Goal: Task Accomplishment & Management: Use online tool/utility

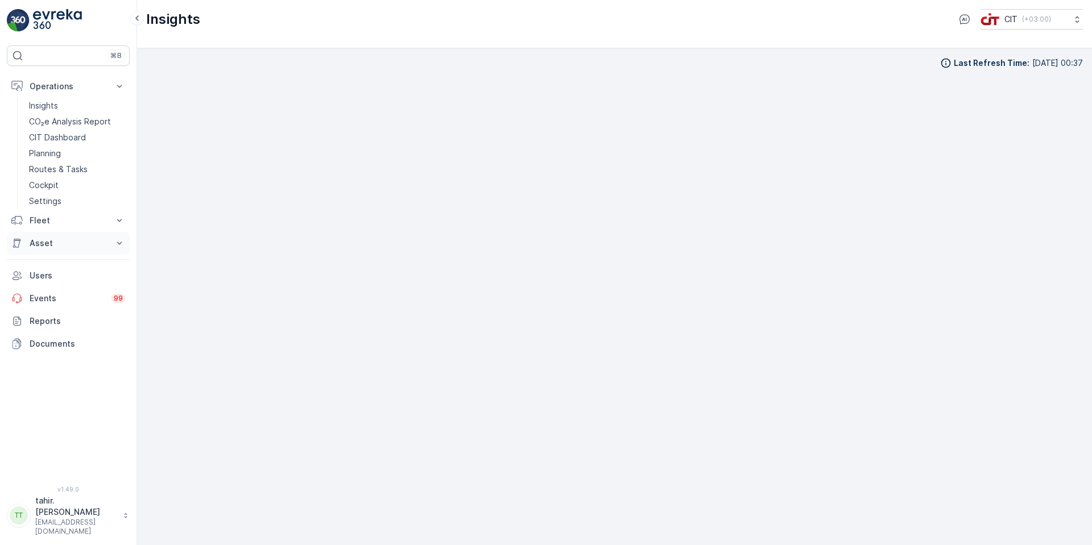
scroll to position [11, 0]
click at [109, 222] on button "Fleet" at bounding box center [68, 220] width 123 height 23
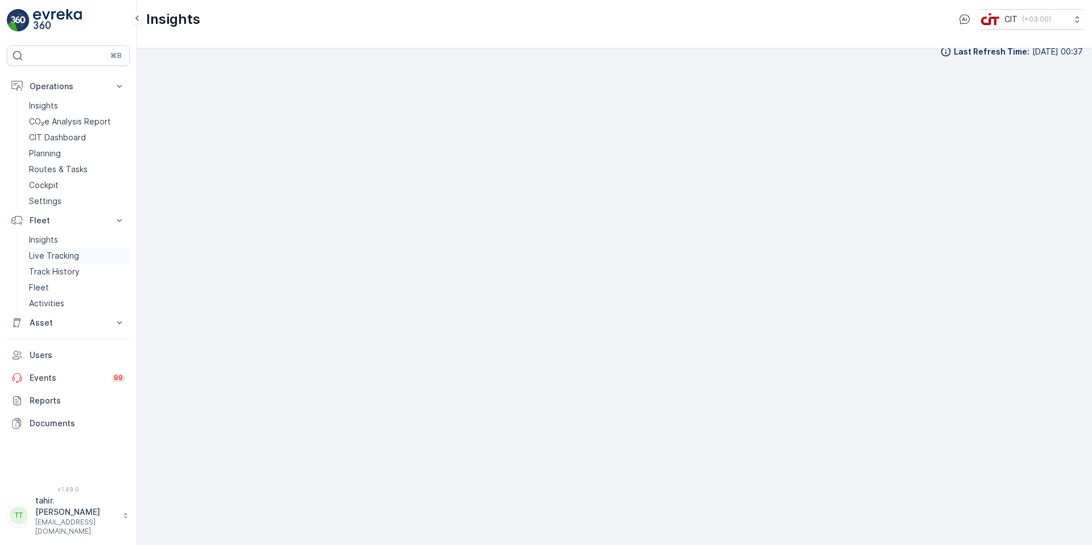
click at [65, 253] on p "Live Tracking" at bounding box center [54, 255] width 50 height 11
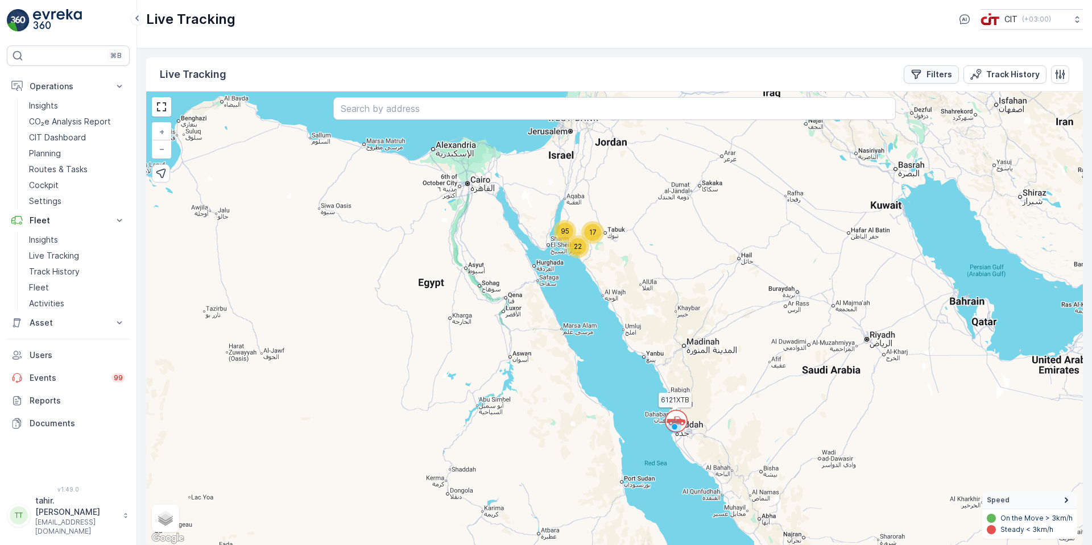
click at [929, 77] on p "Filters" at bounding box center [940, 74] width 26 height 11
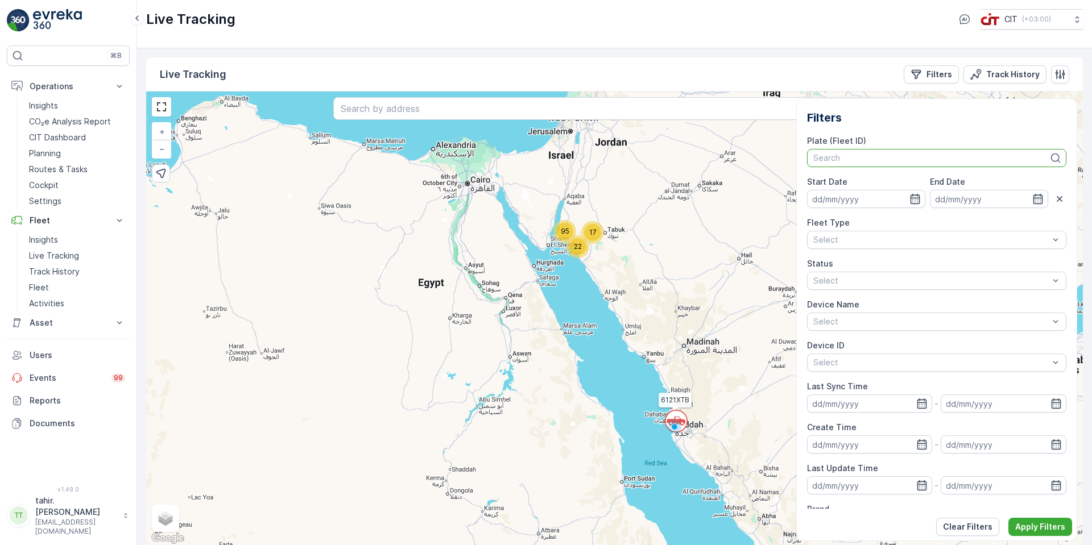
click at [867, 158] on div at bounding box center [931, 158] width 238 height 9
click at [826, 159] on div at bounding box center [931, 158] width 238 height 9
type input "HL-"
drag, startPoint x: 804, startPoint y: 159, endPoint x: 773, endPoint y: 161, distance: 31.4
click at [773, 161] on div "Live Tracking Filters Track History ` 17 22 95 6121XTB + − Satellite Roadmap Te…" at bounding box center [614, 301] width 937 height 489
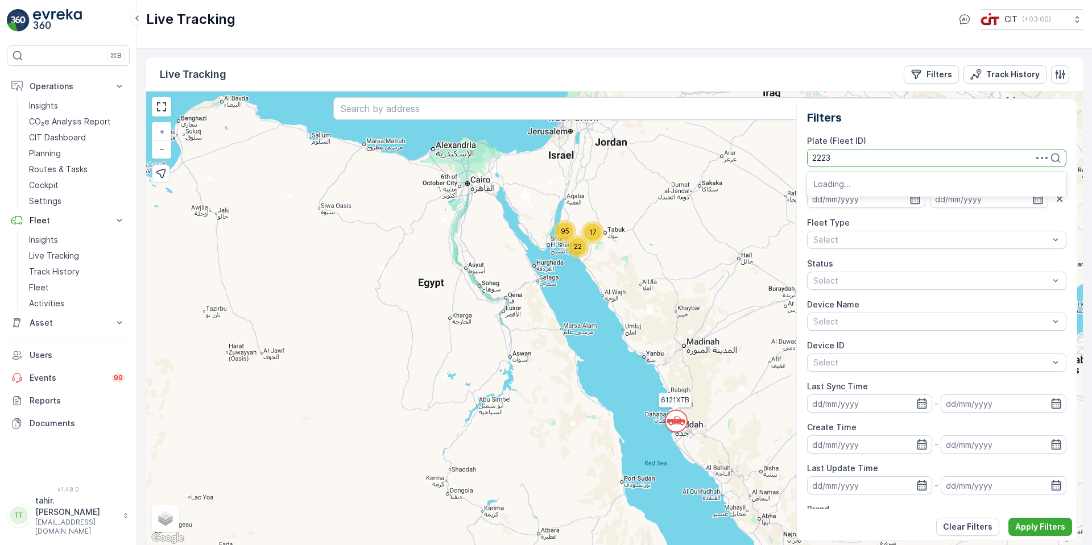
type input "22239"
drag, startPoint x: 856, startPoint y: 161, endPoint x: 781, endPoint y: 158, distance: 74.6
click at [781, 158] on div "Live Tracking Filters Track History ` 17 22 95 6121XTB + − Satellite Roadmap Te…" at bounding box center [614, 301] width 937 height 489
click at [994, 158] on div at bounding box center [931, 158] width 238 height 9
type input "2239"
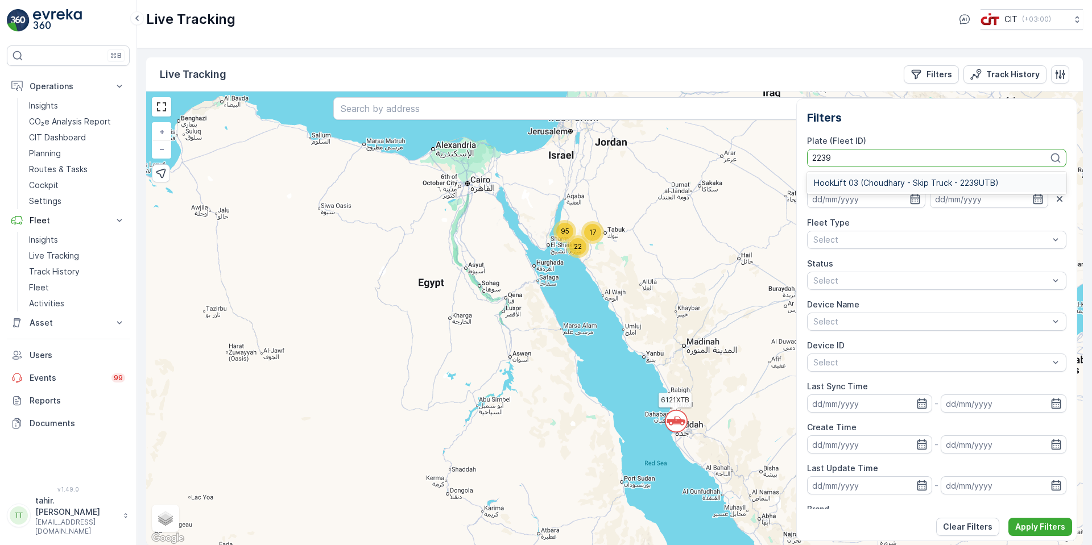
click at [885, 180] on span "HookLift 03 (Choudhary - Skip Truck - 2239UTB)" at bounding box center [906, 183] width 185 height 9
click at [909, 200] on icon "button" at bounding box center [914, 198] width 11 height 11
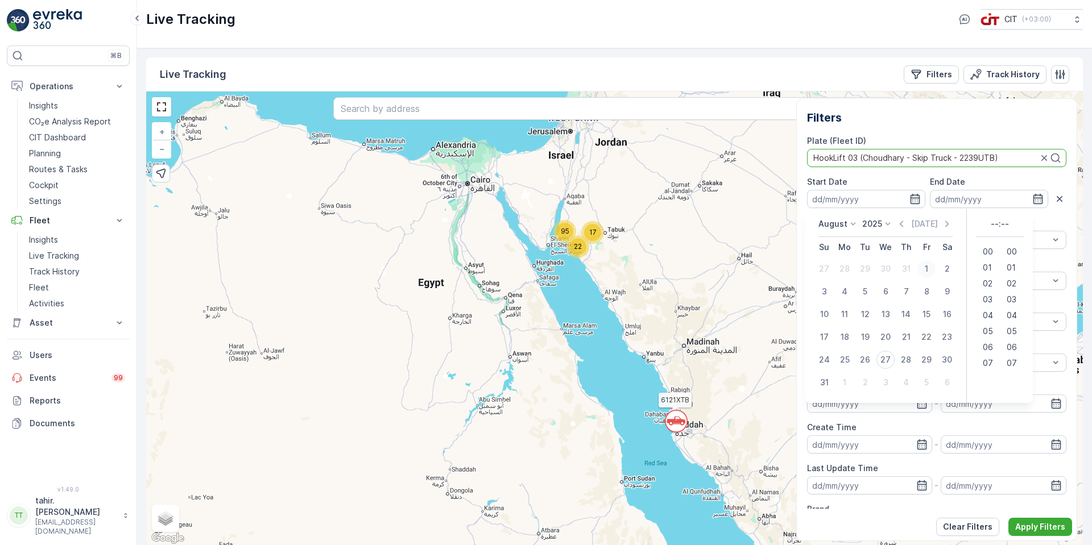
click at [926, 266] on div "1" at bounding box center [926, 269] width 18 height 18
click at [888, 334] on div "20" at bounding box center [885, 337] width 18 height 18
type input "[DATE]"
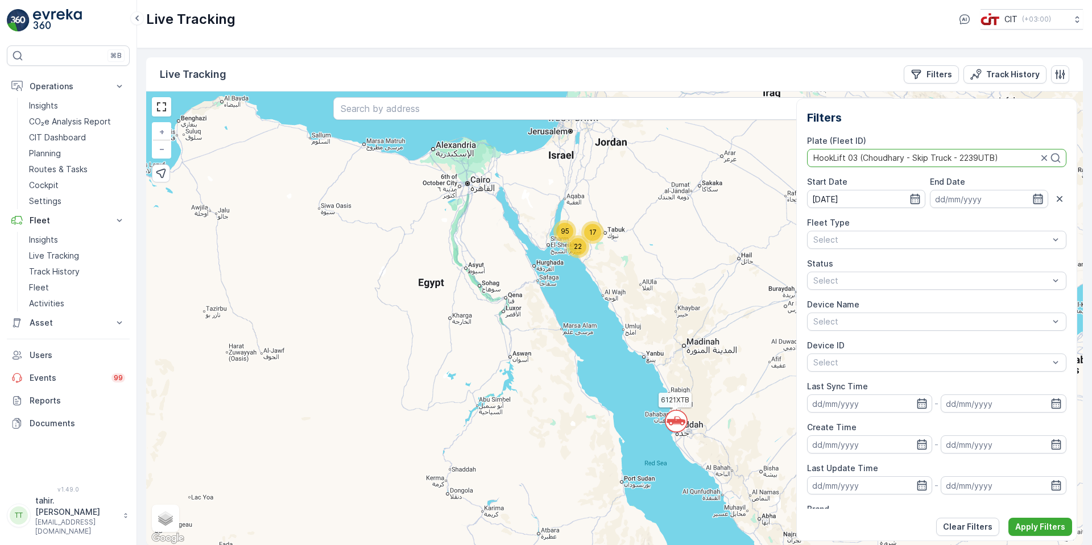
click at [1032, 199] on icon "button" at bounding box center [1037, 198] width 11 height 11
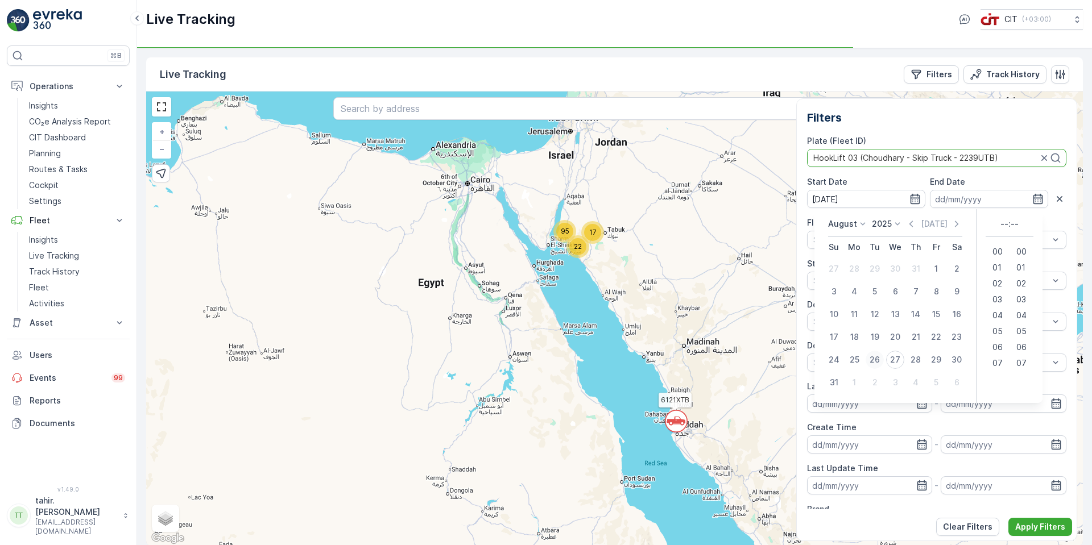
click at [868, 359] on div "26" at bounding box center [875, 360] width 18 height 18
type input "[DATE]"
click at [868, 359] on div "26" at bounding box center [875, 360] width 18 height 18
click at [867, 358] on div "26" at bounding box center [875, 360] width 18 height 18
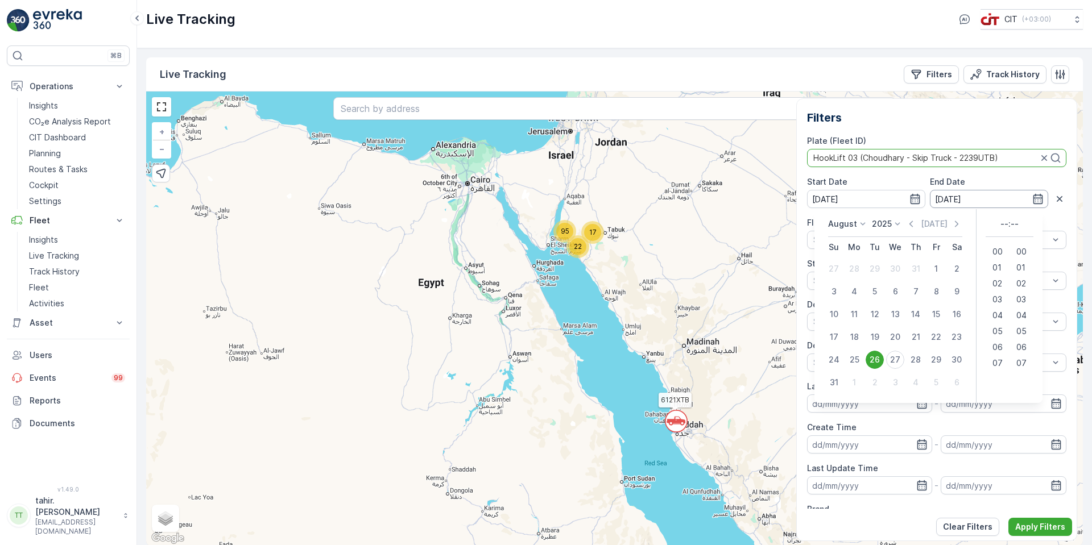
click at [986, 198] on input "[DATE]" at bounding box center [989, 199] width 118 height 18
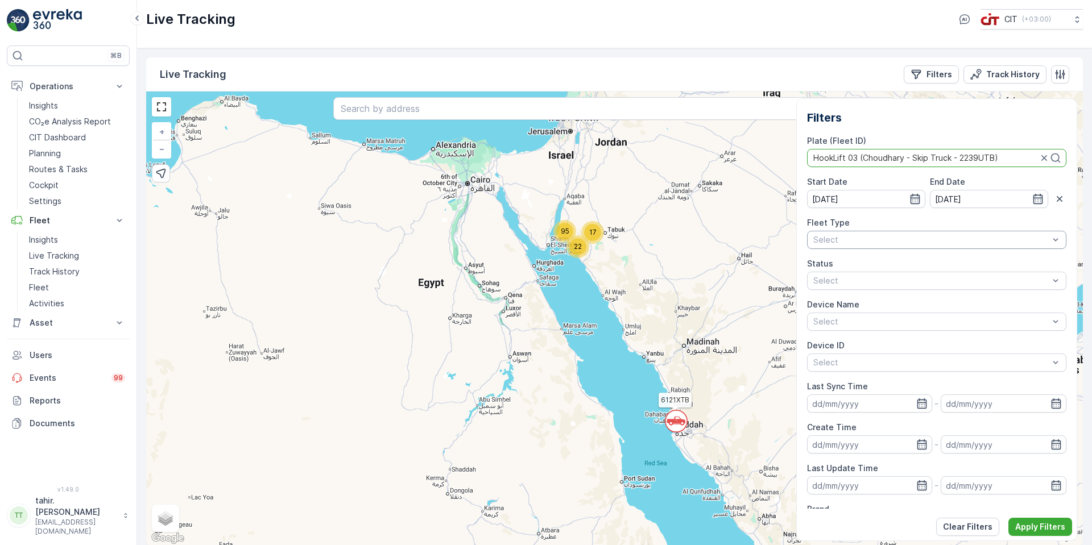
click at [880, 241] on div at bounding box center [931, 239] width 238 height 9
click at [867, 282] on div at bounding box center [931, 280] width 238 height 9
click at [1025, 530] on p "Apply Filters" at bounding box center [1040, 527] width 50 height 11
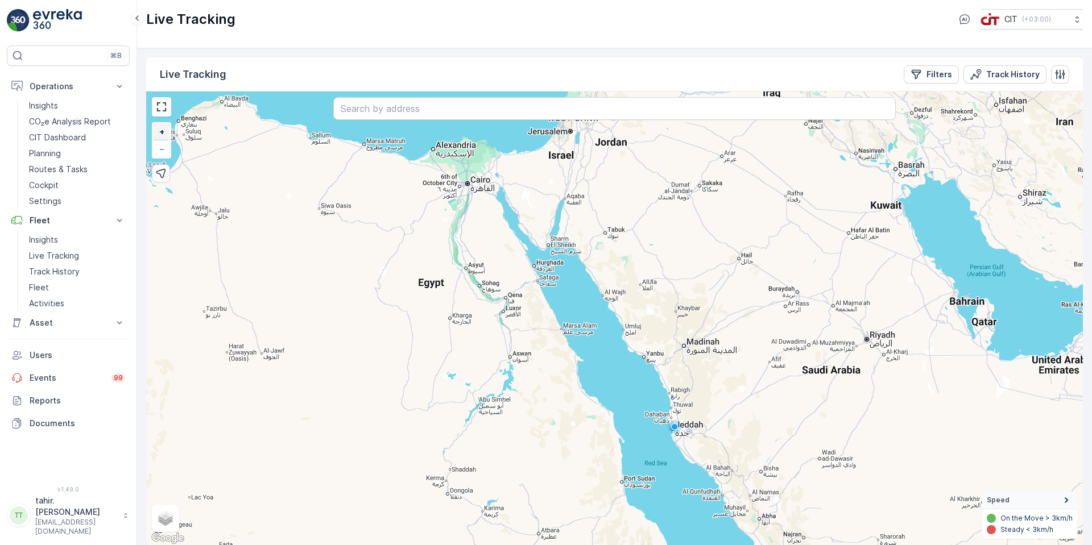
click at [162, 134] on span "+" at bounding box center [161, 132] width 5 height 10
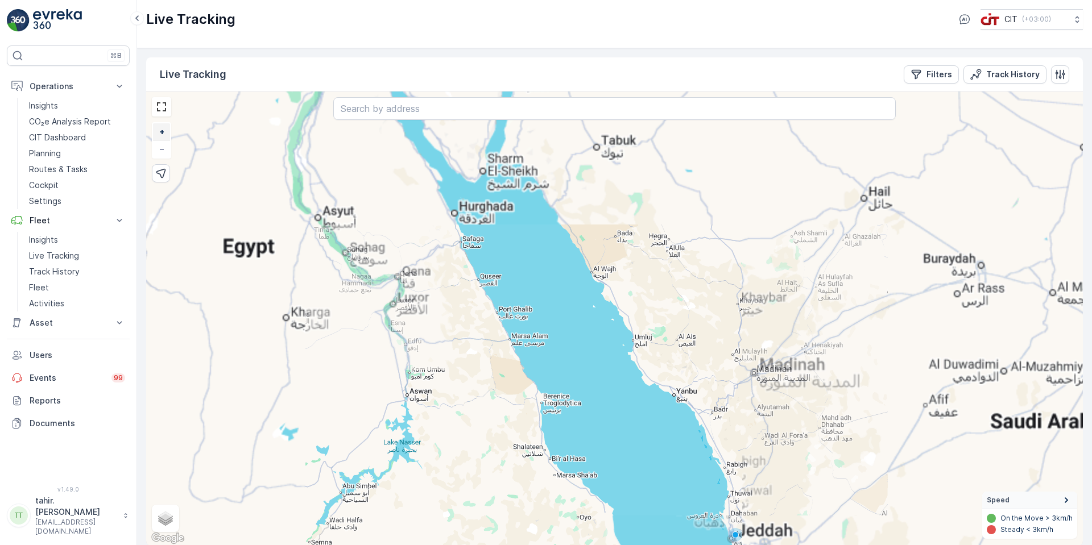
click at [162, 133] on span "+" at bounding box center [161, 132] width 5 height 10
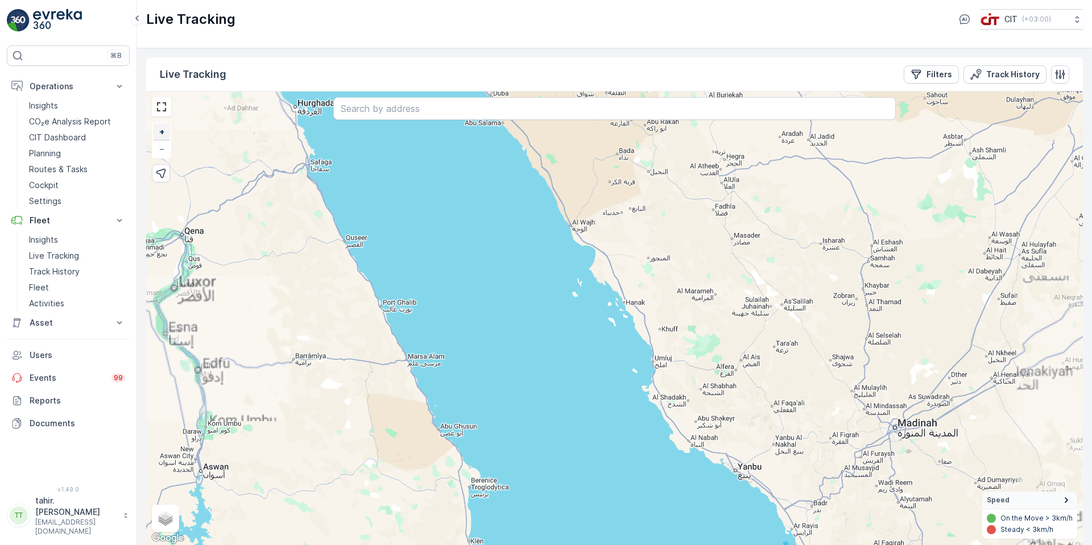
click at [162, 131] on span "+" at bounding box center [161, 132] width 5 height 10
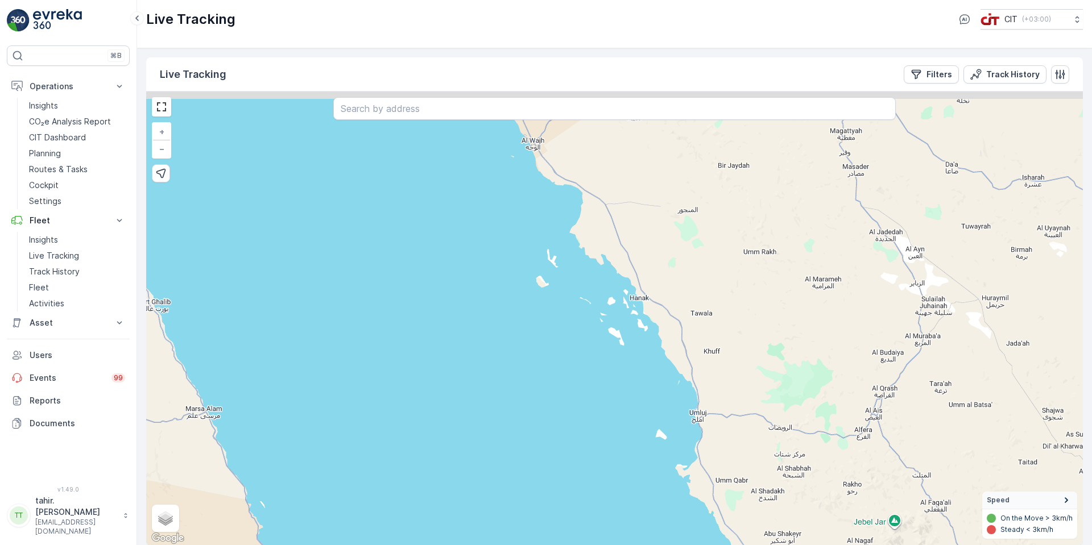
scroll to position [1, 0]
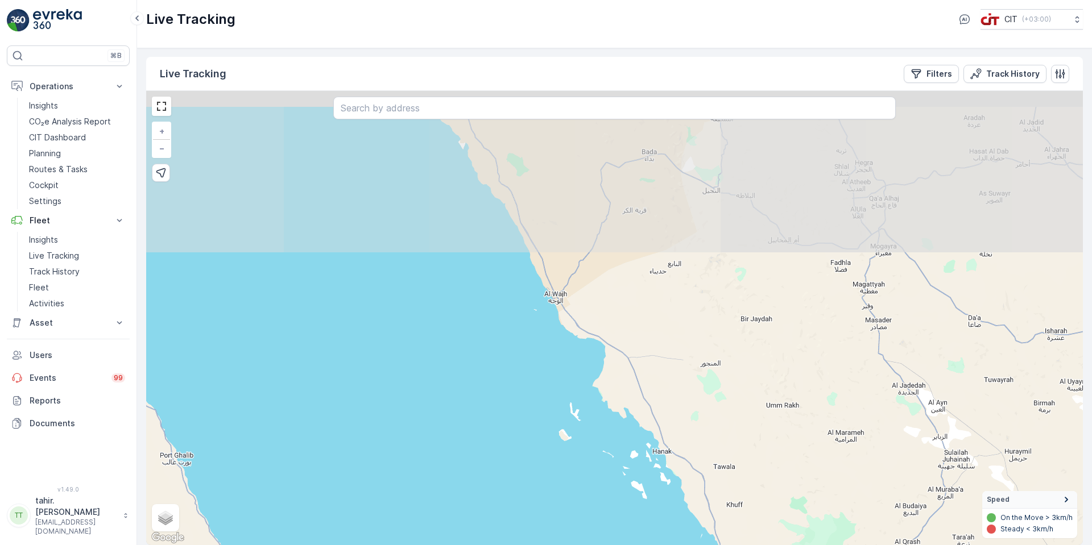
drag, startPoint x: 325, startPoint y: 229, endPoint x: 353, endPoint y: 395, distance: 167.8
click at [353, 395] on div "+ − Satellite Roadmap Terrain Hybrid Leaflet Keyboard shortcuts Map Data Map da…" at bounding box center [614, 318] width 937 height 454
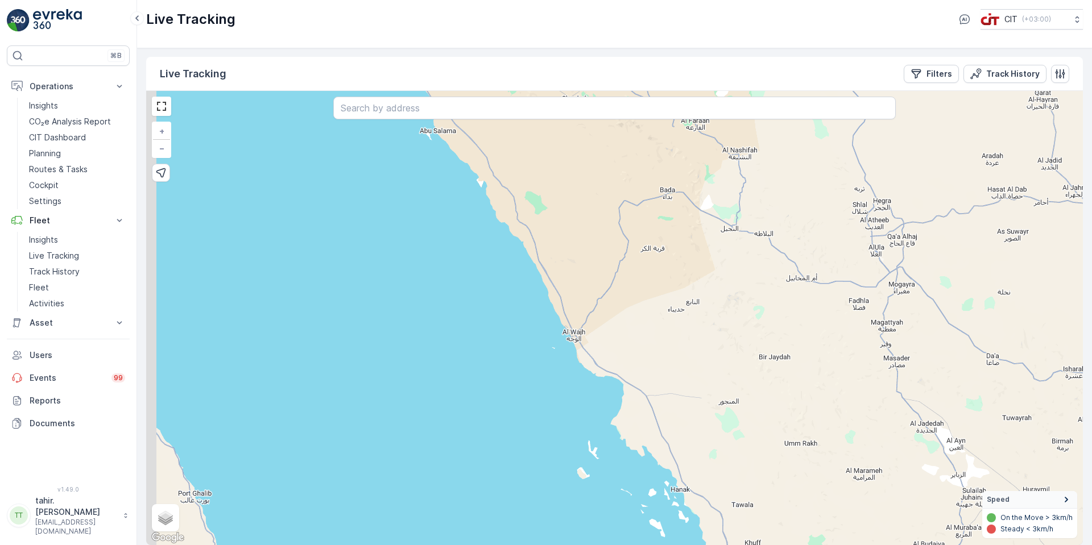
drag, startPoint x: 437, startPoint y: 257, endPoint x: 463, endPoint y: 312, distance: 60.5
click at [463, 312] on div "+ − Satellite Roadmap Terrain Hybrid Leaflet Keyboard shortcuts Map Data Map da…" at bounding box center [614, 318] width 937 height 454
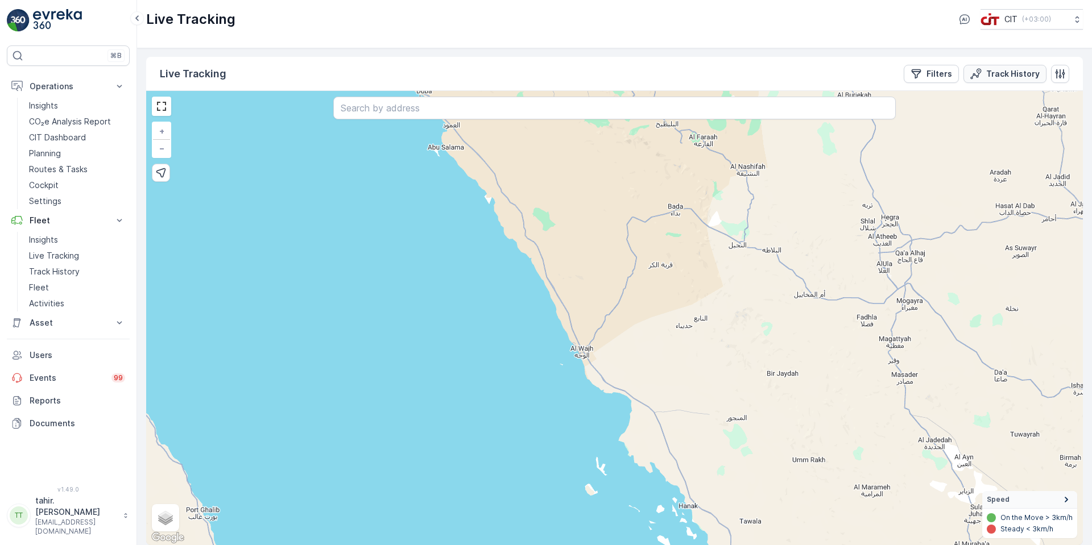
click at [992, 72] on p "Track History" at bounding box center [1012, 73] width 53 height 11
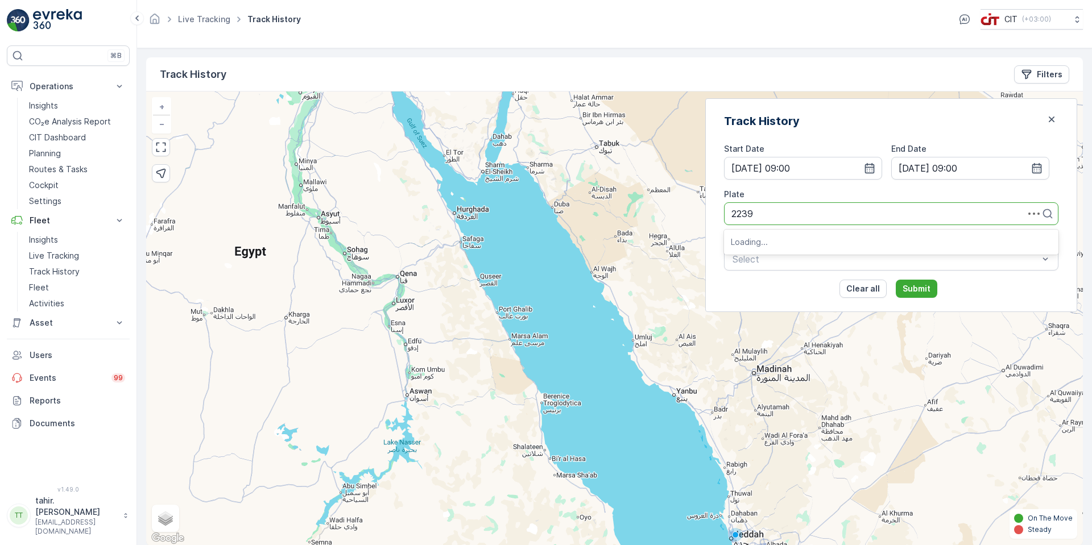
type input "2239"
click at [896, 280] on button "Submit" at bounding box center [917, 289] width 42 height 18
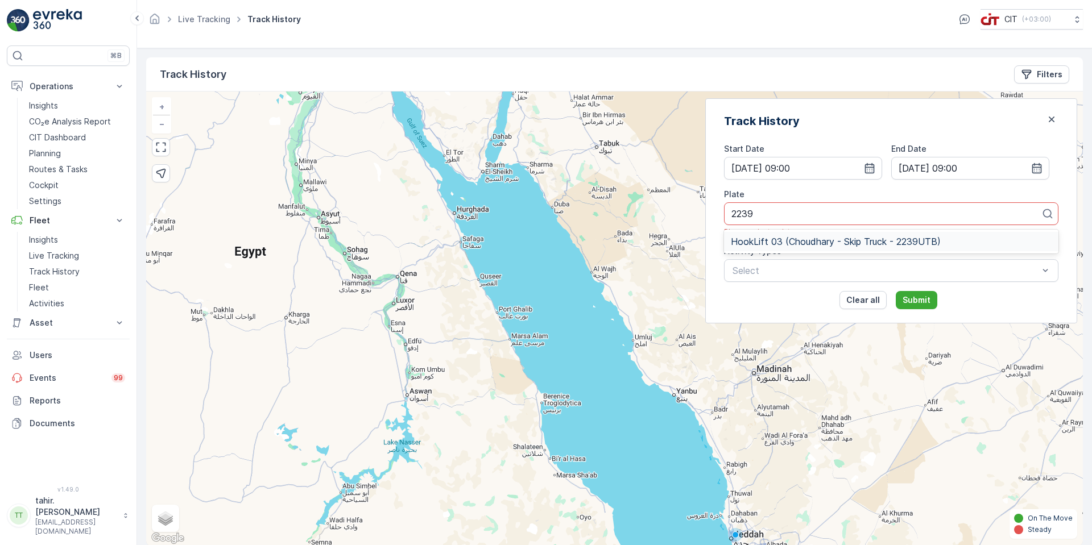
click at [896, 239] on span "HookLift 03 (Choudhary - Skip Truck - 2239UTB)" at bounding box center [836, 242] width 210 height 10
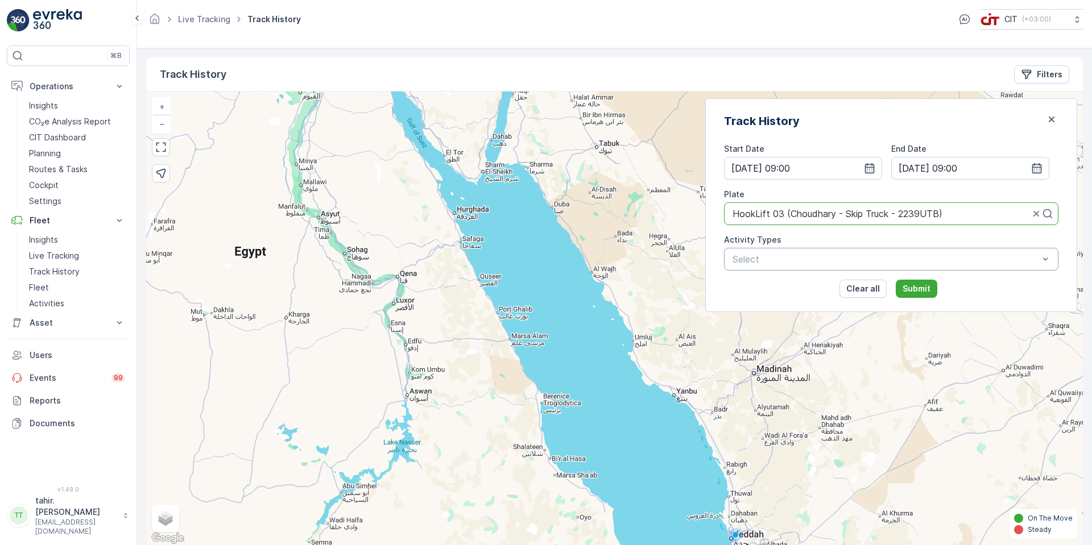
click at [884, 264] on div at bounding box center [885, 259] width 308 height 10
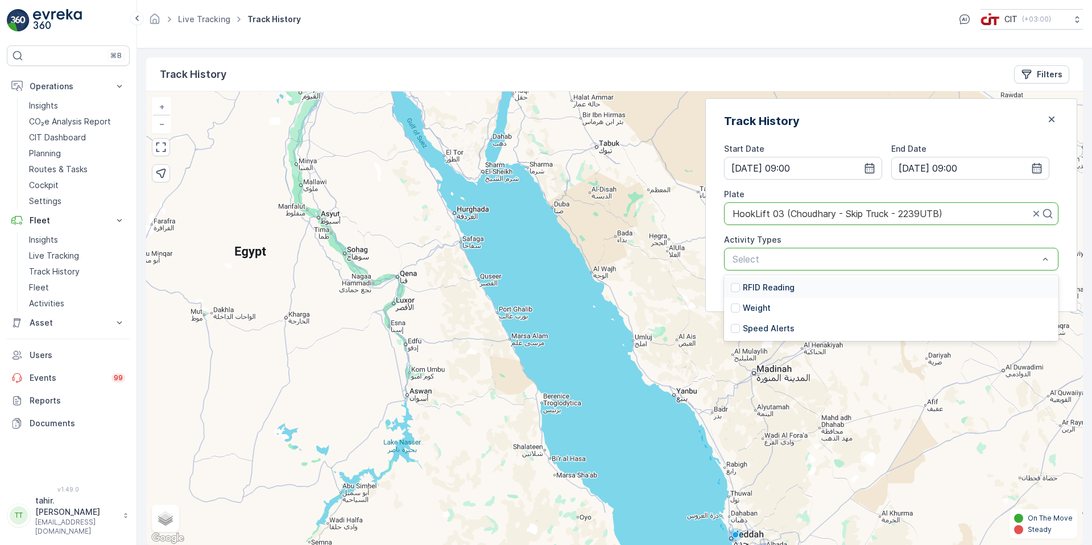
click at [882, 262] on div at bounding box center [885, 259] width 308 height 10
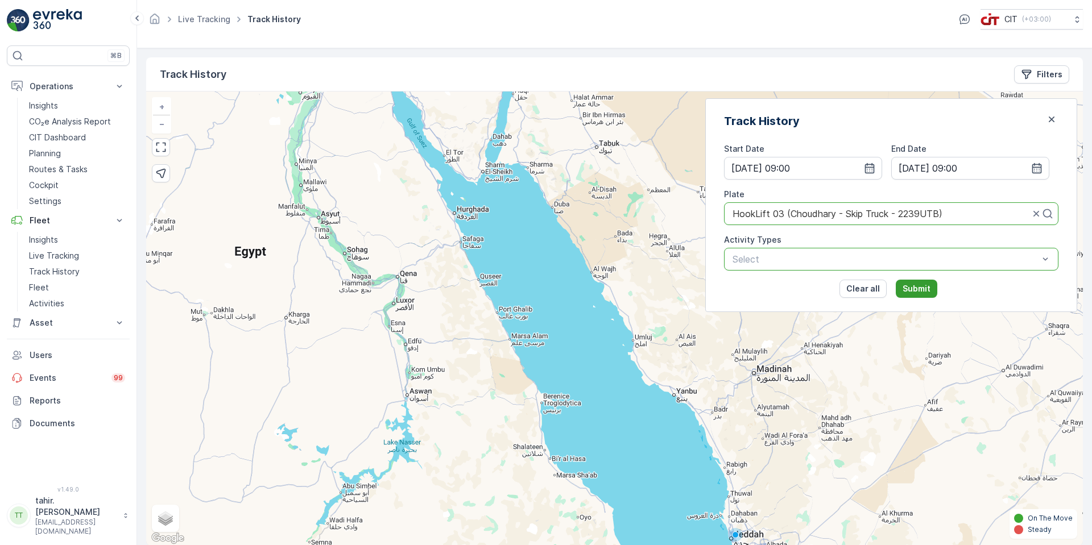
click at [930, 290] on p "Submit" at bounding box center [917, 288] width 28 height 11
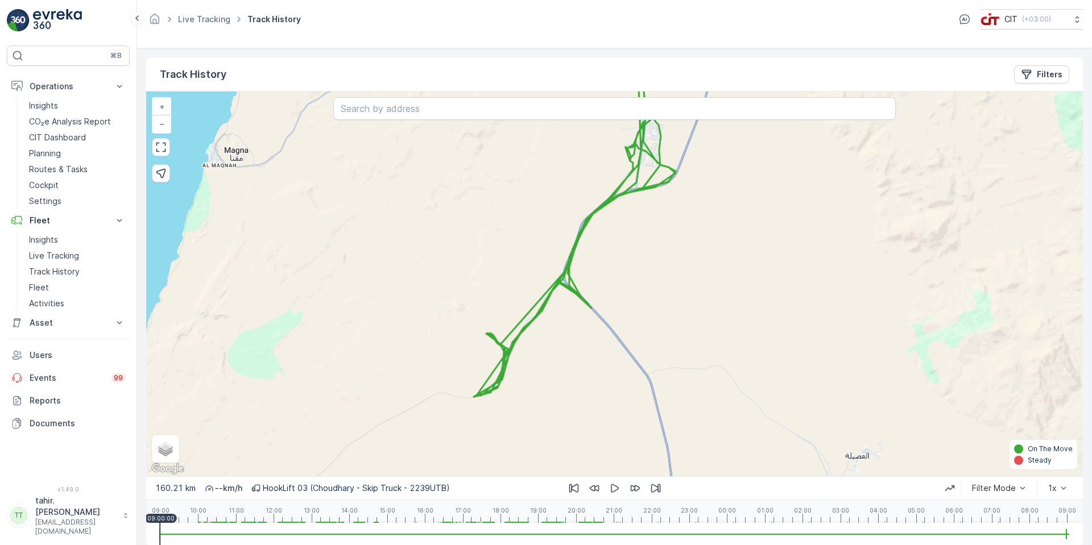
drag, startPoint x: 762, startPoint y: 296, endPoint x: 721, endPoint y: 217, distance: 89.0
click at [721, 217] on div "+ − Satellite Roadmap Terrain Hybrid Leaflet Keyboard shortcuts Map Data Map da…" at bounding box center [614, 284] width 937 height 385
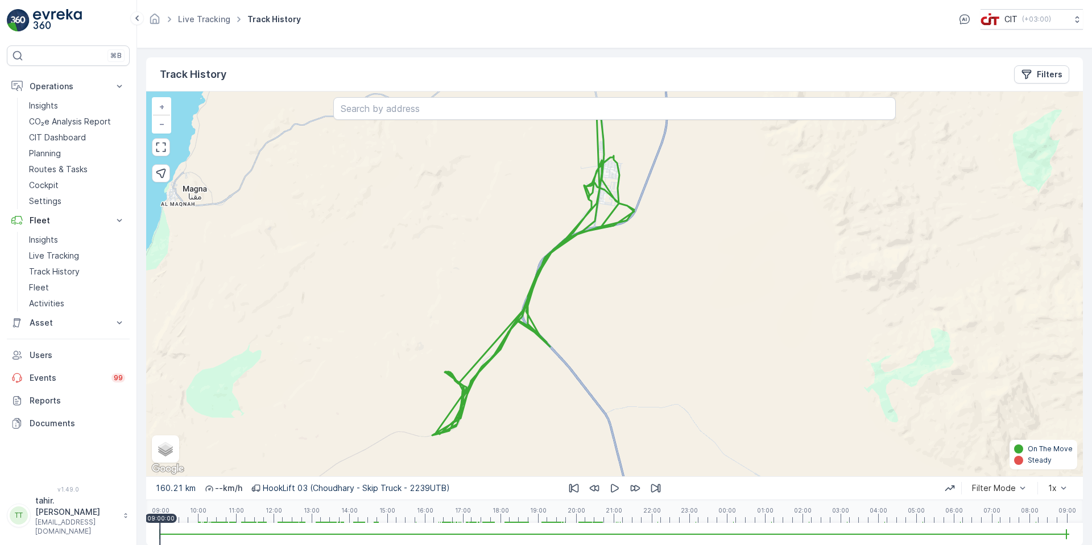
drag, startPoint x: 959, startPoint y: 194, endPoint x: 921, endPoint y: 239, distance: 59.3
click at [921, 239] on div "+ − Satellite Roadmap Terrain Hybrid Leaflet Keyboard shortcuts Map Data Map da…" at bounding box center [614, 284] width 937 height 385
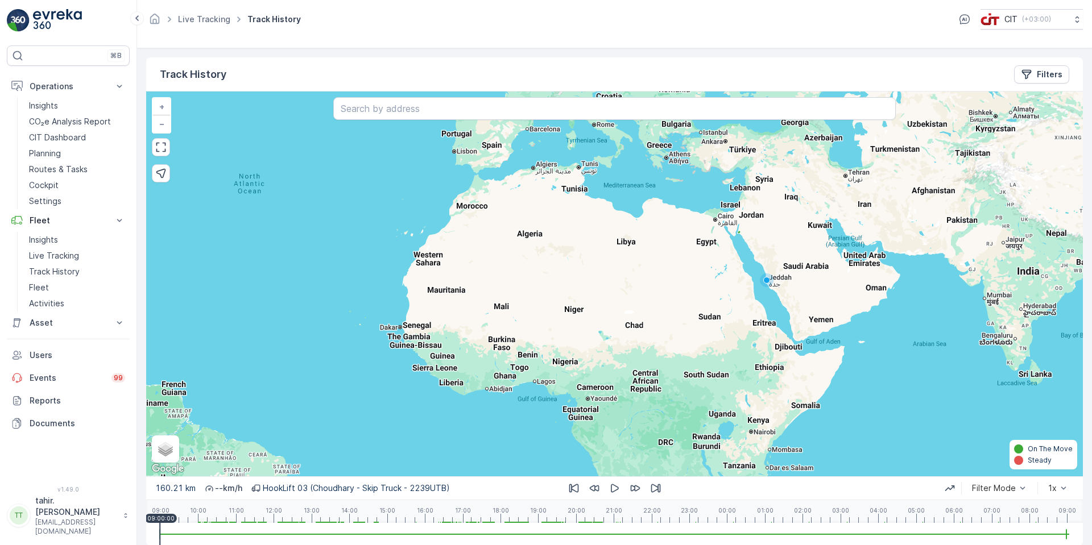
drag, startPoint x: 808, startPoint y: 239, endPoint x: 666, endPoint y: 236, distance: 141.6
click at [666, 236] on div "+ − Satellite Roadmap Terrain Hybrid Leaflet Keyboard shortcuts Map Data Map da…" at bounding box center [614, 284] width 937 height 385
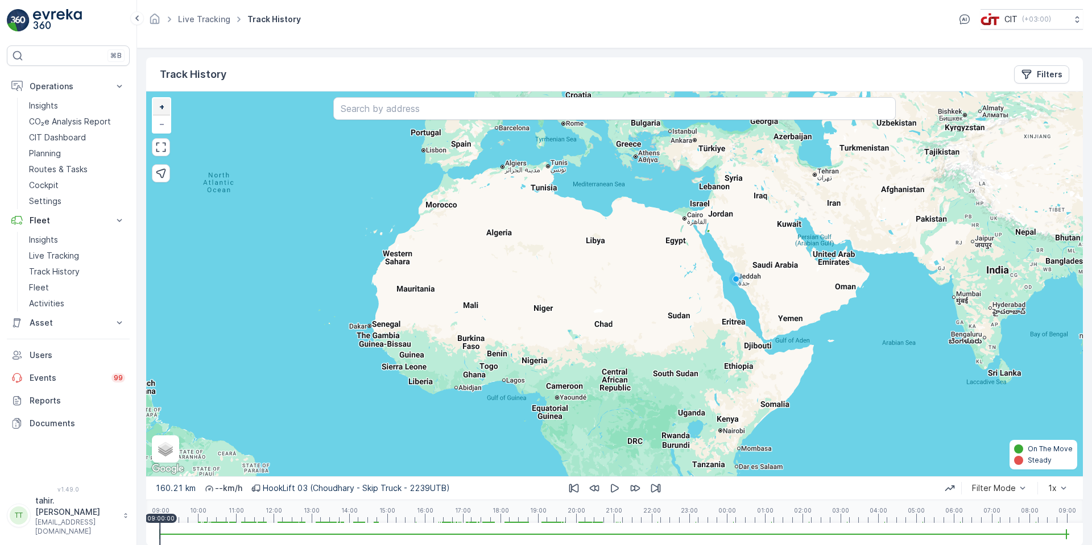
click at [160, 102] on span "+" at bounding box center [161, 107] width 5 height 10
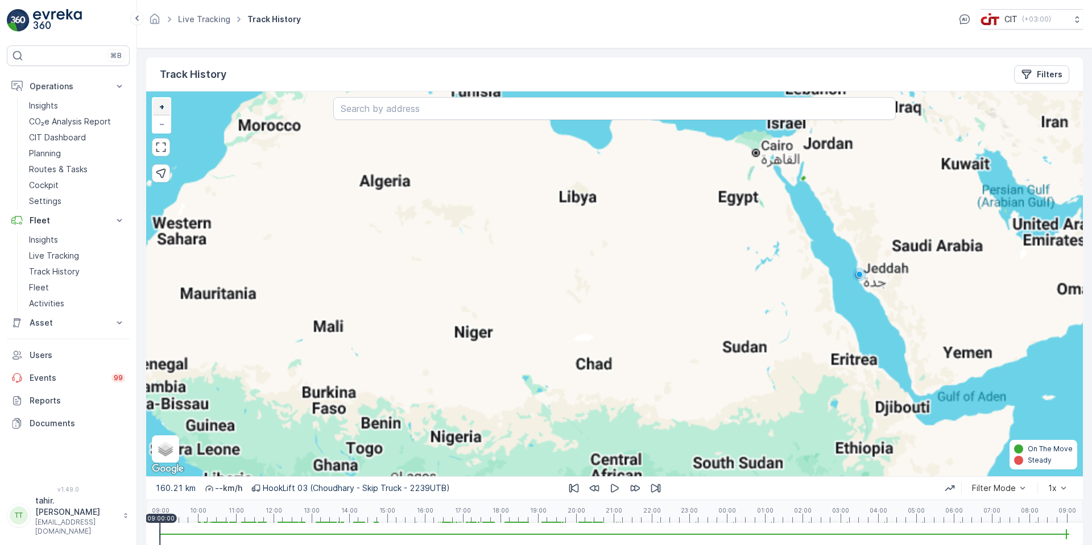
click at [160, 102] on span "+" at bounding box center [161, 107] width 5 height 10
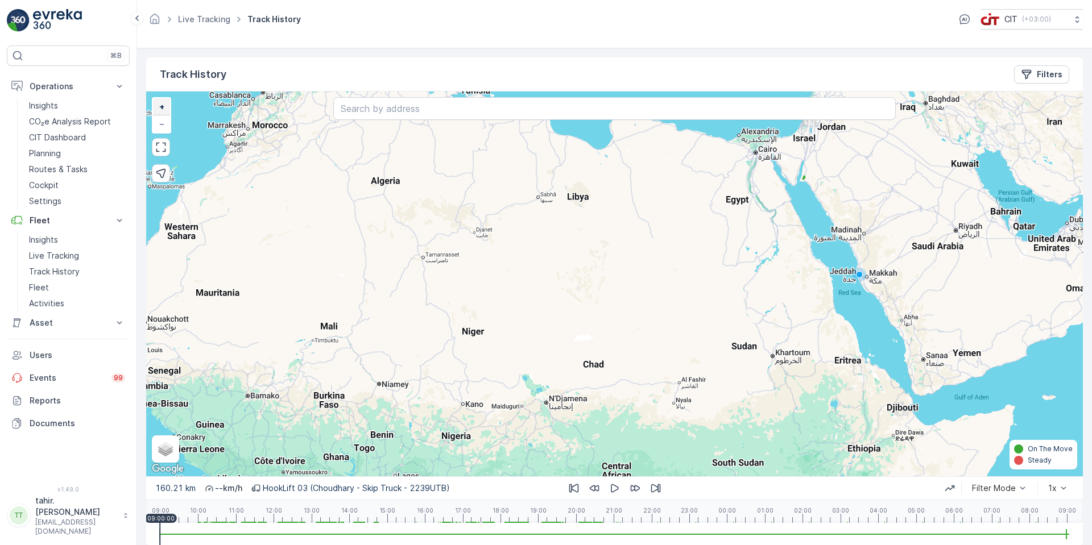
click at [162, 105] on span "+" at bounding box center [161, 107] width 5 height 10
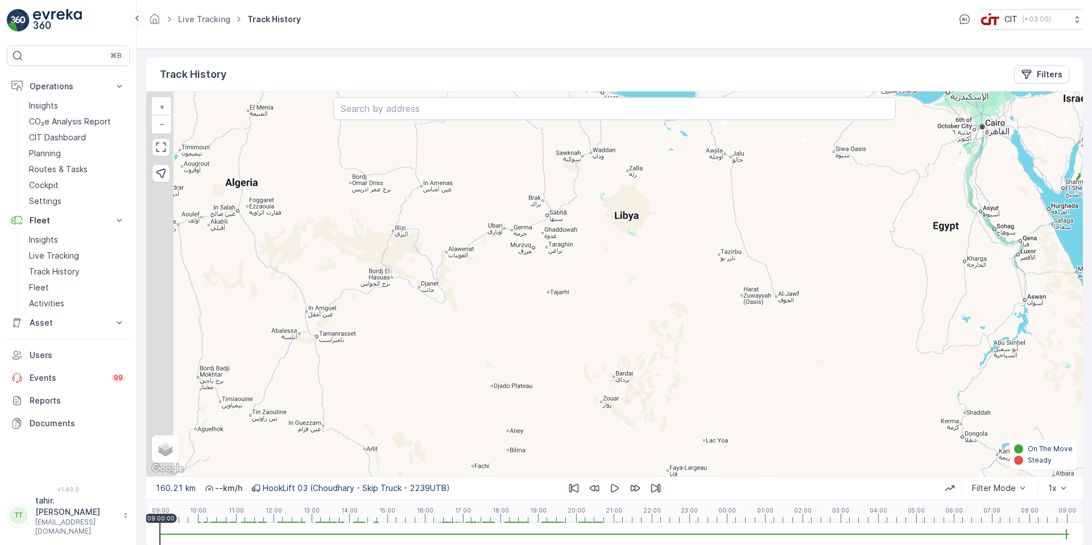
drag, startPoint x: 352, startPoint y: 195, endPoint x: 539, endPoint y: 315, distance: 222.1
click at [487, 321] on div "+ − Satellite Roadmap Terrain Hybrid Leaflet Keyboard shortcuts Map Data Map da…" at bounding box center [614, 284] width 937 height 385
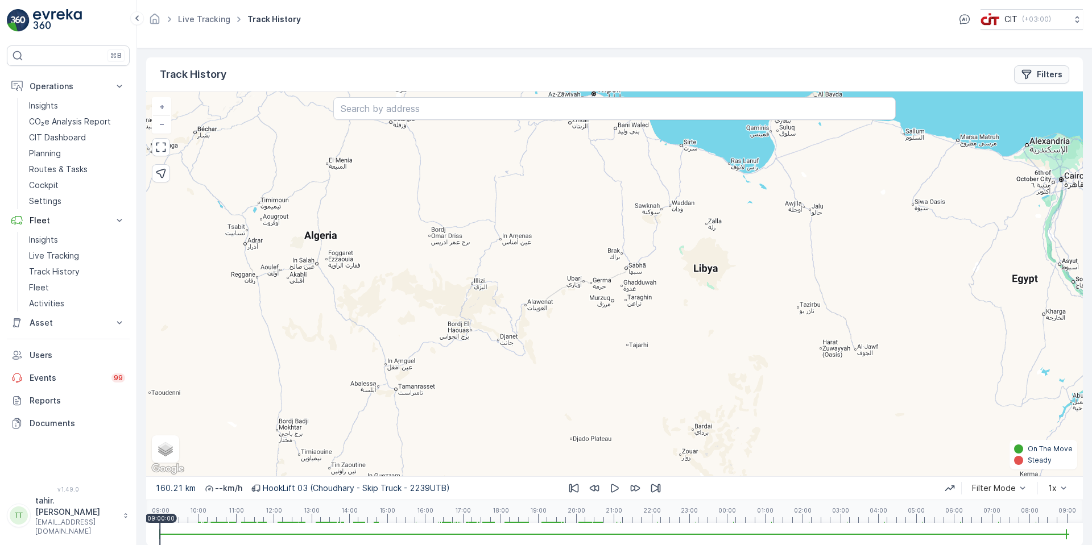
click at [1044, 71] on p "Filters" at bounding box center [1050, 74] width 26 height 11
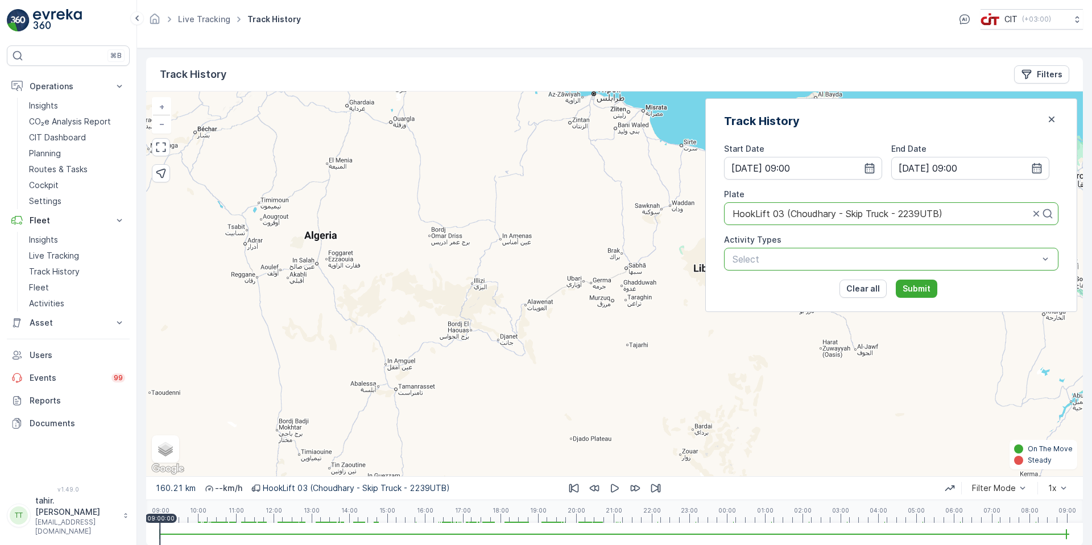
click at [836, 265] on p "Select" at bounding box center [886, 260] width 306 height 14
drag, startPoint x: 933, startPoint y: 287, endPoint x: 870, endPoint y: 201, distance: 106.5
click at [870, 202] on div "Start Date [DATE] 09:00 End Date [DATE] 09:00 Plate HookLift 03 (Choudhary - Sk…" at bounding box center [891, 220] width 334 height 155
click at [875, 168] on icon "button" at bounding box center [869, 168] width 11 height 11
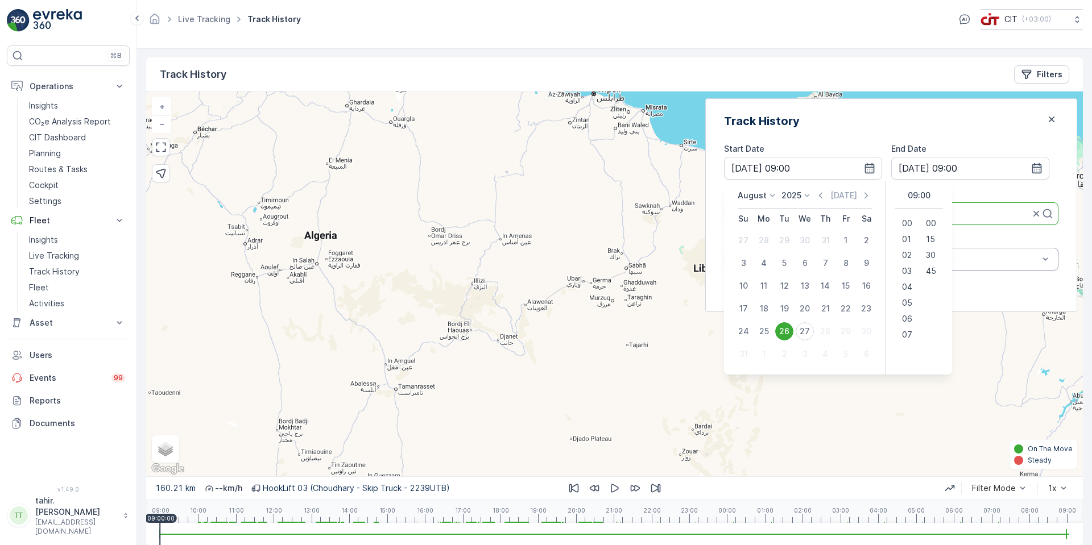
drag, startPoint x: 794, startPoint y: 331, endPoint x: 813, endPoint y: 330, distance: 18.8
click at [812, 330] on tr "24 25 26 27 28 29 30" at bounding box center [804, 331] width 143 height 23
click at [793, 330] on div "26" at bounding box center [784, 331] width 18 height 18
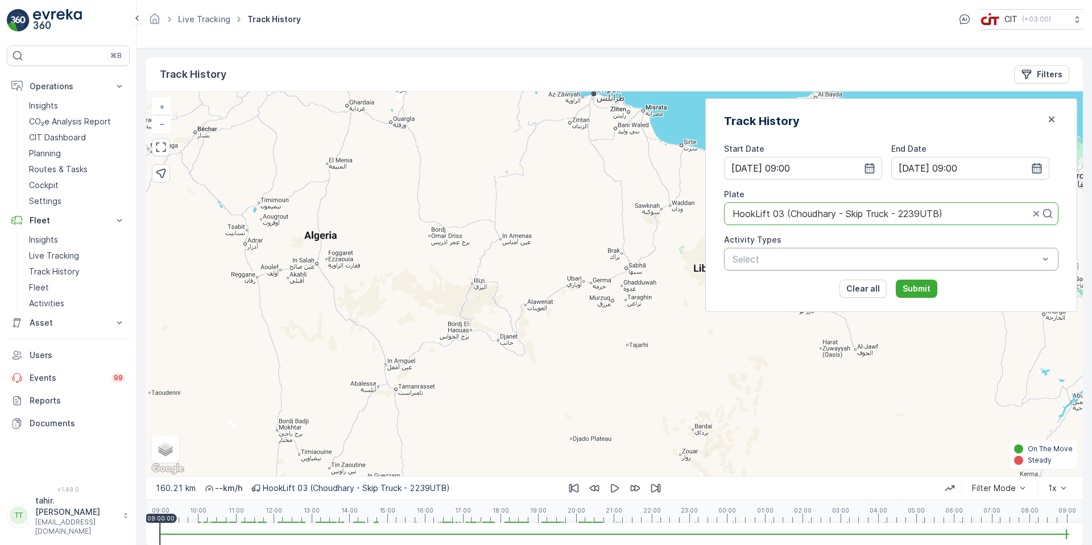
click at [1032, 167] on icon "button" at bounding box center [1037, 168] width 10 height 10
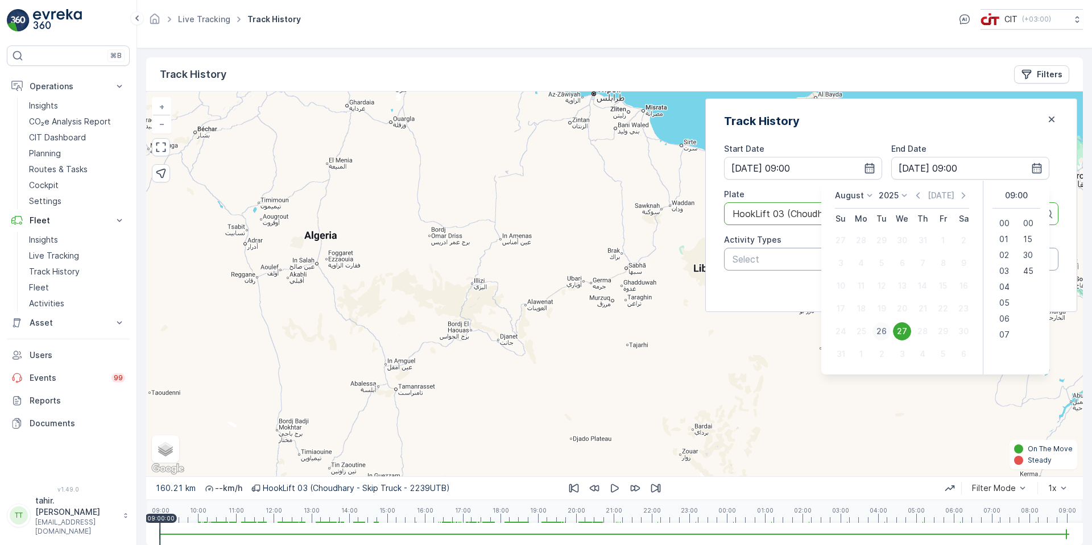
click at [875, 331] on div "26" at bounding box center [881, 331] width 18 height 18
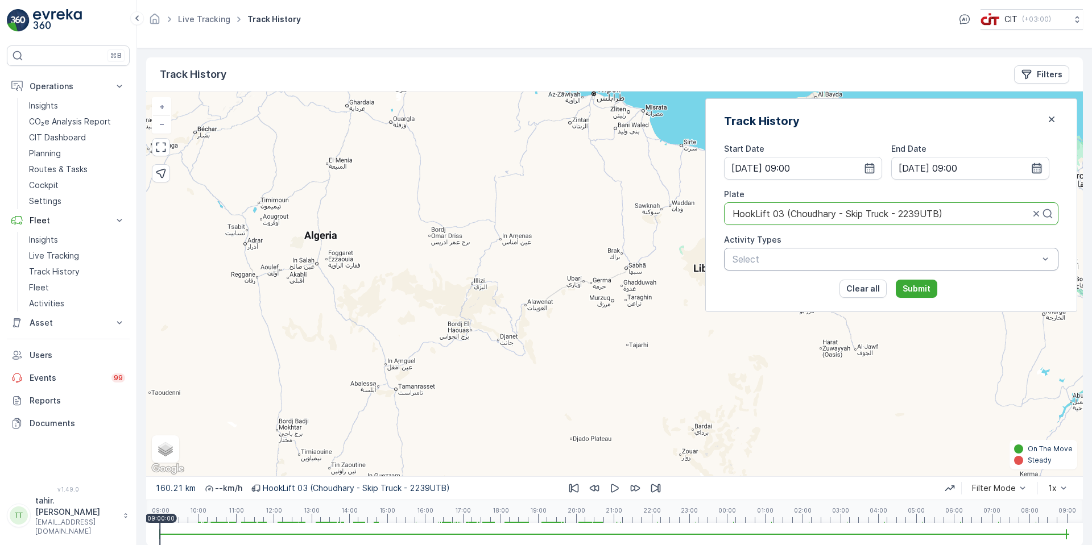
click at [1038, 166] on icon "button" at bounding box center [1037, 168] width 10 height 10
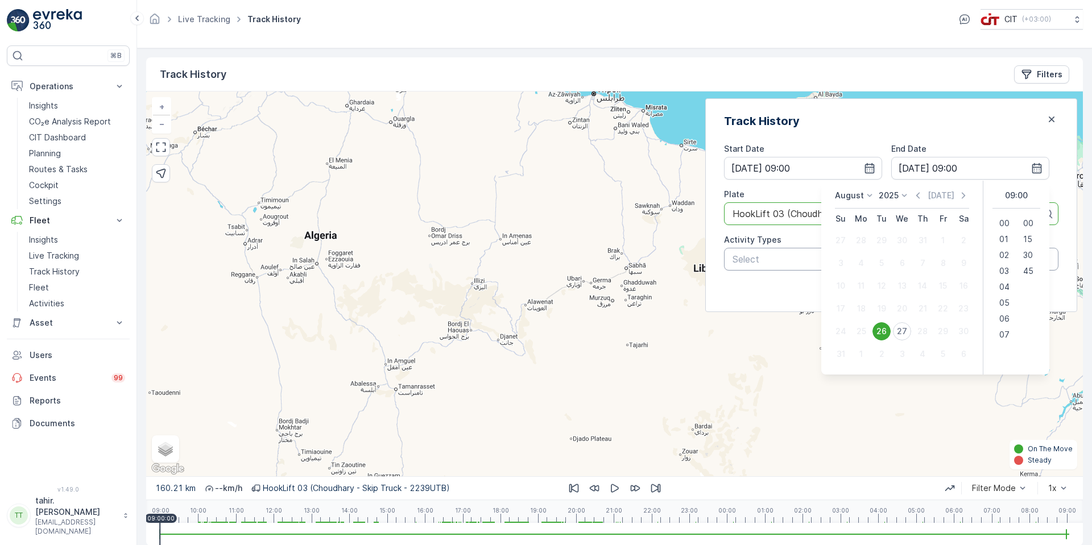
drag, startPoint x: 998, startPoint y: 337, endPoint x: 1012, endPoint y: 269, distance: 69.7
click at [1008, 279] on ul "00 01 02 03 04 05 06 07 08 09 10 11 12 13 14 15 16 17 18 19 20 21 22 23" at bounding box center [1004, 279] width 24 height 127
drag, startPoint x: 1014, startPoint y: 243, endPoint x: 1014, endPoint y: 331, distance: 88.2
click at [1016, 331] on ul "00 15 30 45" at bounding box center [1028, 279] width 24 height 127
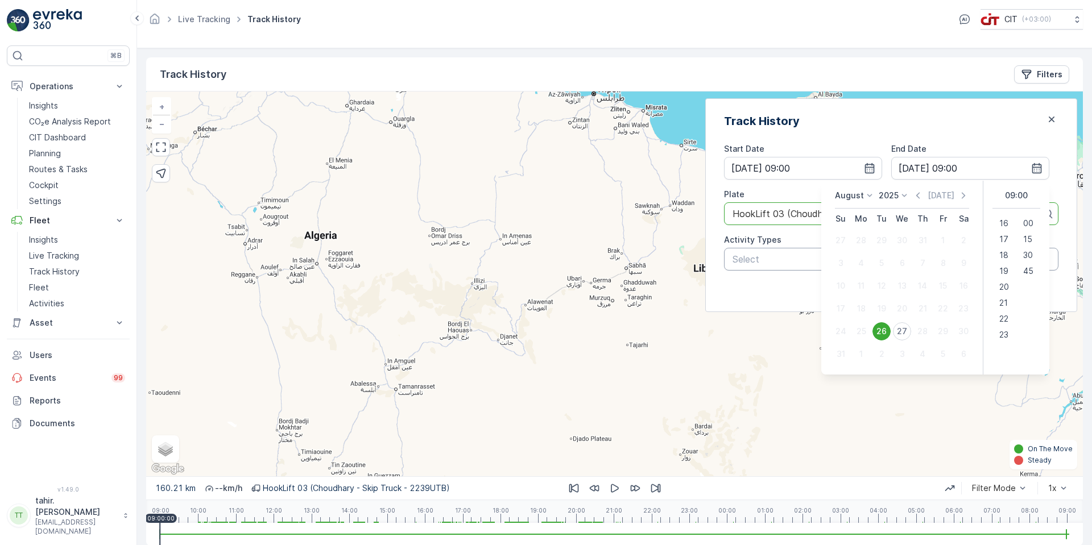
drag, startPoint x: 1001, startPoint y: 335, endPoint x: 1035, endPoint y: 268, distance: 75.3
click at [1002, 333] on span "23" at bounding box center [1003, 334] width 9 height 11
click at [1029, 268] on span "45" at bounding box center [1028, 271] width 10 height 11
type input "[DATE] 23:45"
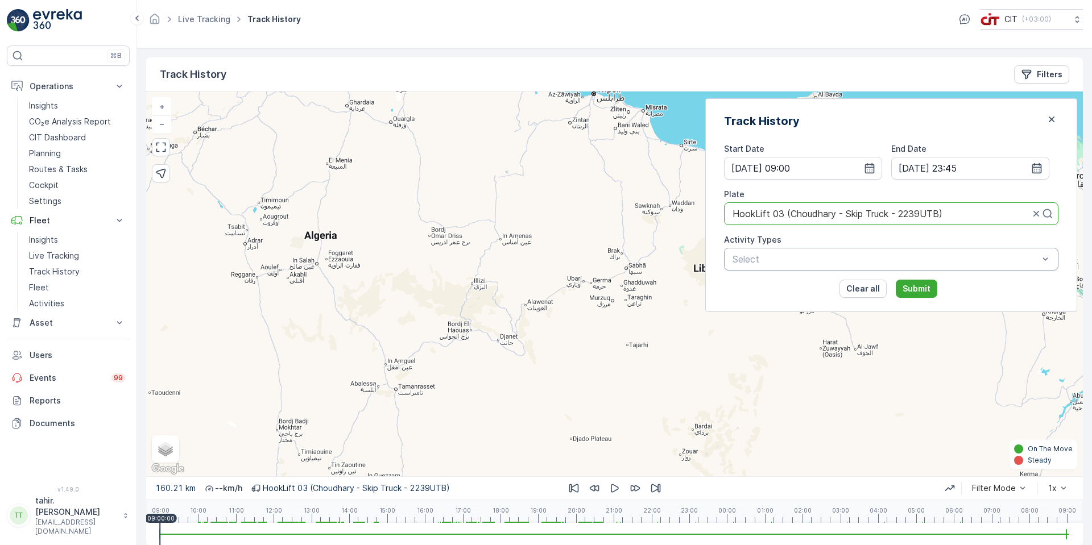
drag, startPoint x: 927, startPoint y: 288, endPoint x: 936, endPoint y: 295, distance: 11.5
click at [927, 291] on p "Submit" at bounding box center [917, 288] width 28 height 11
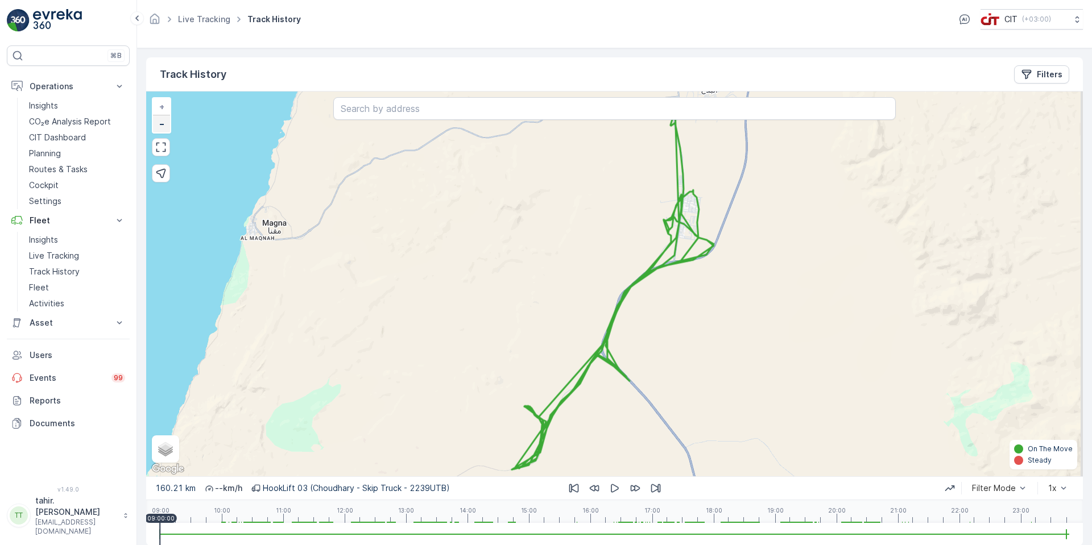
click at [163, 127] on span "−" at bounding box center [162, 124] width 6 height 10
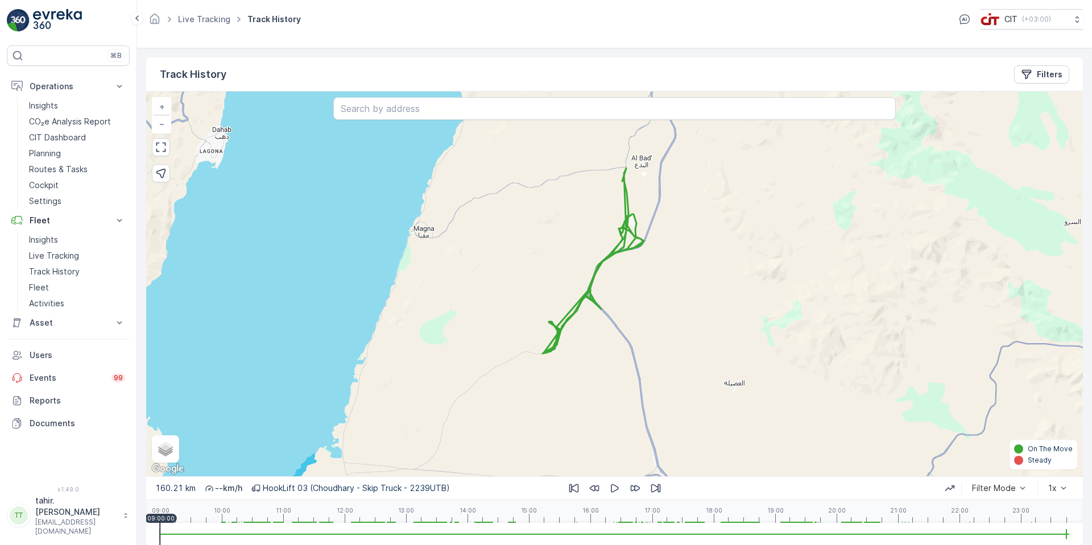
drag, startPoint x: 772, startPoint y: 242, endPoint x: 752, endPoint y: 218, distance: 30.7
click at [752, 218] on div "+ − Satellite Roadmap Terrain Hybrid Leaflet Keyboard shortcuts Map Data Map da…" at bounding box center [614, 284] width 937 height 385
drag, startPoint x: 745, startPoint y: 224, endPoint x: 718, endPoint y: 209, distance: 30.1
click at [718, 209] on div "+ − Satellite Roadmap Terrain Hybrid Leaflet Keyboard shortcuts Map Data Map da…" at bounding box center [614, 284] width 937 height 385
click at [1040, 75] on p "Filters" at bounding box center [1050, 74] width 26 height 11
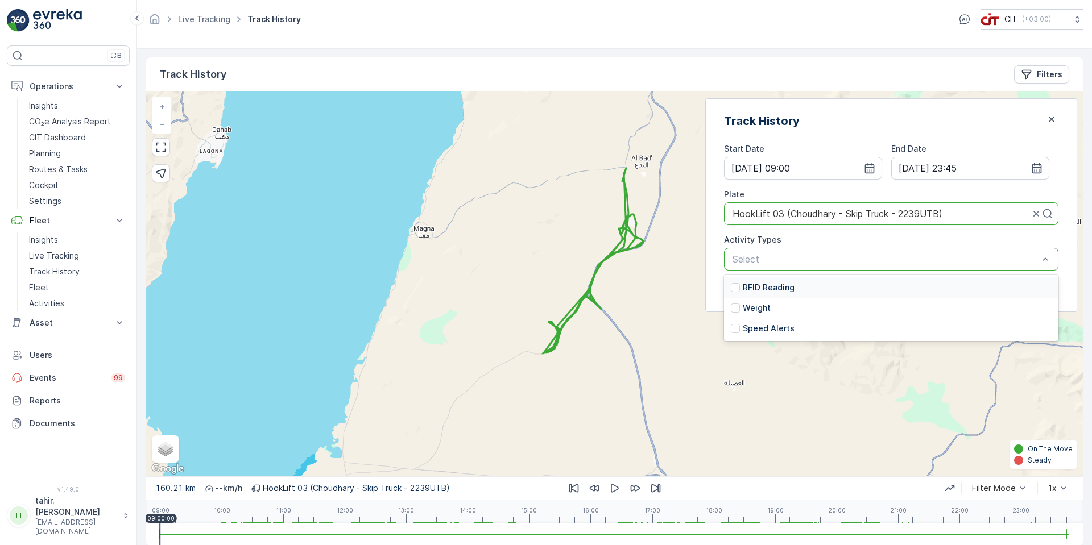
click at [855, 261] on div at bounding box center [885, 259] width 308 height 10
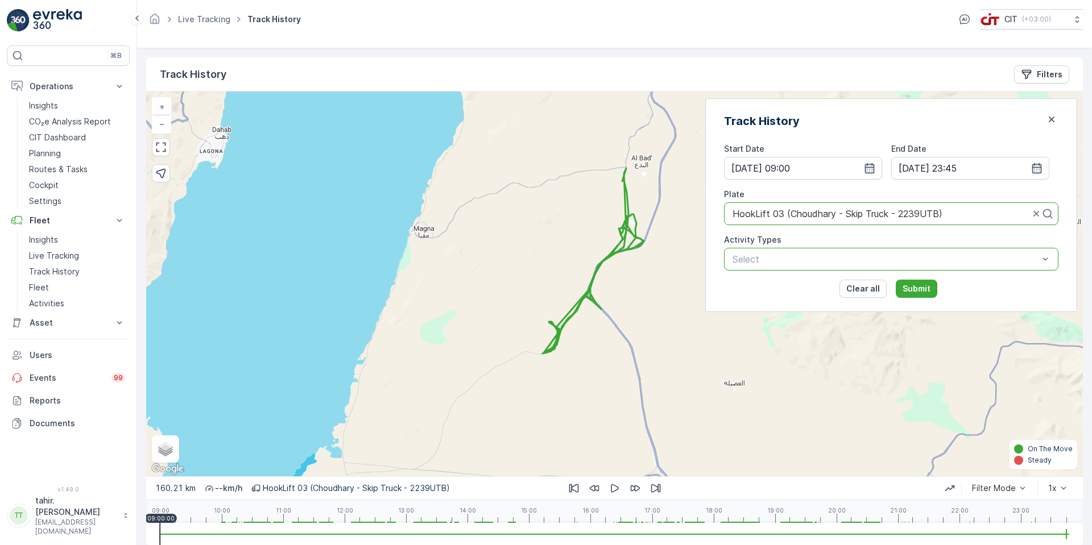
click at [855, 261] on div at bounding box center [885, 259] width 308 height 10
click at [660, 267] on div "+ − Satellite Roadmap Terrain Hybrid Leaflet Keyboard shortcuts Map Data Map da…" at bounding box center [614, 284] width 937 height 385
click at [770, 355] on div "+ − Satellite Roadmap Terrain Hybrid Leaflet Keyboard shortcuts Map Data Map da…" at bounding box center [614, 284] width 937 height 385
drag, startPoint x: 875, startPoint y: 292, endPoint x: 847, endPoint y: 329, distance: 45.8
click at [835, 343] on div "Track History Filters + − Satellite Roadmap Terrain Hybrid Leaflet Keyboard sho…" at bounding box center [614, 266] width 937 height 419
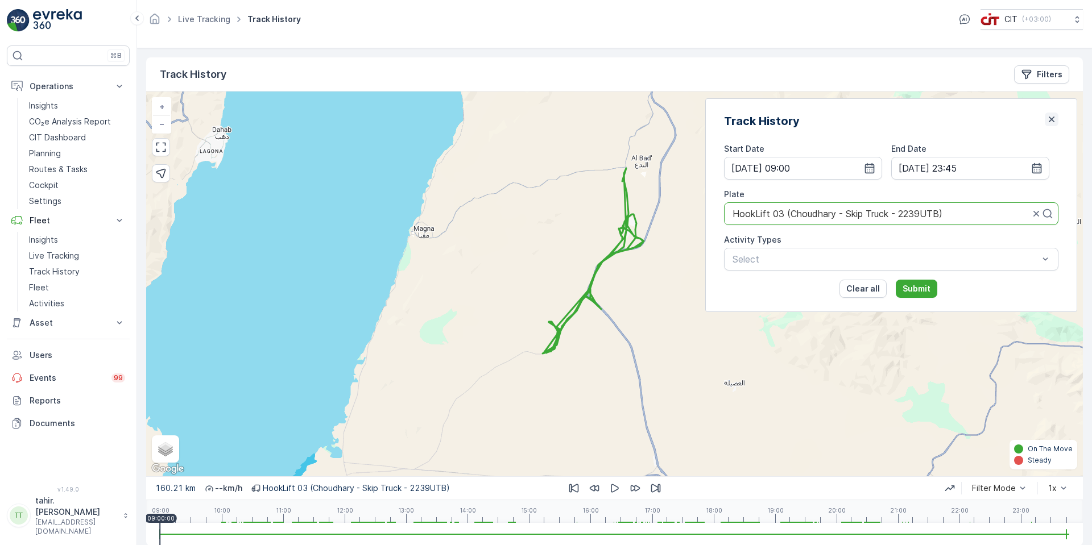
click at [1046, 115] on icon "button" at bounding box center [1051, 119] width 11 height 11
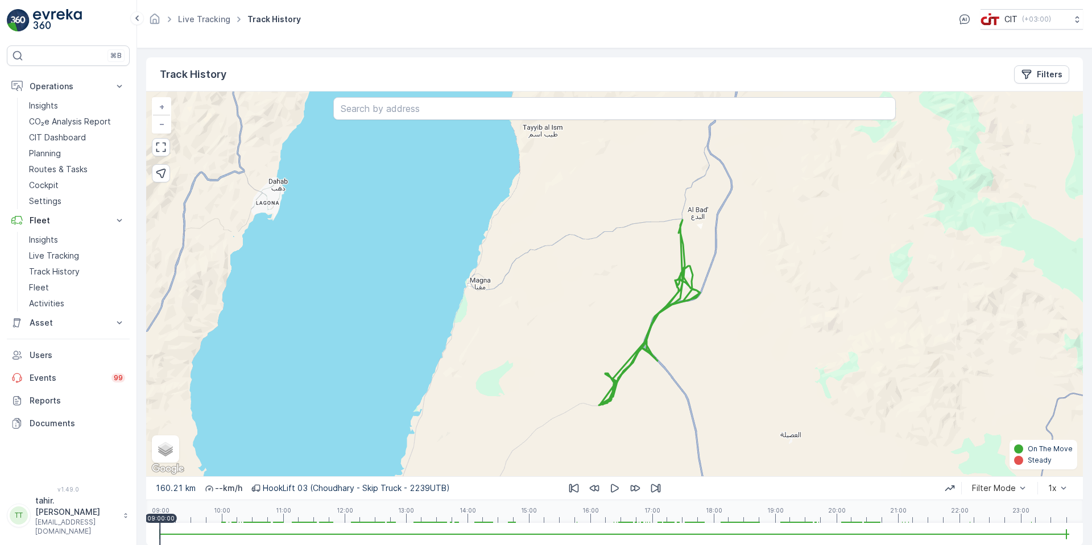
drag, startPoint x: 874, startPoint y: 248, endPoint x: 923, endPoint y: 286, distance: 62.0
click at [926, 289] on div "+ − Satellite Roadmap Terrain Hybrid Leaflet Keyboard shortcuts Map Data Map da…" at bounding box center [614, 284] width 937 height 385
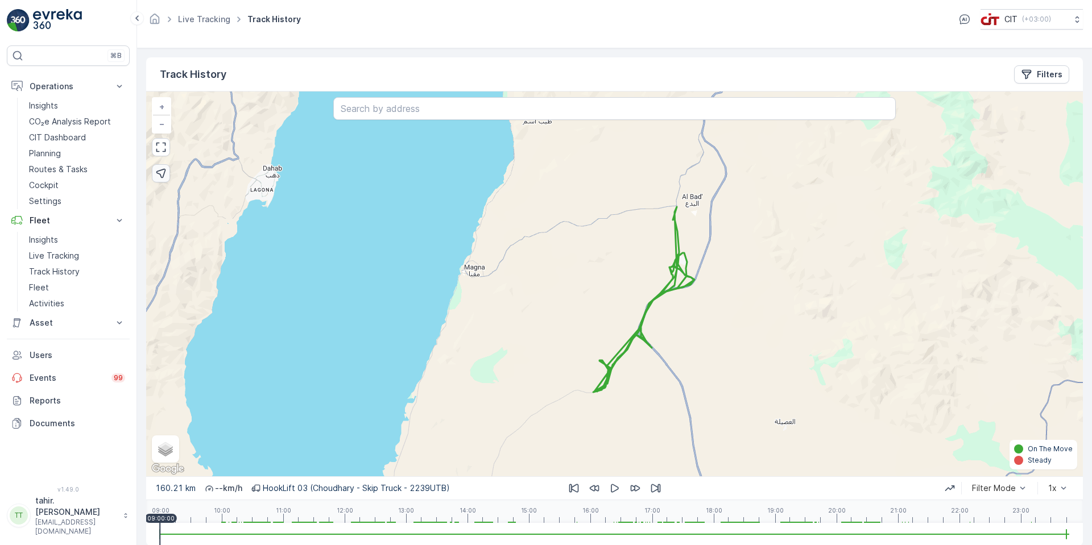
click at [160, 173] on icon "button" at bounding box center [160, 173] width 11 height 11
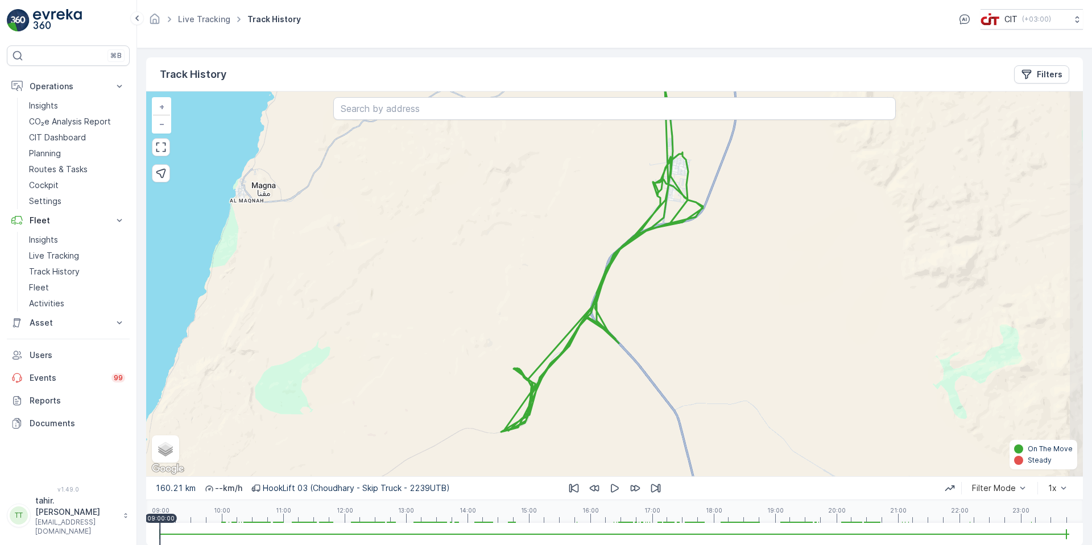
drag, startPoint x: 362, startPoint y: 318, endPoint x: 351, endPoint y: 280, distance: 39.1
click at [351, 280] on div "+ − Satellite Roadmap Terrain Hybrid Leaflet Keyboard shortcuts Map Data Map da…" at bounding box center [614, 284] width 937 height 385
click at [163, 105] on span "+" at bounding box center [161, 107] width 5 height 10
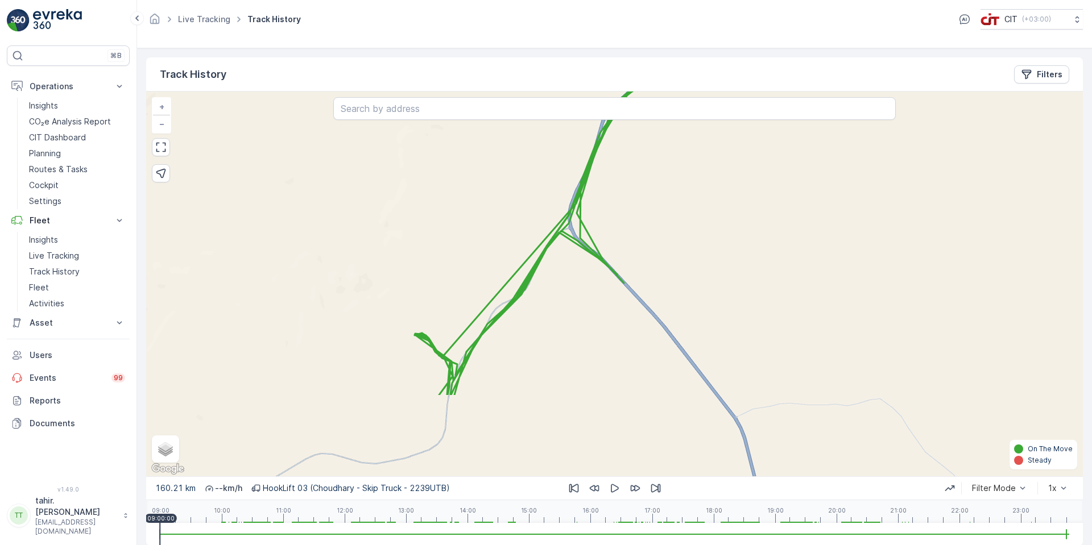
drag, startPoint x: 400, startPoint y: 309, endPoint x: 401, endPoint y: 189, distance: 120.0
click at [401, 189] on div "+ − Satellite Roadmap Terrain Hybrid Leaflet Keyboard shortcuts Map Data Map da…" at bounding box center [614, 284] width 937 height 385
click at [174, 421] on span "Satellite" at bounding box center [178, 423] width 29 height 9
click at [164, 421] on input "Satellite" at bounding box center [159, 422] width 7 height 7
radio input "true"
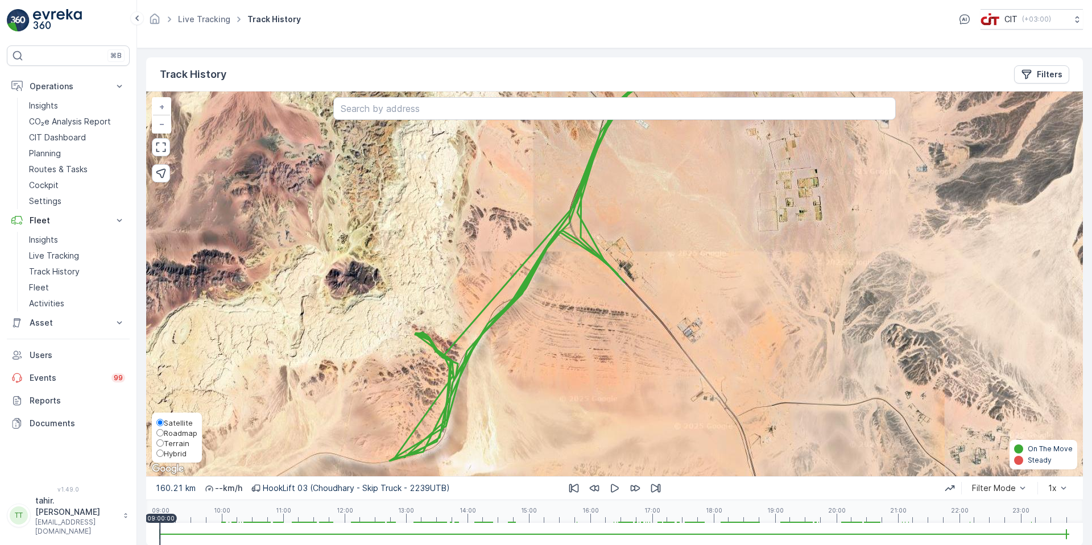
click at [171, 444] on span "Terrain" at bounding box center [177, 443] width 26 height 9
click at [164, 444] on input "Terrain" at bounding box center [159, 443] width 7 height 7
radio input "true"
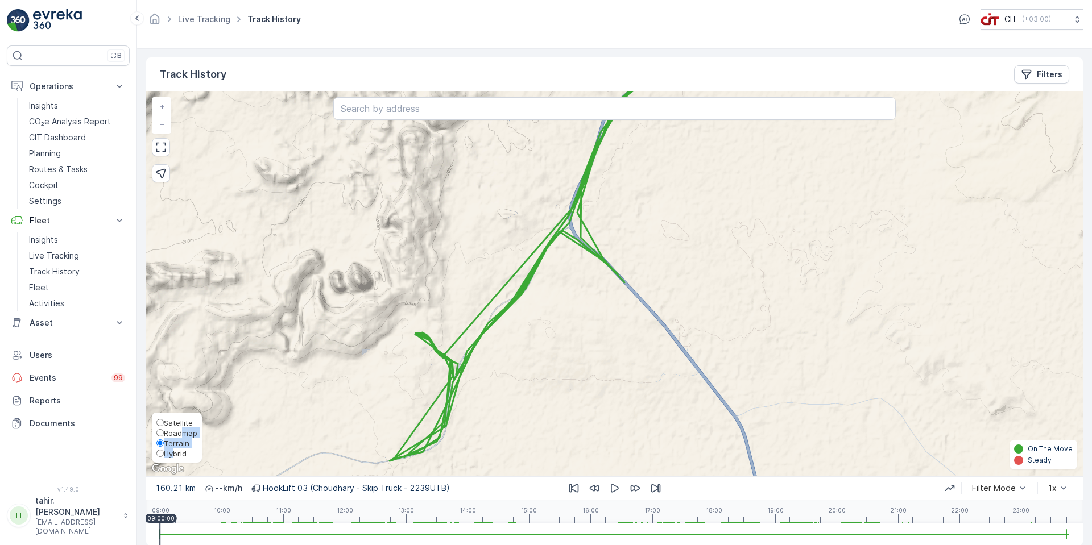
drag, startPoint x: 171, startPoint y: 448, endPoint x: 178, endPoint y: 436, distance: 14.5
click at [178, 436] on div "Satellite Roadmap Terrain Hybrid" at bounding box center [176, 437] width 41 height 41
click at [177, 436] on span "Roadmap" at bounding box center [181, 433] width 34 height 9
click at [164, 436] on input "Roadmap" at bounding box center [159, 432] width 7 height 7
radio input "true"
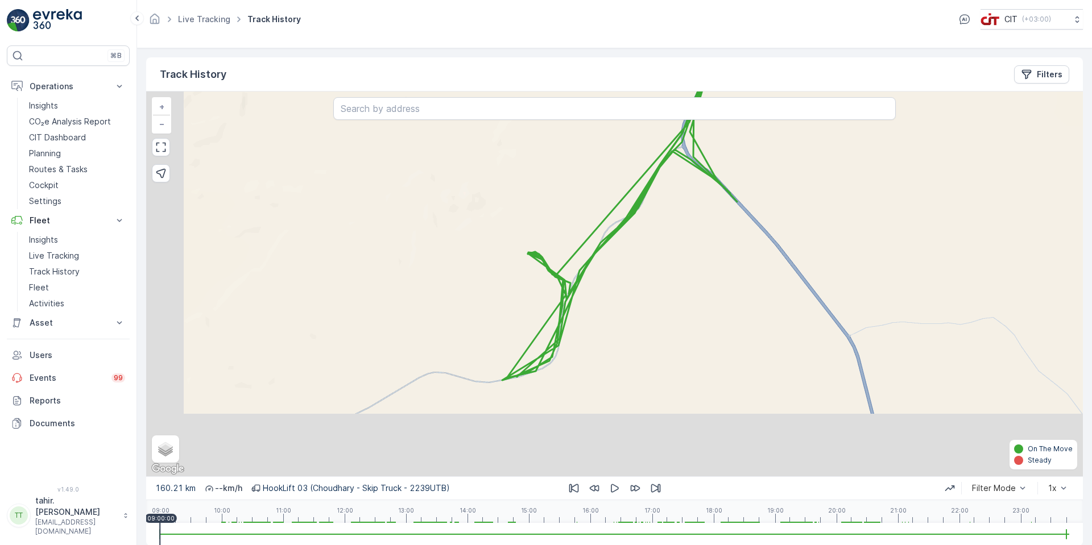
drag, startPoint x: 605, startPoint y: 345, endPoint x: 684, endPoint y: 285, distance: 98.6
click at [684, 285] on div "+ − Satellite Roadmap Terrain Hybrid Leaflet Keyboard shortcuts Map Data Map da…" at bounding box center [614, 284] width 937 height 385
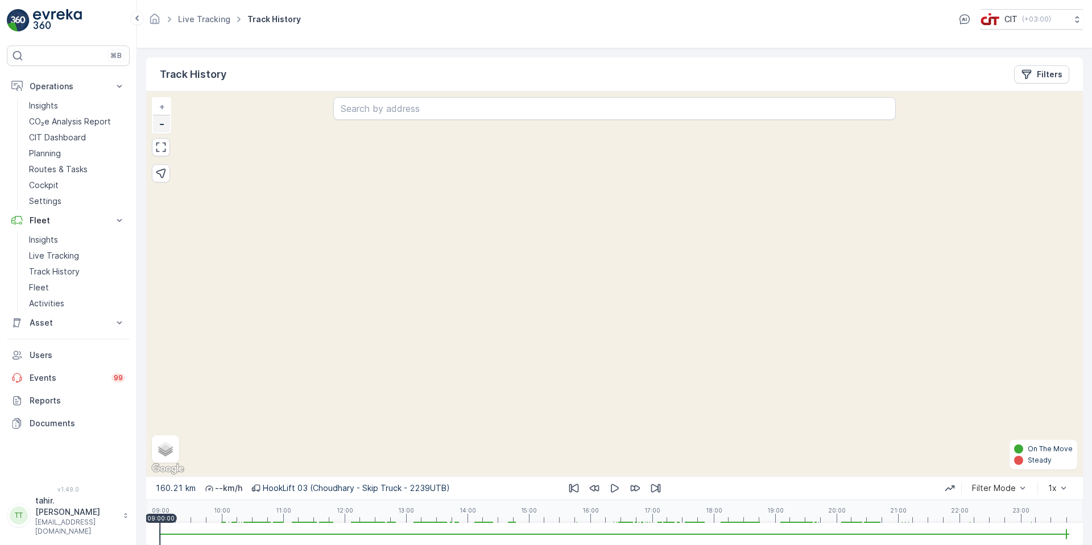
click at [159, 122] on span "−" at bounding box center [162, 124] width 6 height 10
click at [165, 124] on link "−" at bounding box center [161, 123] width 17 height 17
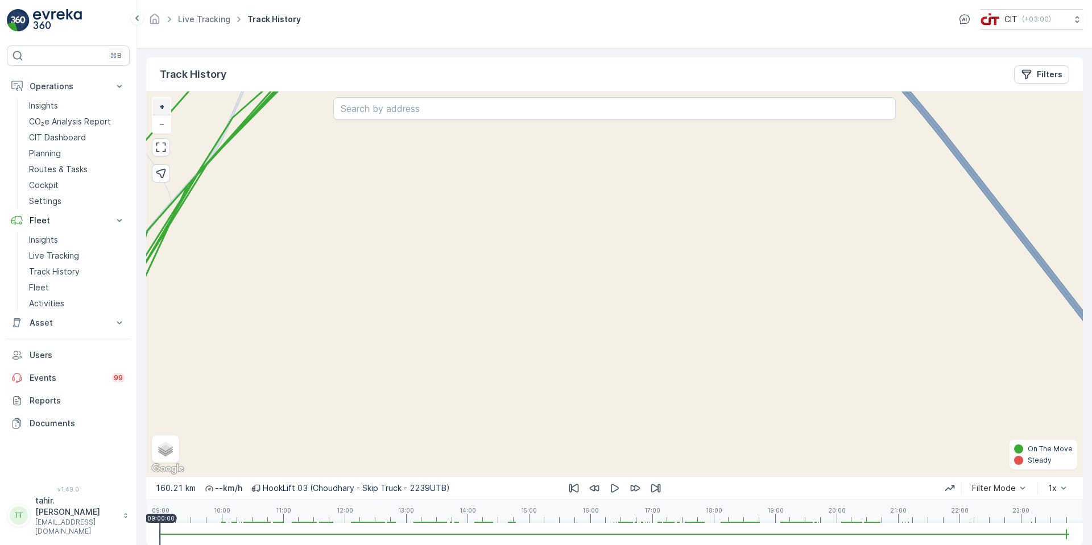
click at [160, 104] on span "+" at bounding box center [161, 107] width 5 height 10
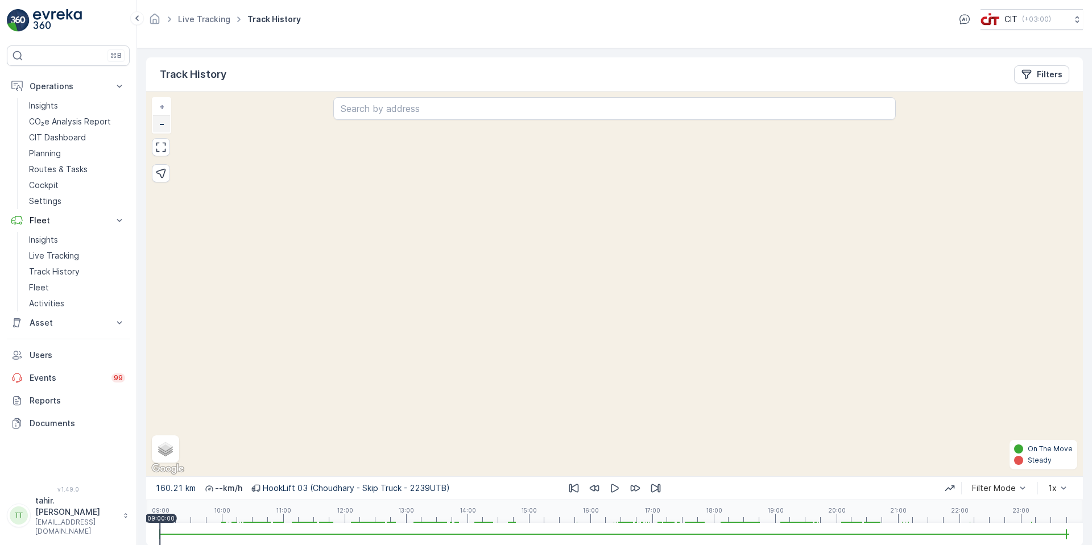
click at [160, 117] on link "−" at bounding box center [161, 123] width 17 height 17
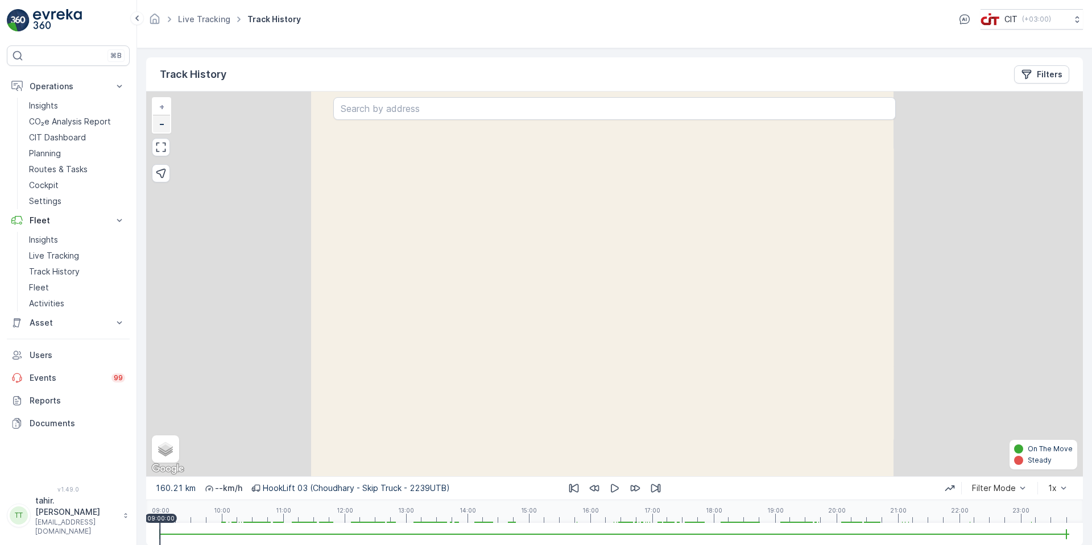
click at [160, 118] on link "−" at bounding box center [161, 123] width 17 height 17
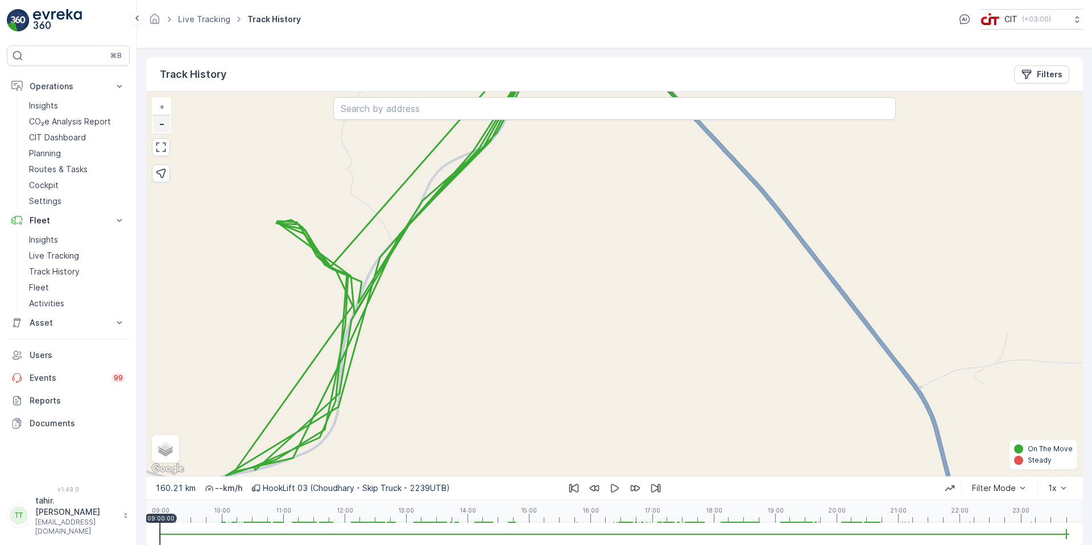
click at [160, 118] on link "−" at bounding box center [161, 123] width 17 height 17
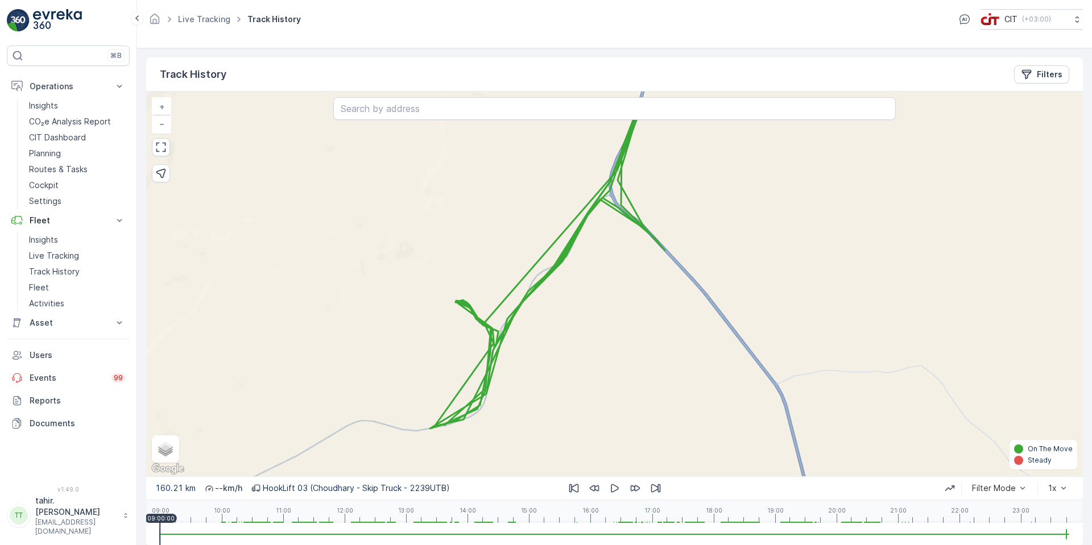
drag, startPoint x: 503, startPoint y: 234, endPoint x: 501, endPoint y: 271, distance: 36.5
click at [511, 279] on div "+ − Satellite Roadmap Terrain Hybrid Leaflet Keyboard shortcuts Map Data Map da…" at bounding box center [614, 284] width 937 height 385
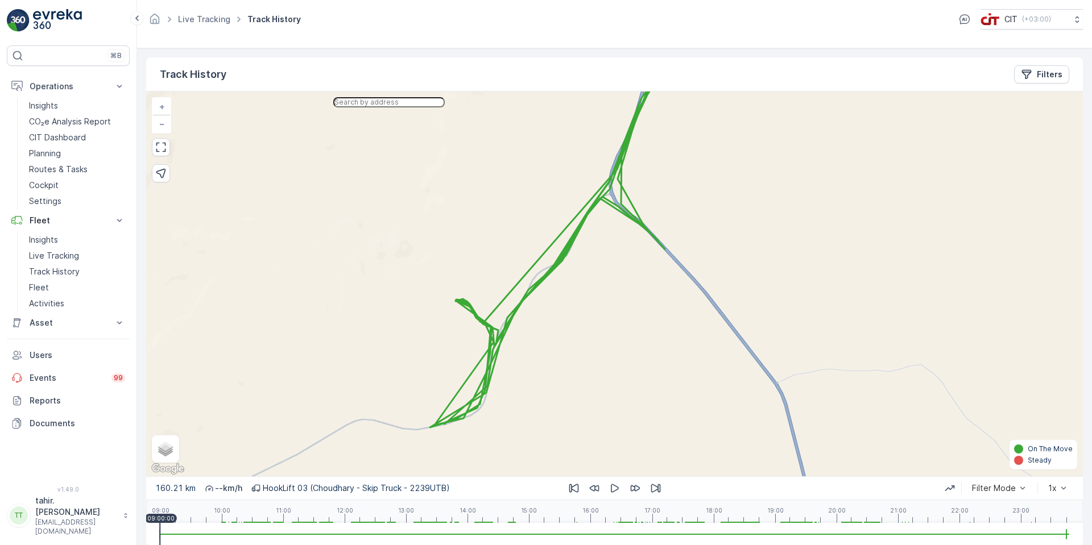
click at [369, 107] on input "text" at bounding box center [388, 102] width 111 height 10
click at [62, 257] on p "Live Tracking" at bounding box center [54, 255] width 50 height 11
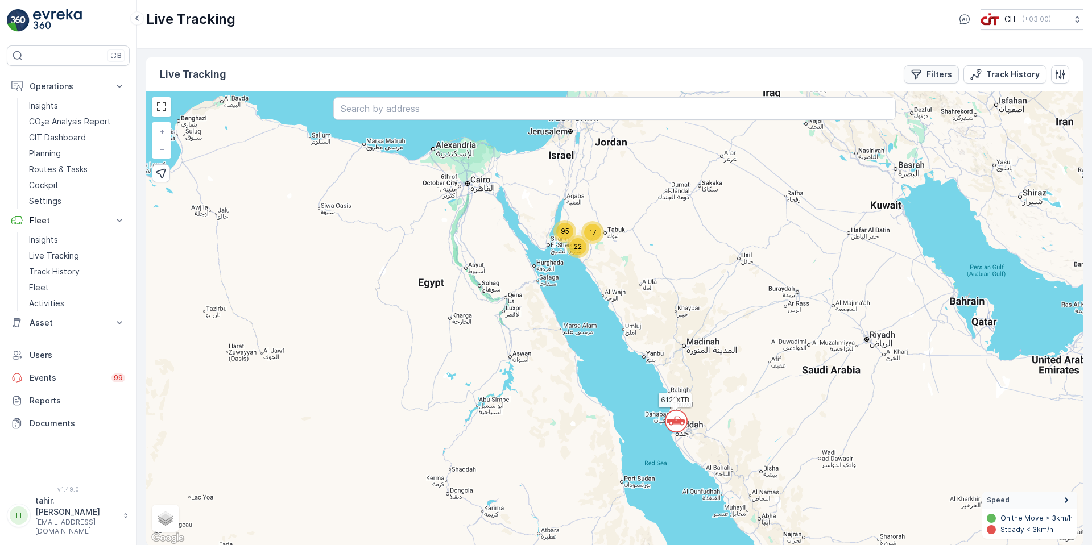
click at [922, 73] on icon "Filters" at bounding box center [916, 74] width 11 height 11
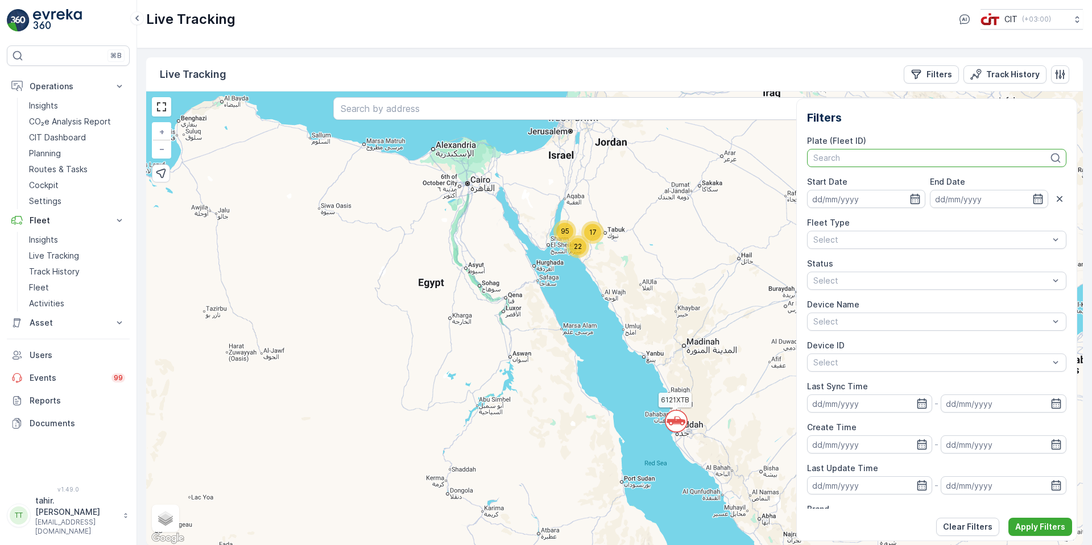
click at [880, 155] on div at bounding box center [931, 158] width 238 height 9
type input "3516"
click at [930, 180] on span "Hooklift 01 (Mubashir - Skip Truck - 3516 BXA)" at bounding box center [902, 183] width 176 height 9
click at [1034, 527] on p "Apply Filters" at bounding box center [1040, 527] width 50 height 11
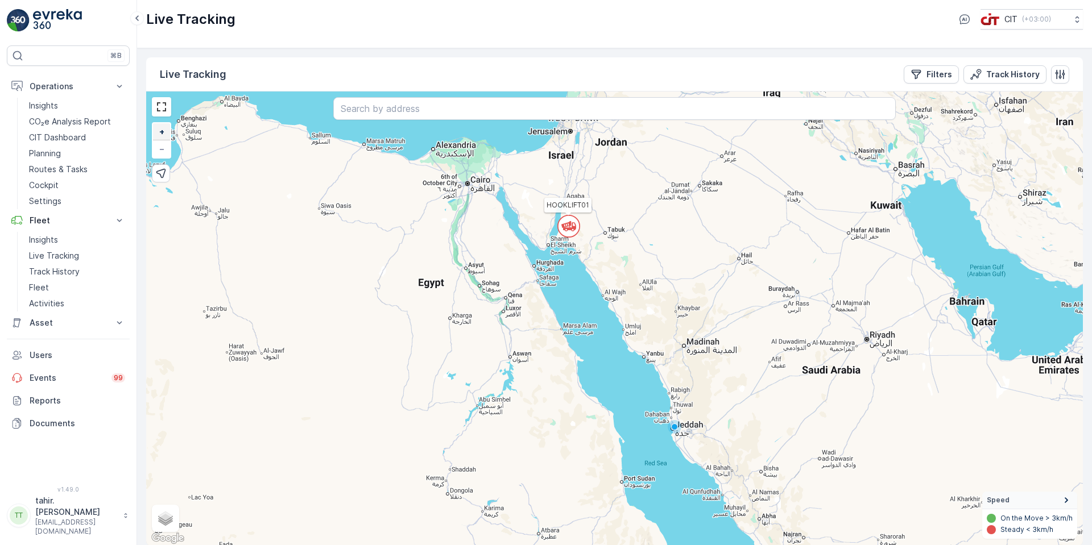
click at [164, 134] on span "+" at bounding box center [161, 132] width 5 height 10
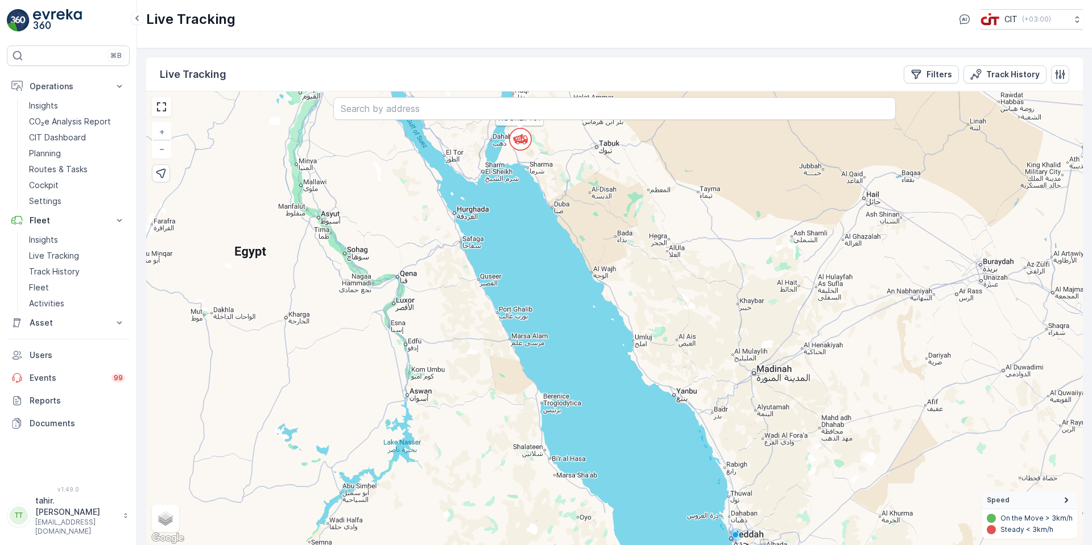
scroll to position [1, 0]
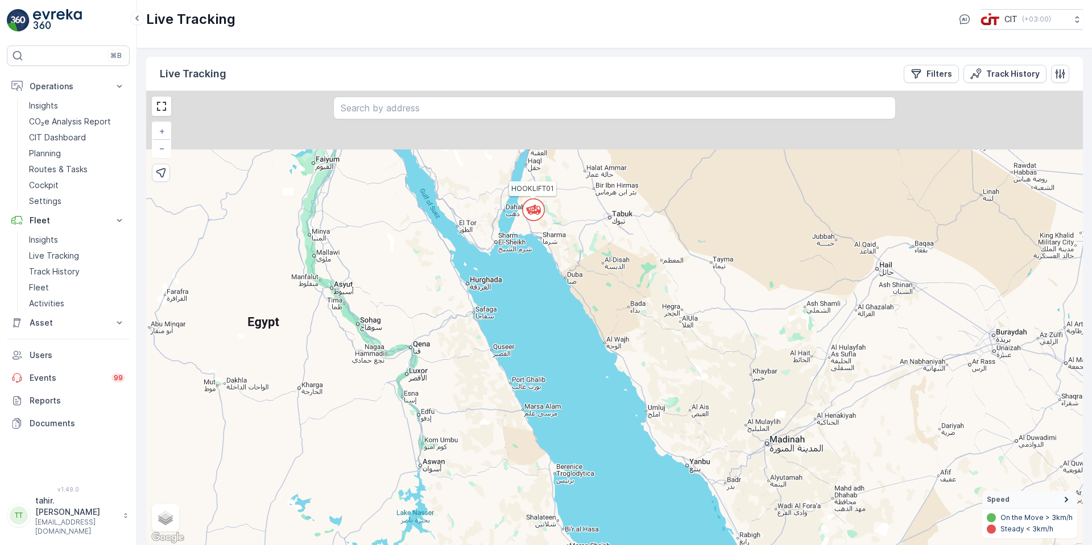
drag, startPoint x: 511, startPoint y: 186, endPoint x: 524, endPoint y: 260, distance: 75.1
click at [524, 260] on div "HOOKLIFT01 + − Satellite Roadmap Terrain Hybrid Leaflet Keyboard shortcuts Map …" at bounding box center [614, 318] width 937 height 454
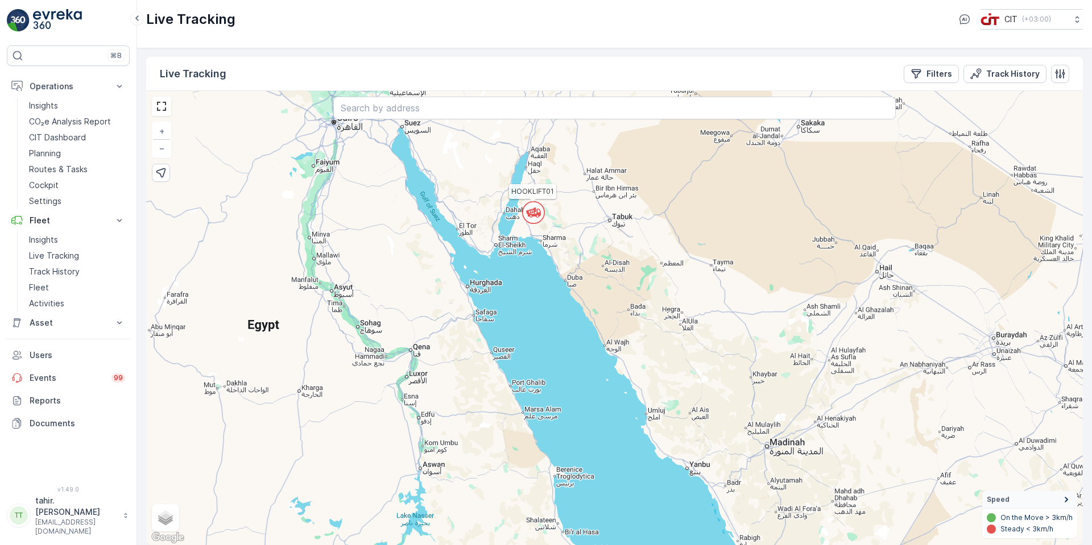
click at [530, 212] on icon at bounding box center [530, 211] width 1 height 1
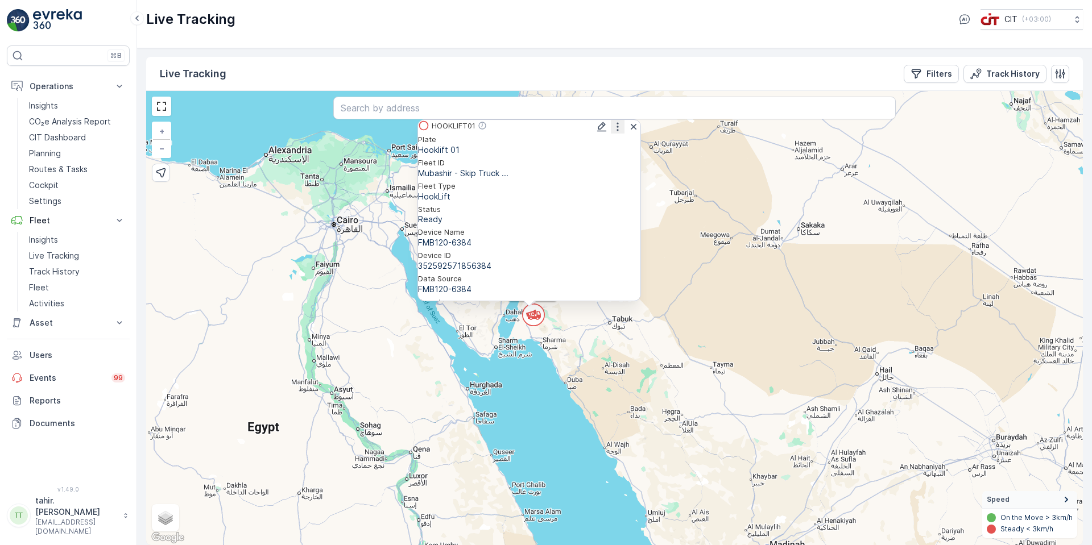
click at [535, 309] on circle at bounding box center [534, 315] width 22 height 22
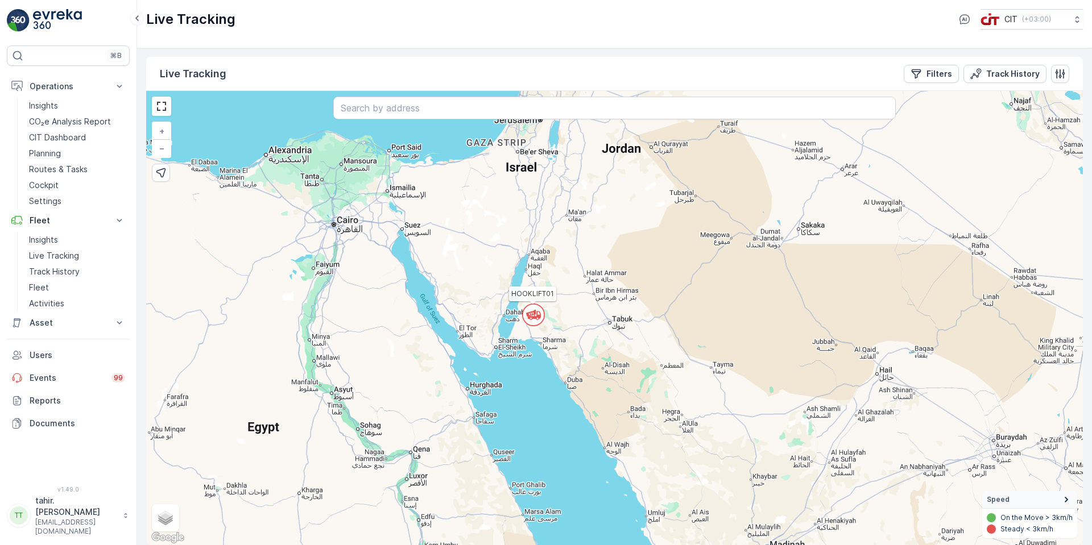
click at [535, 309] on circle at bounding box center [534, 315] width 22 height 22
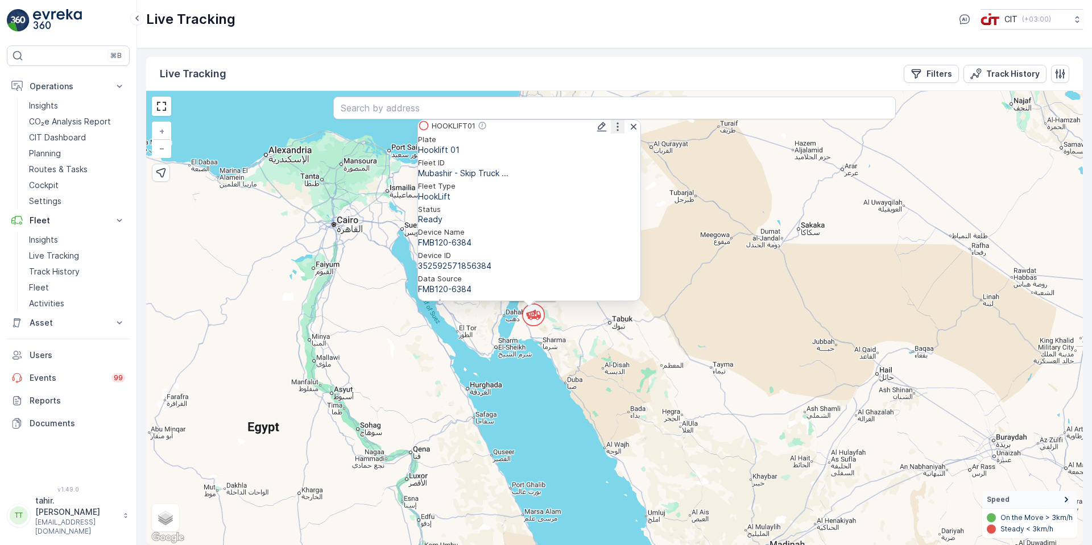
click at [531, 314] on icon at bounding box center [533, 315] width 23 height 23
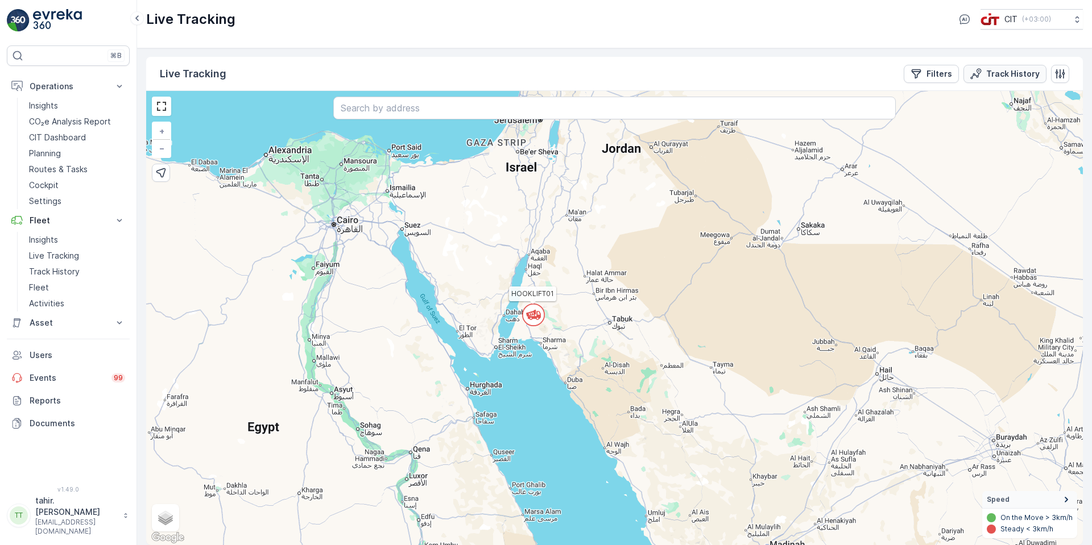
click at [995, 71] on p "Track History" at bounding box center [1012, 73] width 53 height 11
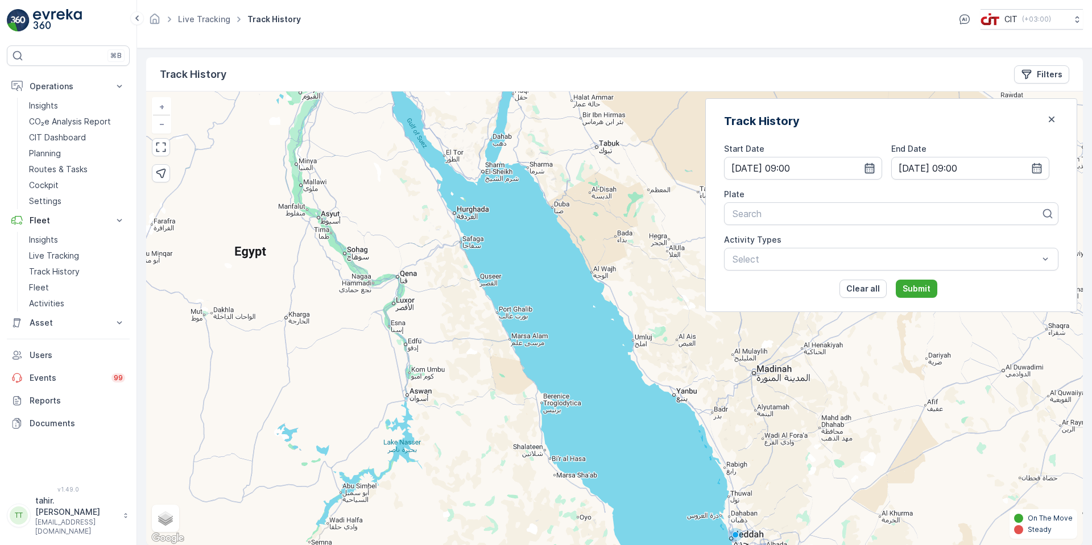
click at [875, 166] on icon "button" at bounding box center [870, 168] width 10 height 10
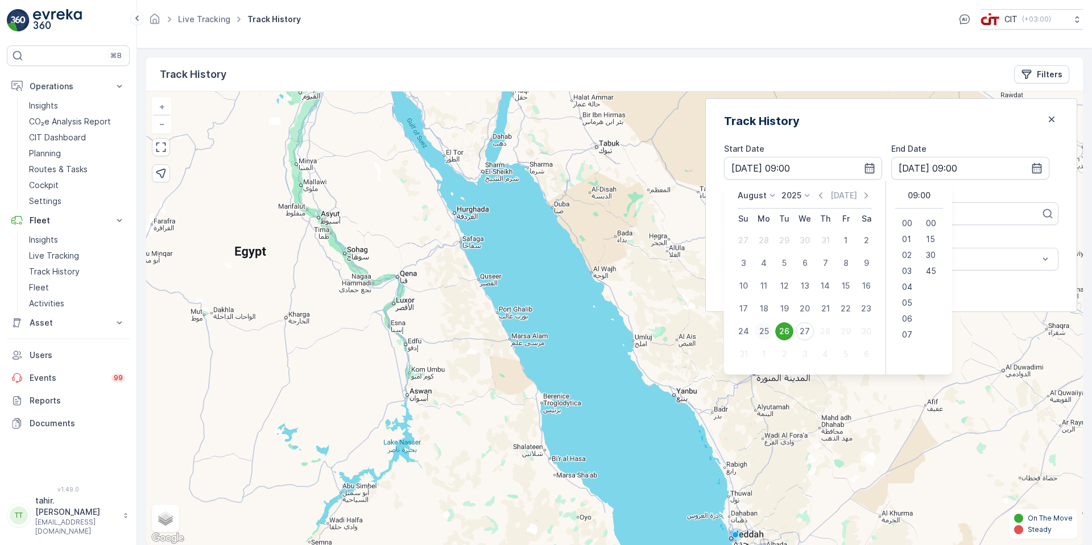
click at [773, 330] on div "25" at bounding box center [764, 331] width 18 height 18
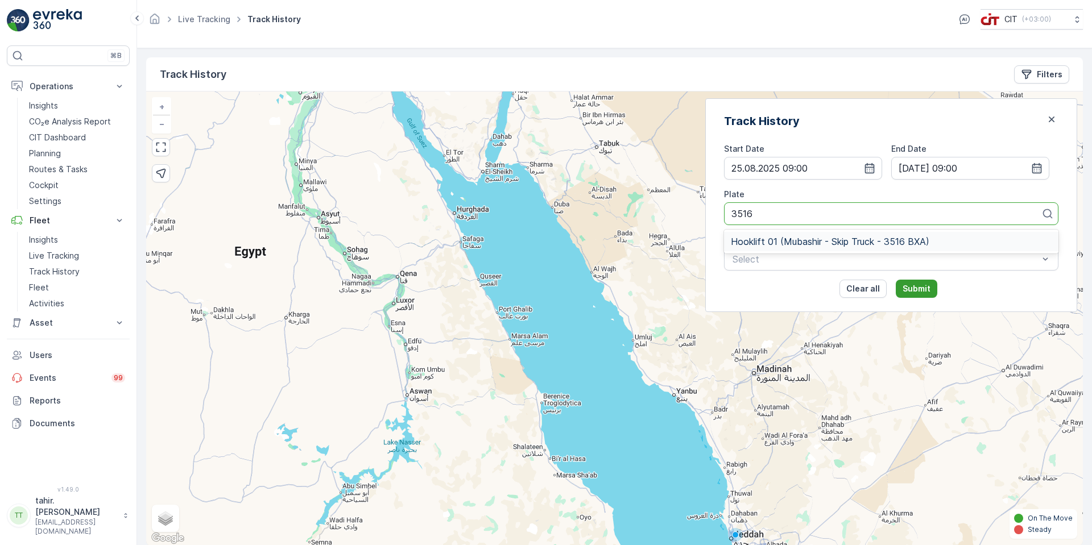
type input "3516"
drag, startPoint x: 934, startPoint y: 287, endPoint x: 822, endPoint y: 230, distance: 124.9
click at [827, 247] on div "Start Date [DATE] 09:00 End Date [DATE] 09:00 Plate Search 3516 Activity Types …" at bounding box center [891, 220] width 334 height 155
click at [817, 209] on div "3516" at bounding box center [886, 214] width 311 height 10
type input "3516"
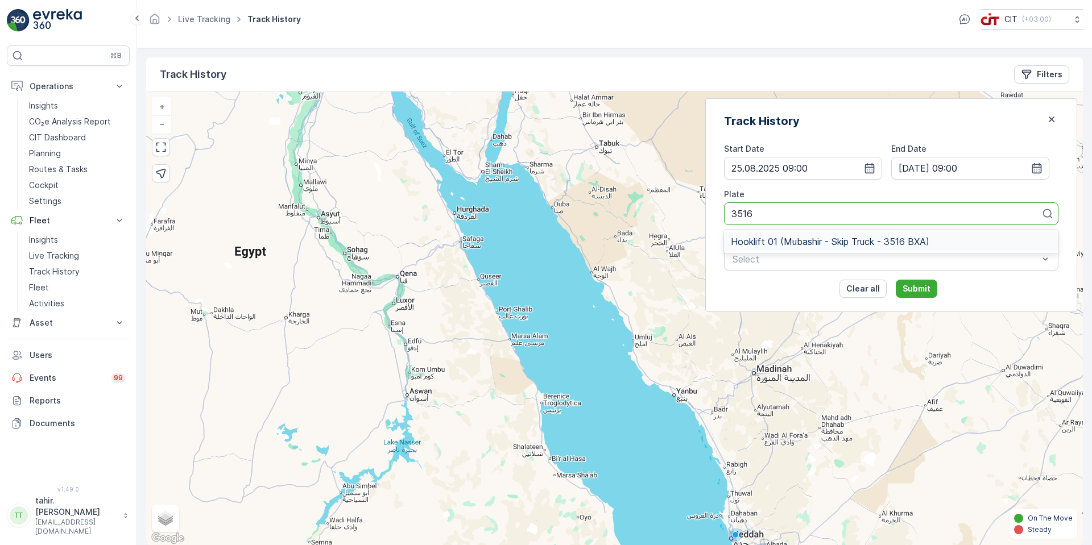
click at [900, 233] on div "Hooklift 01 (Mubashir - Skip Truck - 3516 BXA)" at bounding box center [891, 241] width 334 height 19
click at [929, 280] on button "Submit" at bounding box center [917, 289] width 42 height 18
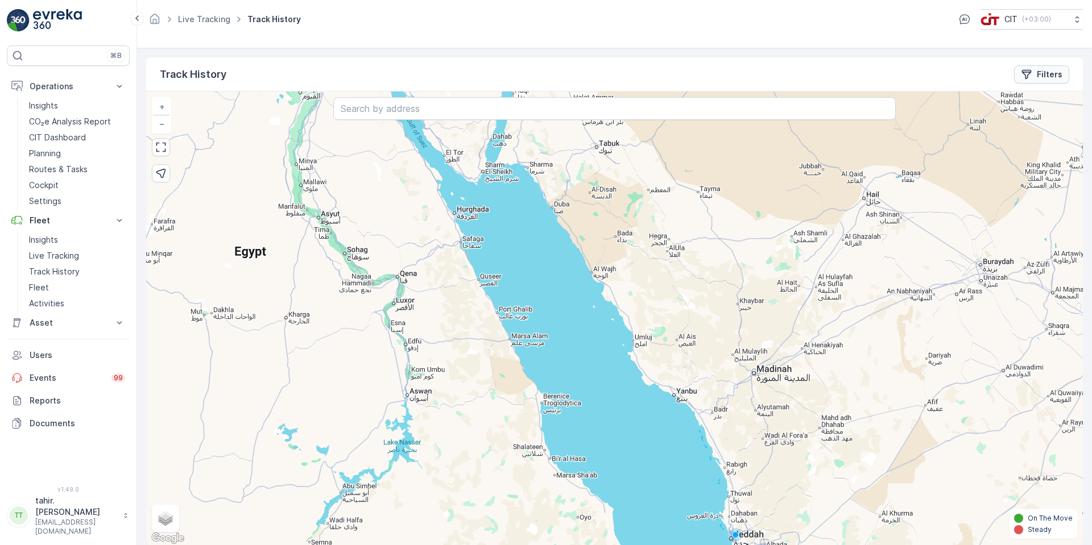
click at [1044, 75] on p "Filters" at bounding box center [1050, 74] width 26 height 11
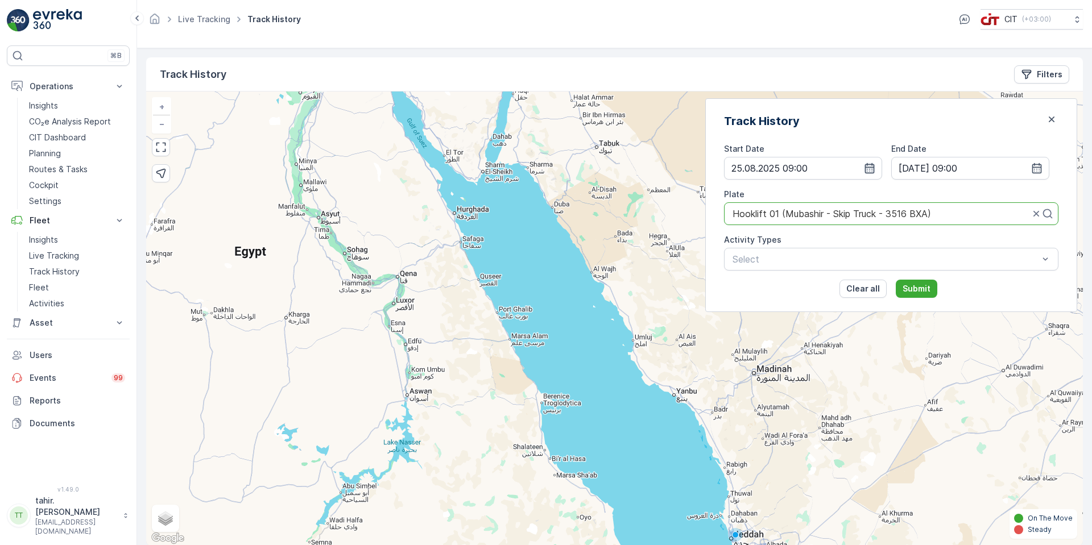
click at [875, 164] on icon "button" at bounding box center [869, 168] width 11 height 11
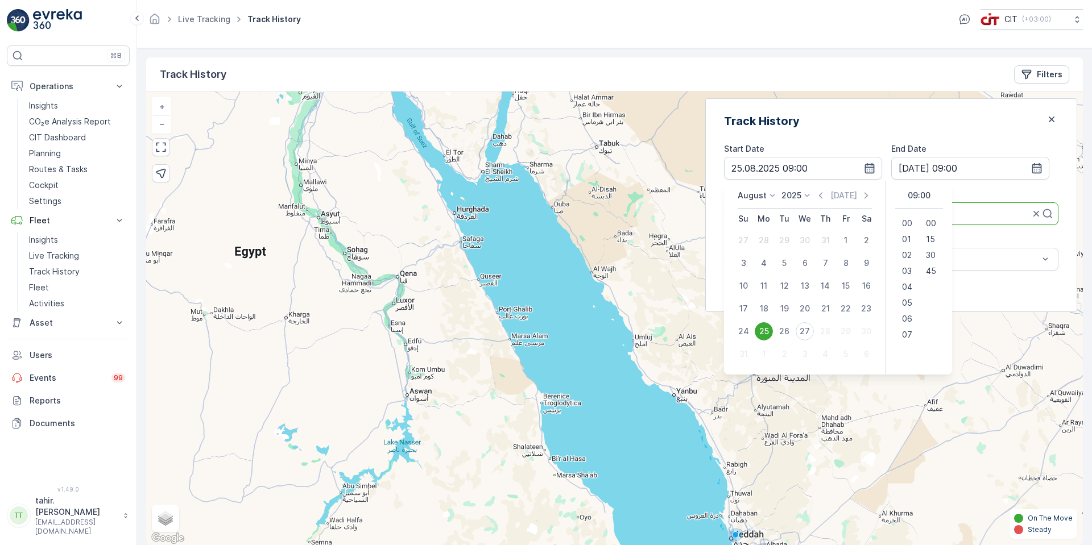
click at [875, 164] on icon "button" at bounding box center [870, 168] width 10 height 10
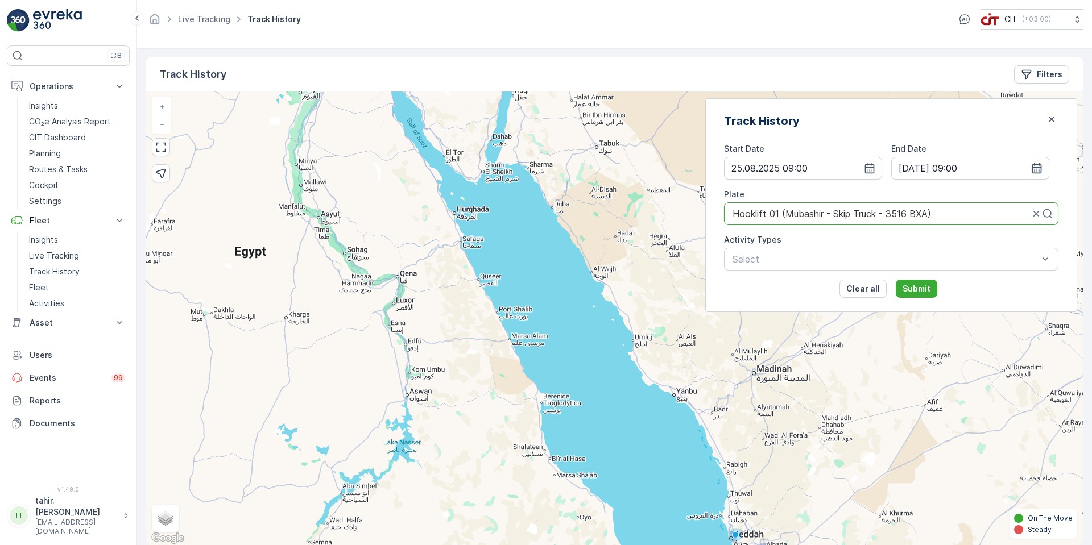
click at [1033, 167] on icon "button" at bounding box center [1037, 168] width 10 height 10
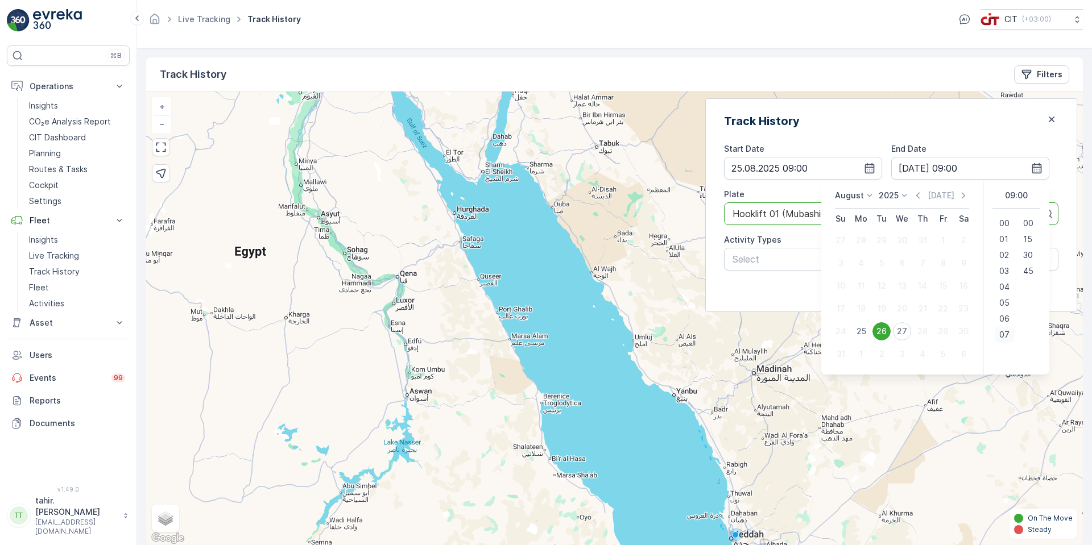
click at [1003, 334] on span "07" at bounding box center [1004, 334] width 10 height 11
click at [1001, 338] on span "23" at bounding box center [1003, 334] width 9 height 11
click at [1029, 270] on span "45" at bounding box center [1028, 271] width 10 height 11
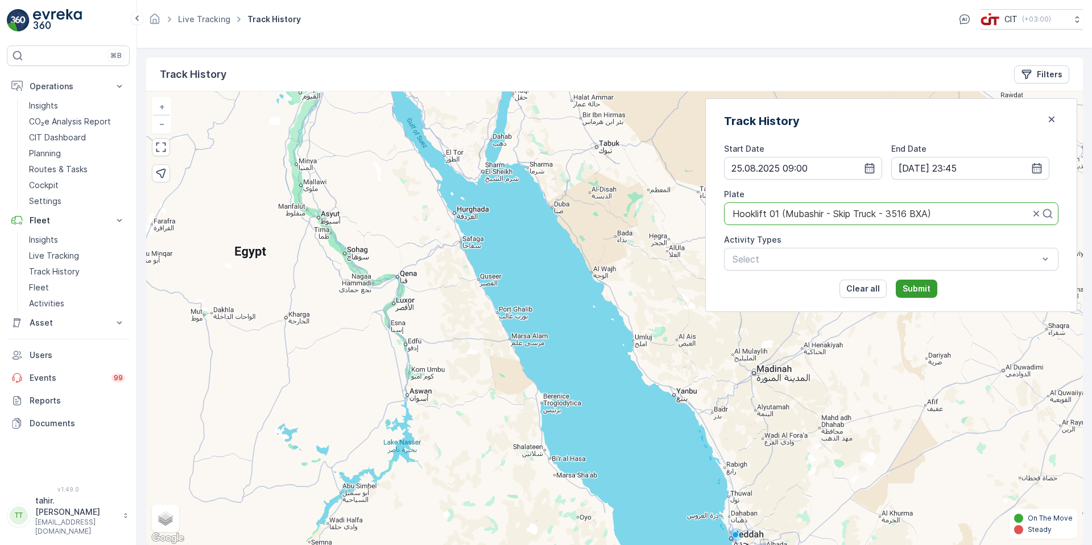
click at [930, 289] on p "Submit" at bounding box center [917, 288] width 28 height 11
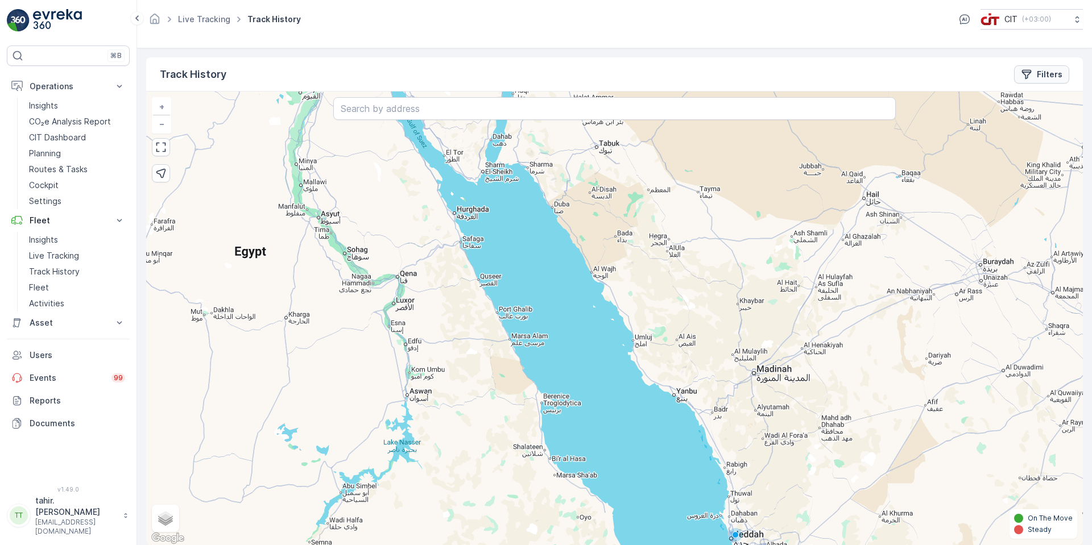
click at [1047, 73] on p "Filters" at bounding box center [1050, 74] width 26 height 11
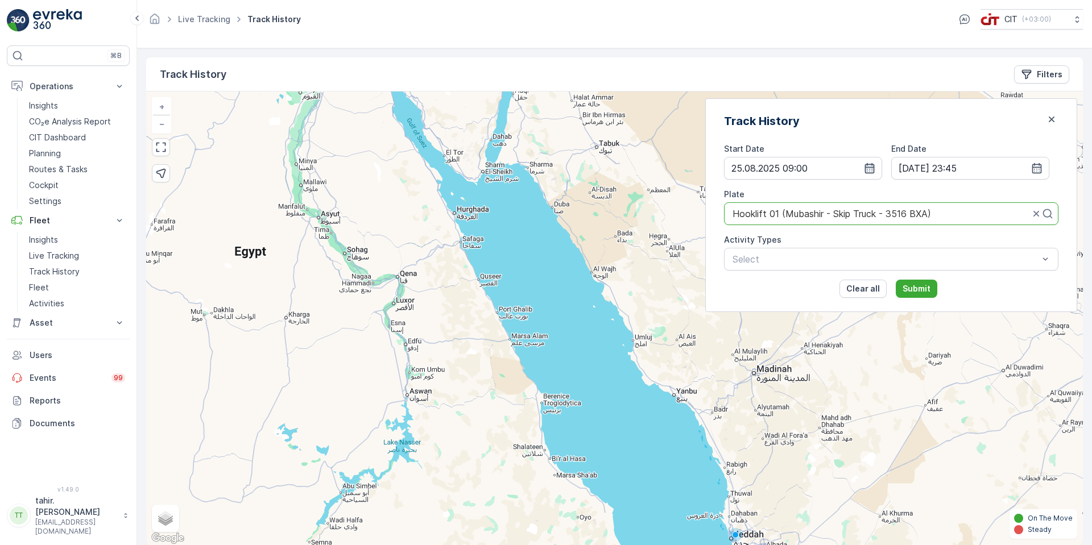
click at [875, 169] on icon "button" at bounding box center [870, 168] width 10 height 10
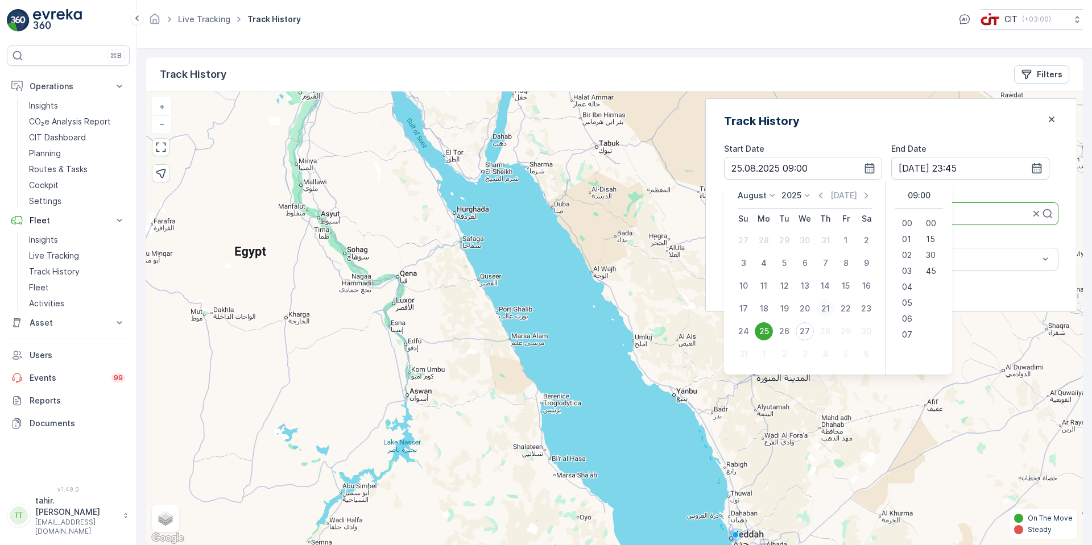
click at [834, 307] on div "21" at bounding box center [825, 309] width 18 height 18
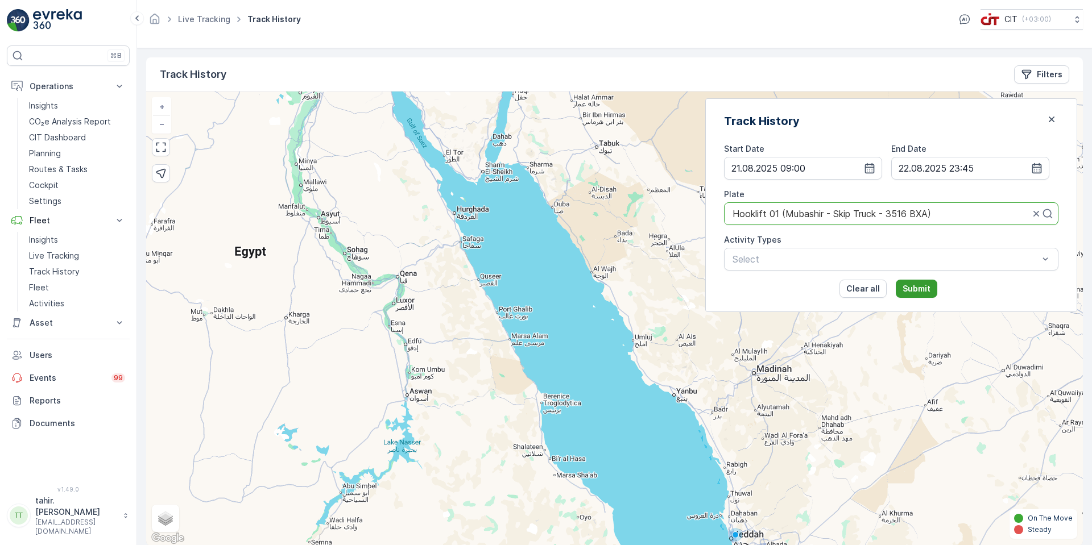
click at [930, 287] on p "Submit" at bounding box center [917, 288] width 28 height 11
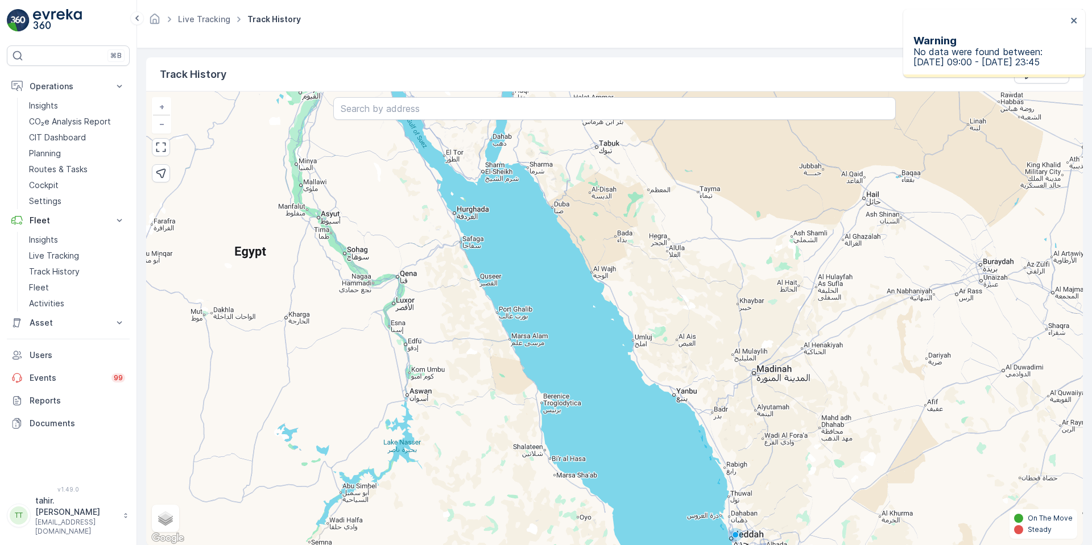
click at [978, 62] on p "No data were found between: [DATE] 09:00 - [DATE] 23:45" at bounding box center [990, 57] width 154 height 20
click at [1049, 79] on p "Filters" at bounding box center [1050, 74] width 26 height 11
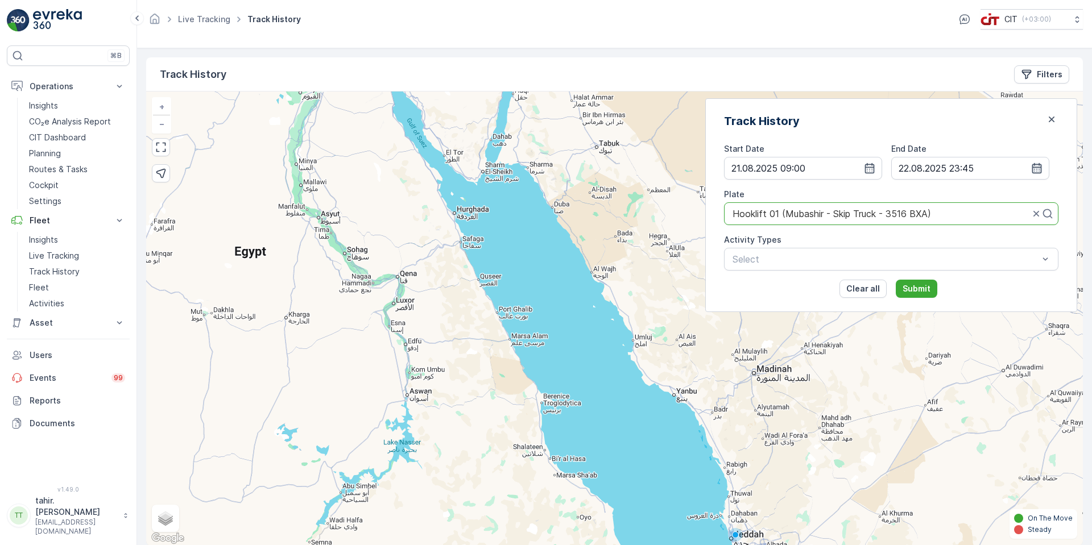
drag, startPoint x: 1037, startPoint y: 167, endPoint x: 1029, endPoint y: 168, distance: 7.4
click at [1036, 167] on icon "button" at bounding box center [1037, 168] width 10 height 10
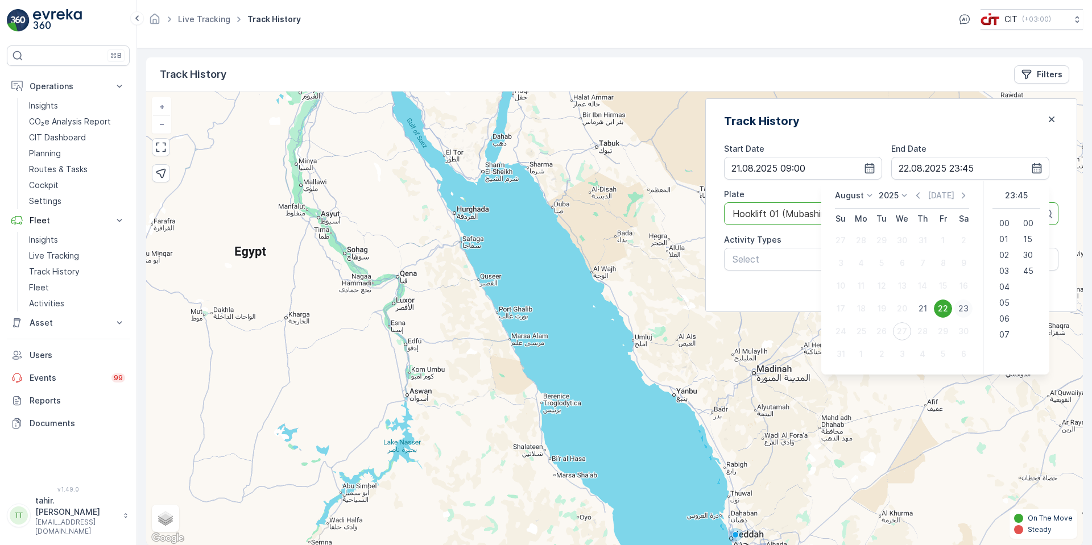
click at [959, 308] on div "23" at bounding box center [963, 309] width 18 height 18
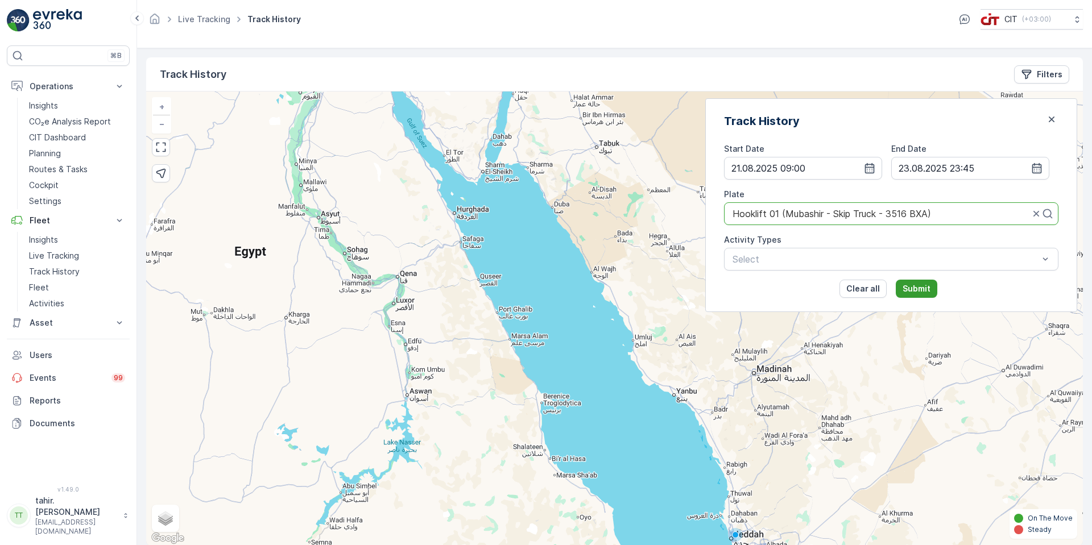
click at [930, 287] on p "Submit" at bounding box center [917, 288] width 28 height 11
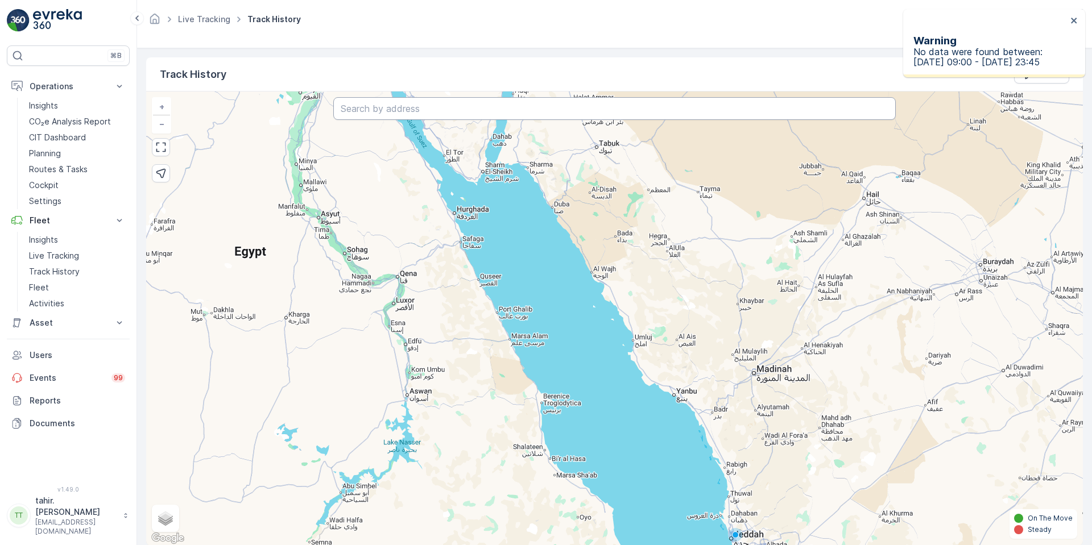
scroll to position [1, 0]
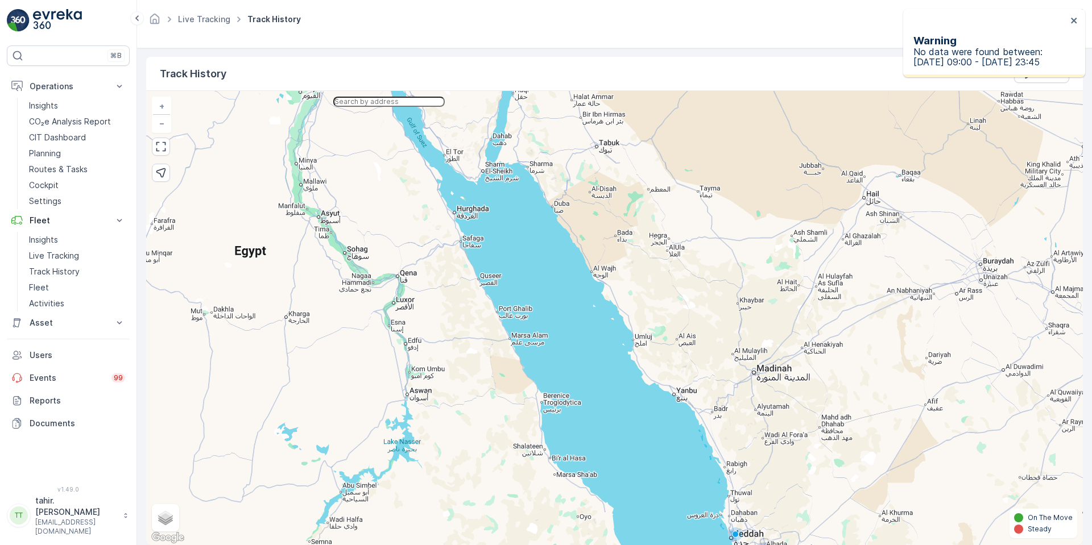
click at [445, 105] on input "text" at bounding box center [388, 102] width 111 height 10
click at [1069, 20] on div "Warning No data were found between: [DATE] 09:00 - [DATE] 23:45" at bounding box center [990, 43] width 160 height 55
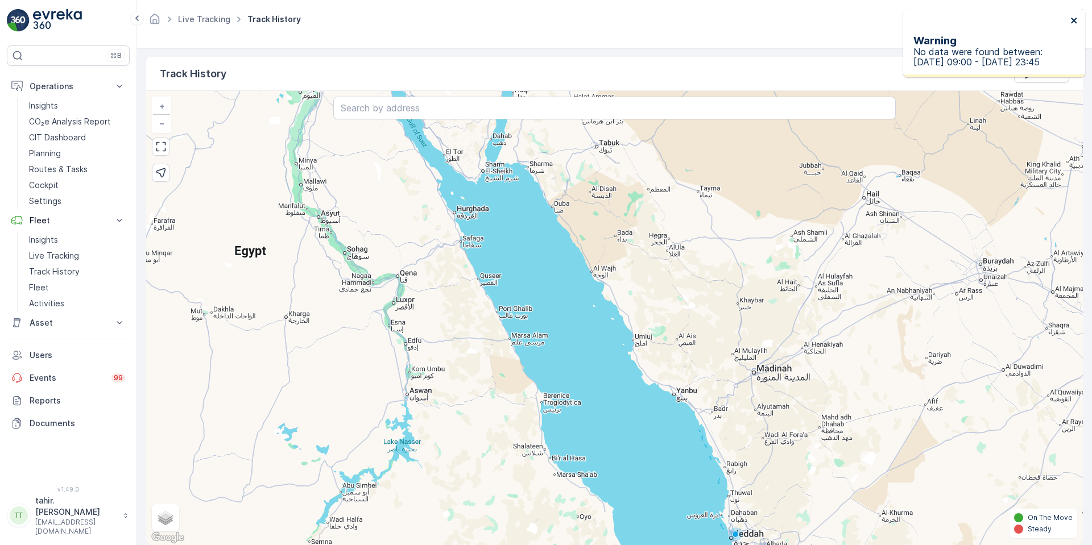
click at [1072, 19] on icon "close" at bounding box center [1074, 21] width 6 height 6
click at [1037, 70] on p "Filters" at bounding box center [1050, 73] width 26 height 11
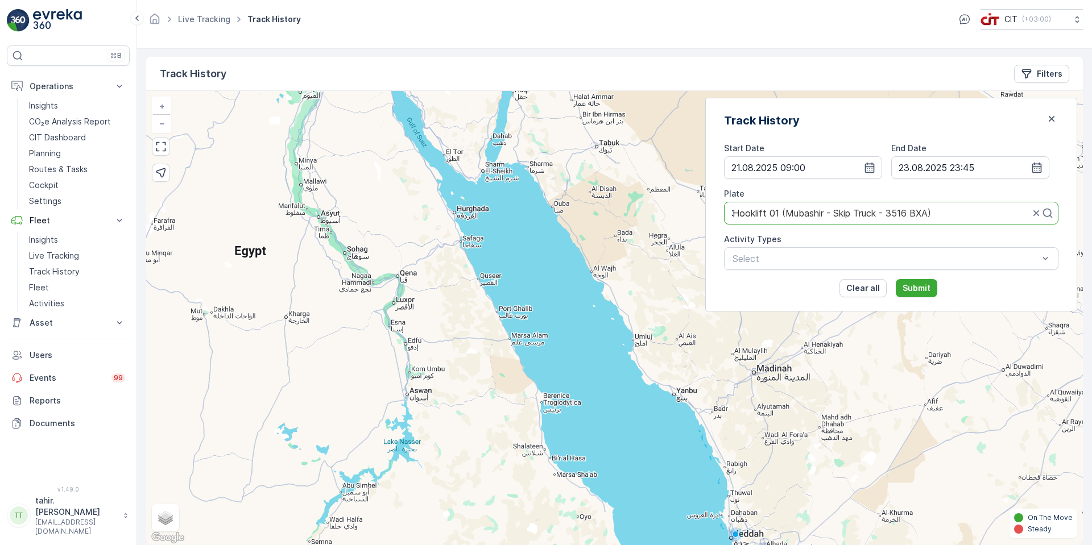
click at [911, 216] on div "3516" at bounding box center [880, 213] width 299 height 10
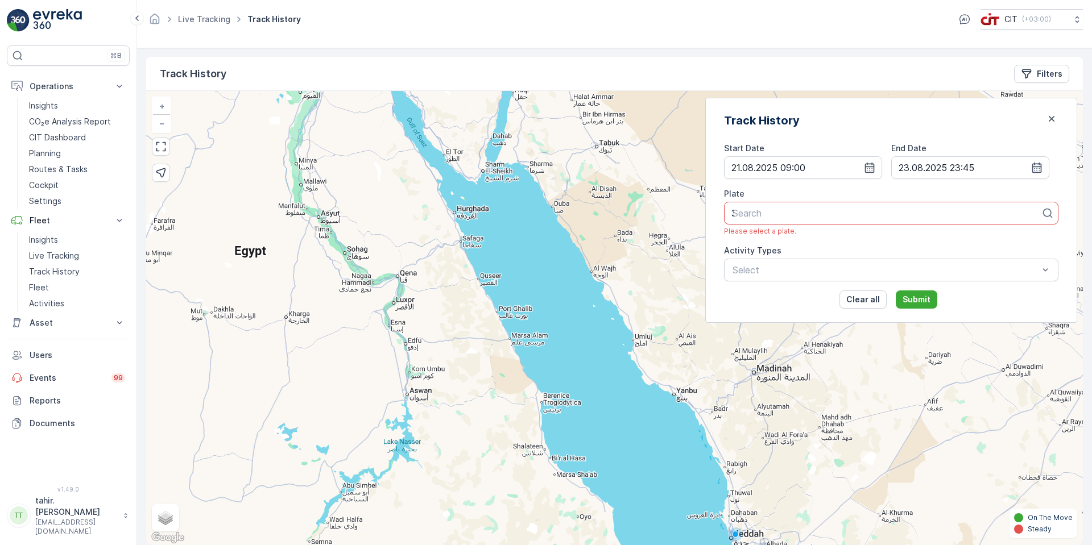
drag, startPoint x: 894, startPoint y: 216, endPoint x: 891, endPoint y: 204, distance: 11.9
click at [894, 215] on div "3516" at bounding box center [886, 213] width 311 height 10
type input "2239"
click at [941, 240] on span "HookLift 03 (Choudhary - Skip Truck - 2239UTB)" at bounding box center [836, 241] width 210 height 10
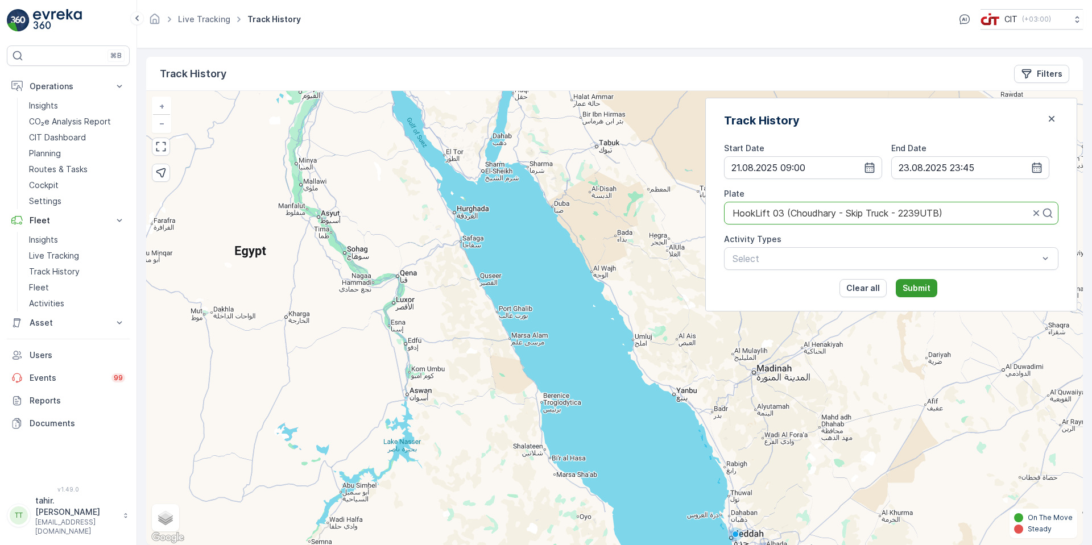
click at [930, 286] on p "Submit" at bounding box center [917, 288] width 28 height 11
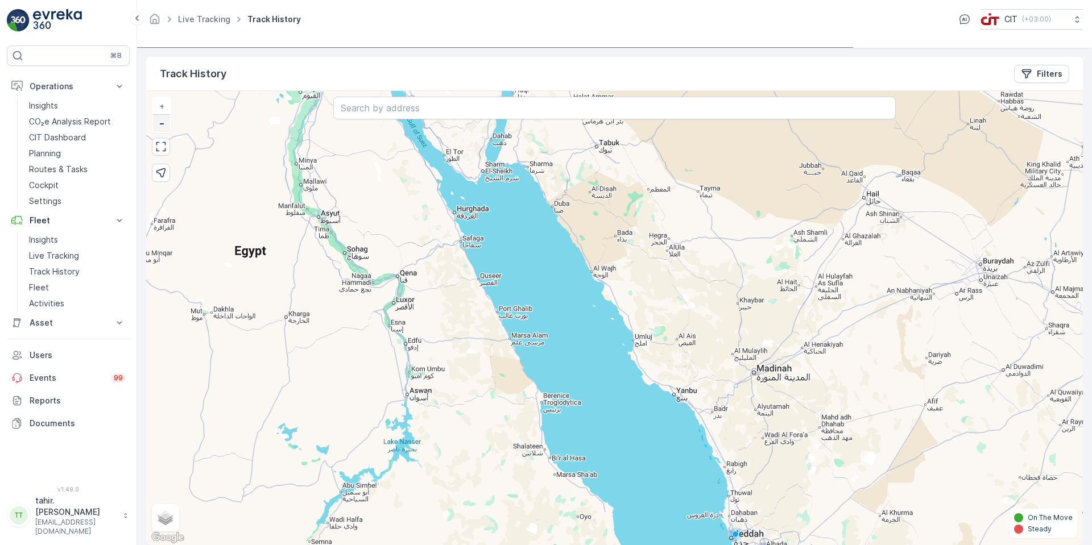
click at [673, 218] on div "+ − Satellite Roadmap Terrain Hybrid Leaflet Keyboard shortcuts Map Data Map da…" at bounding box center [614, 318] width 937 height 454
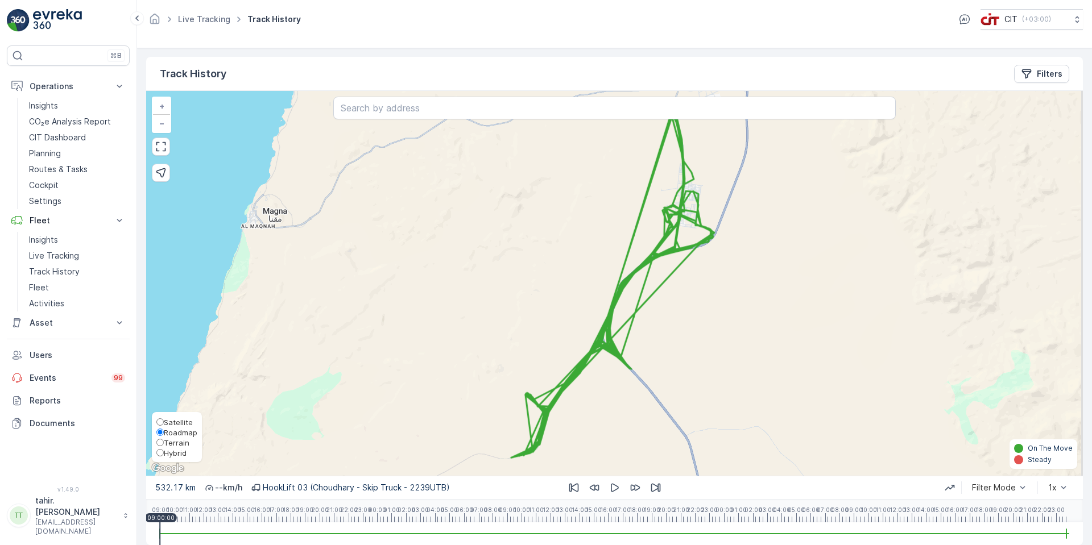
click at [171, 452] on span "Hybrid" at bounding box center [175, 453] width 23 height 9
click at [164, 452] on input "Hybrid" at bounding box center [159, 452] width 7 height 7
radio input "true"
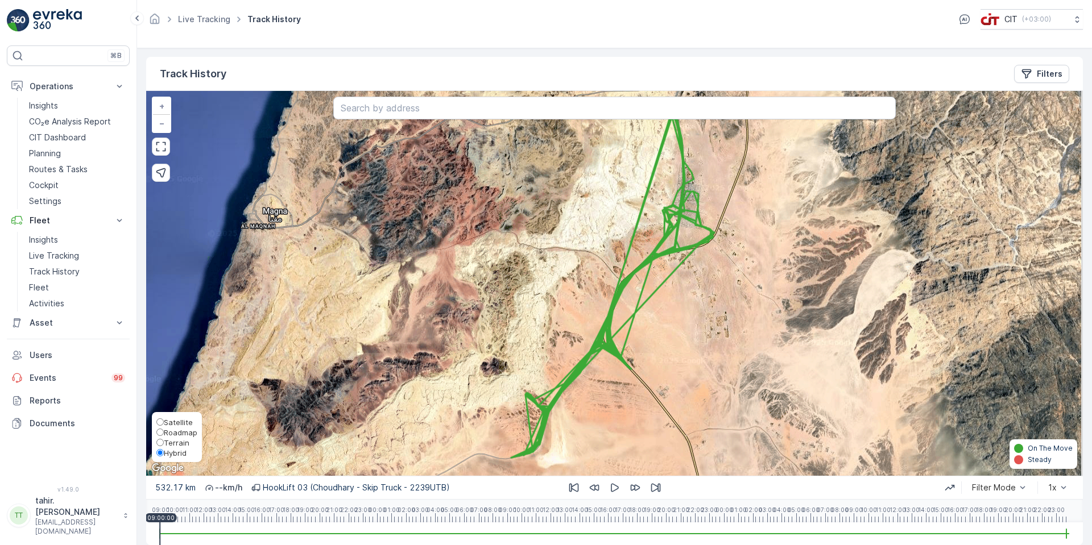
click at [176, 424] on span "Satellite" at bounding box center [178, 422] width 29 height 9
click at [164, 424] on input "Satellite" at bounding box center [159, 422] width 7 height 7
radio input "true"
click at [175, 437] on span "Roadmap" at bounding box center [181, 432] width 34 height 9
click at [164, 436] on input "Roadmap" at bounding box center [159, 432] width 7 height 7
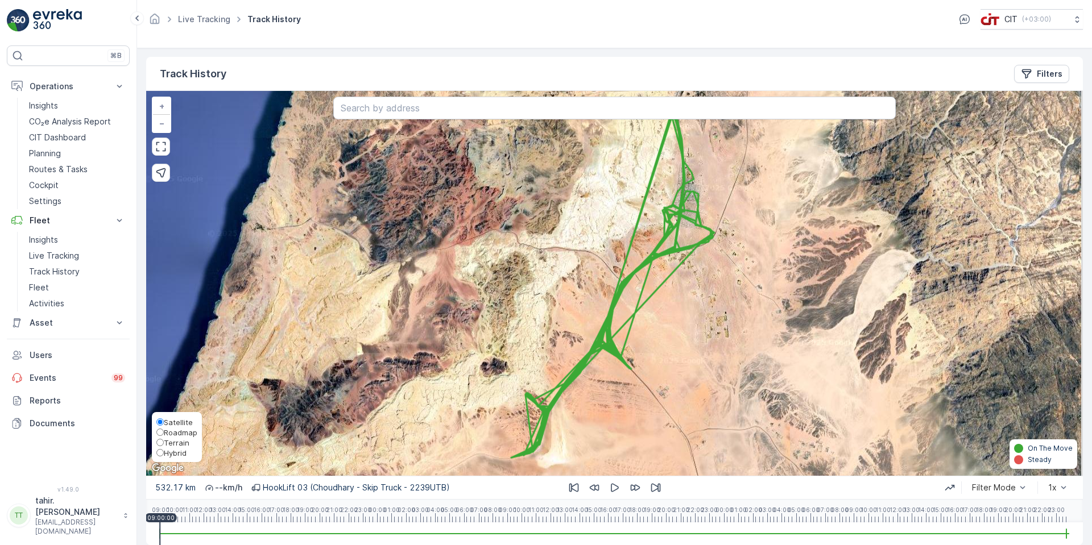
radio input "true"
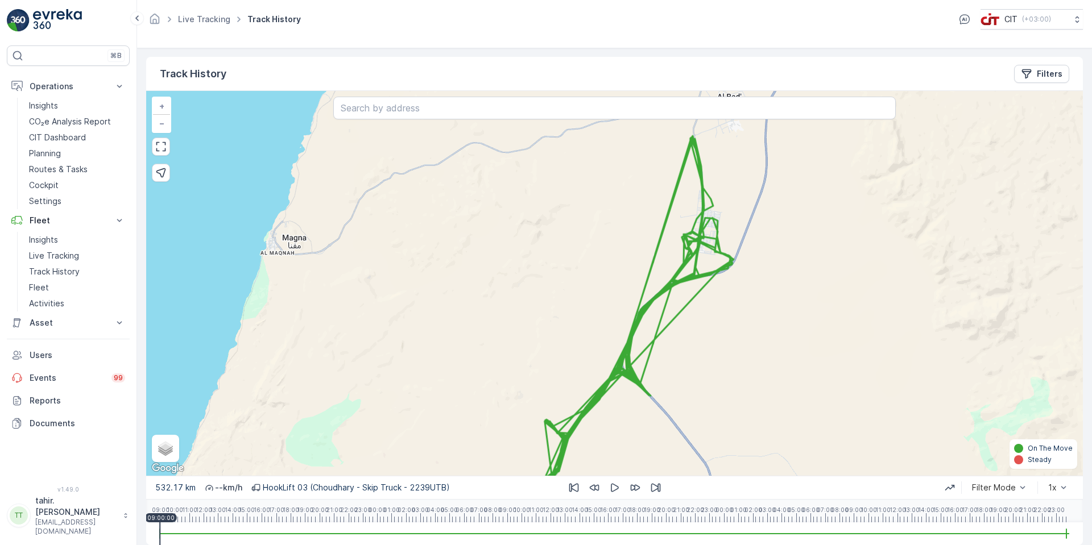
drag, startPoint x: 821, startPoint y: 311, endPoint x: 841, endPoint y: 338, distance: 33.0
click at [841, 338] on div "+ − Satellite Roadmap Terrain Hybrid Leaflet Keyboard shortcuts Map Data Map da…" at bounding box center [614, 283] width 937 height 385
click at [160, 123] on span "−" at bounding box center [162, 123] width 6 height 10
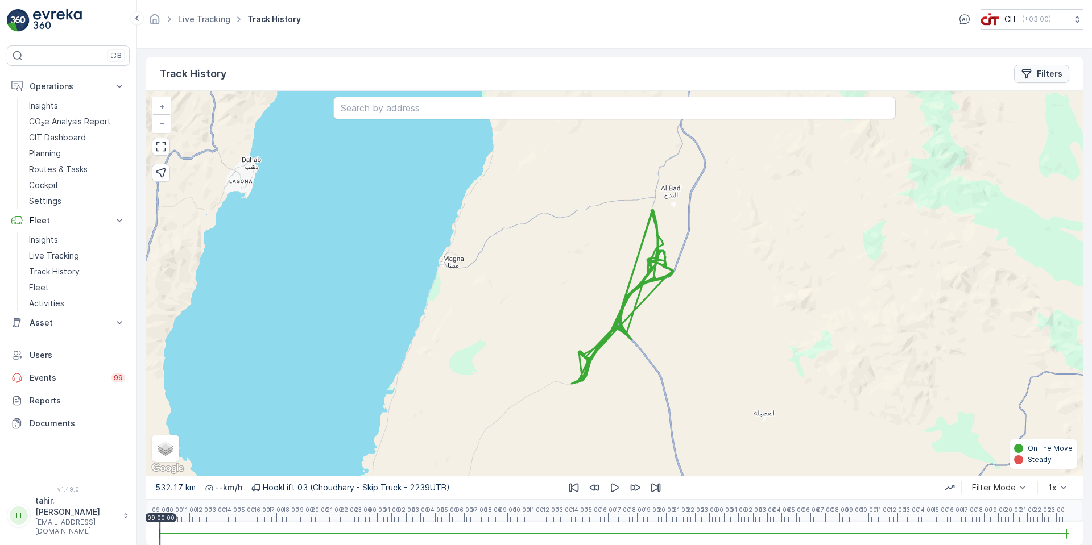
click at [1045, 72] on p "Filters" at bounding box center [1050, 73] width 26 height 11
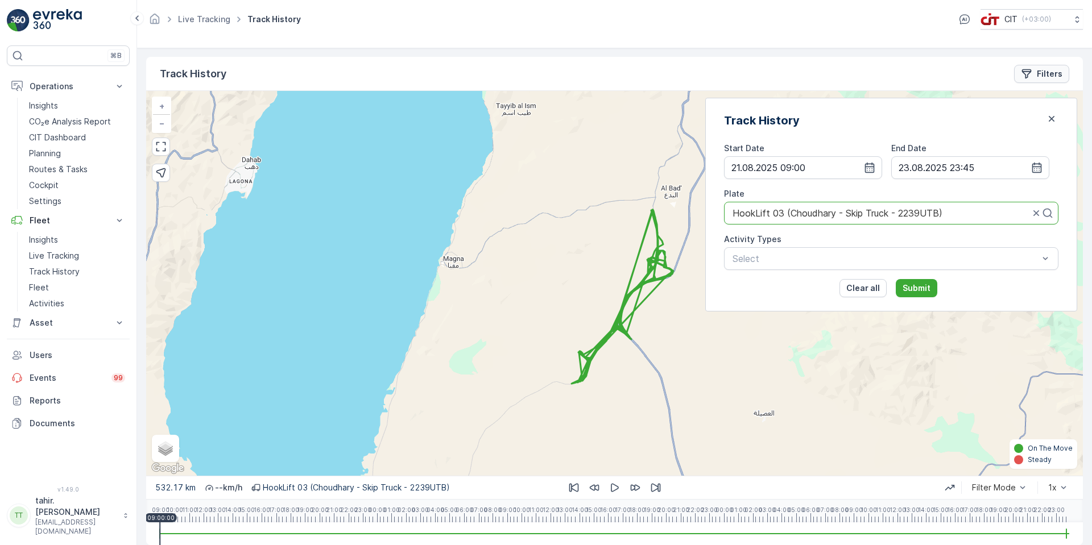
click at [1030, 74] on icon "Filters" at bounding box center [1026, 73] width 11 height 11
click at [883, 168] on div "+ − Satellite Roadmap Terrain Hybrid Leaflet Keyboard shortcuts Map Data Map da…" at bounding box center [614, 283] width 937 height 385
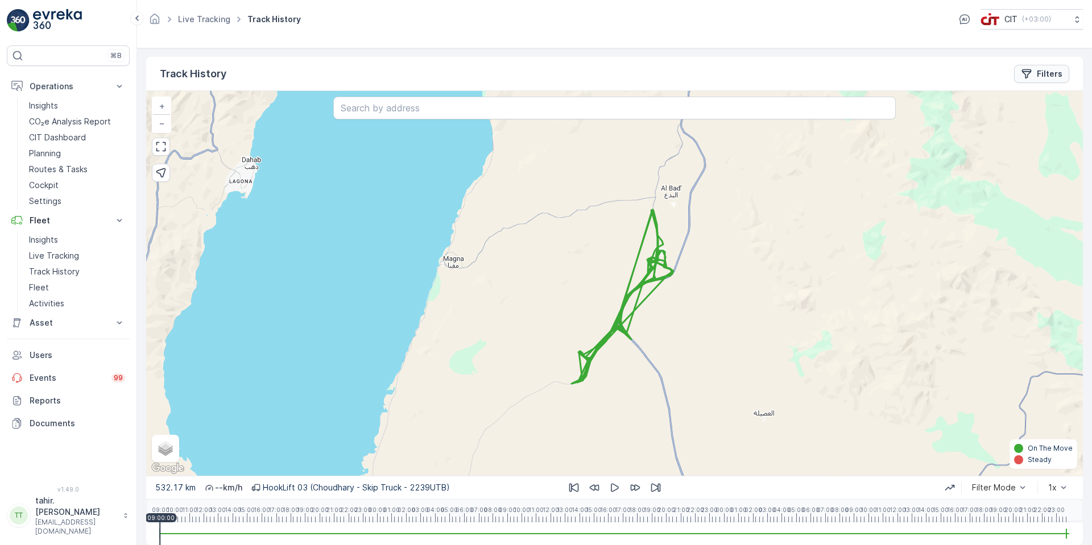
click at [1041, 72] on p "Filters" at bounding box center [1050, 73] width 26 height 11
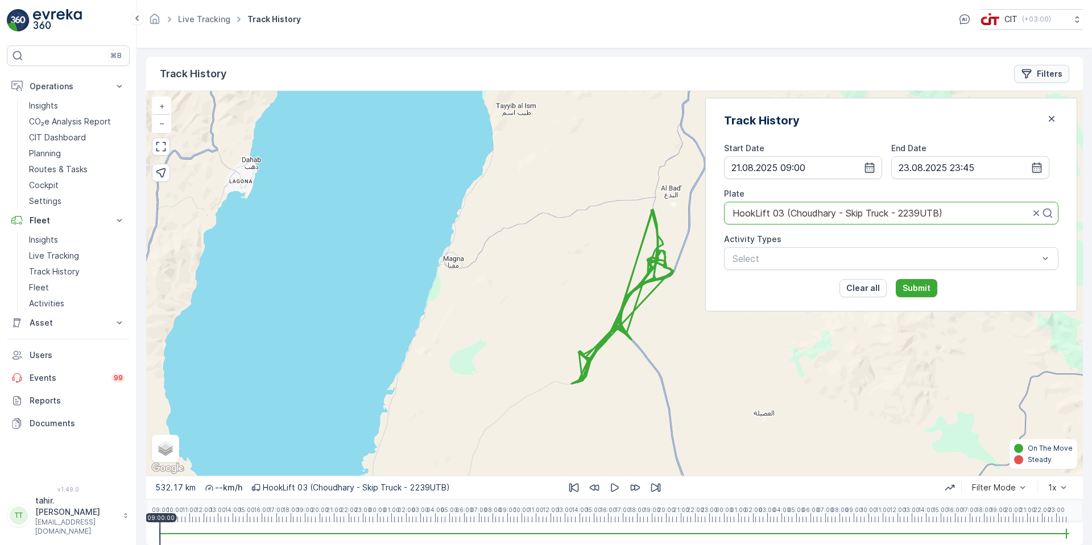
click at [1027, 72] on icon "Filters" at bounding box center [1026, 73] width 11 height 11
click at [879, 168] on div "+ − Satellite Roadmap Terrain Hybrid Leaflet Keyboard shortcuts Map Data Map da…" at bounding box center [614, 283] width 937 height 385
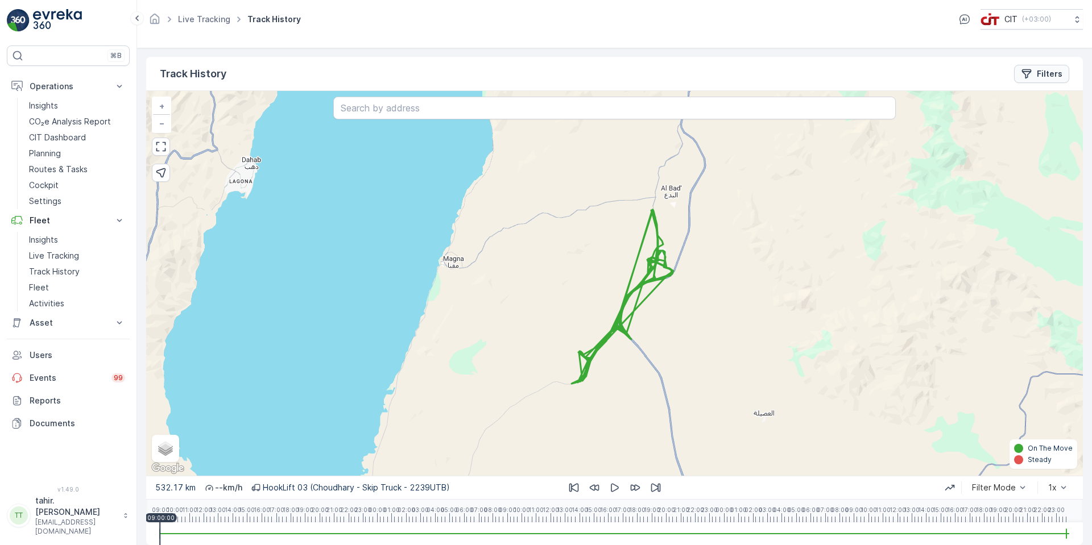
click at [1038, 74] on p "Filters" at bounding box center [1050, 73] width 26 height 11
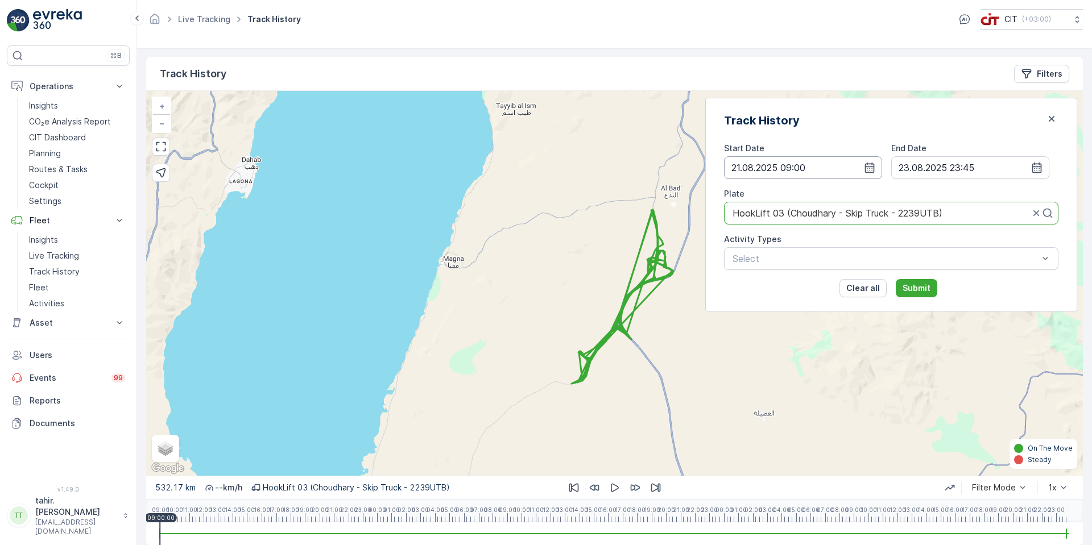
click at [796, 162] on input "[DATE] 09:00" at bounding box center [803, 167] width 158 height 23
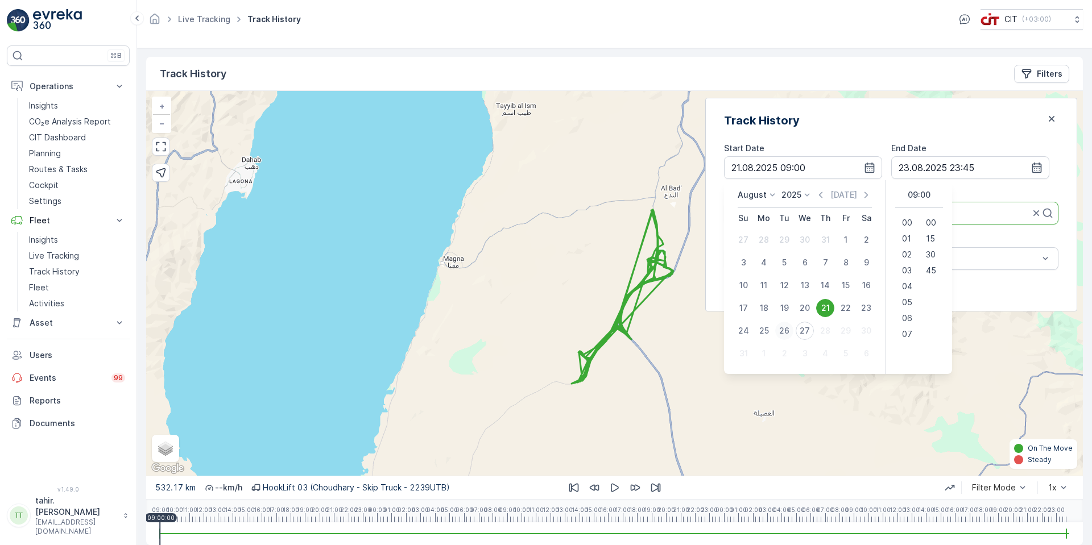
click at [793, 331] on div "26" at bounding box center [784, 331] width 18 height 18
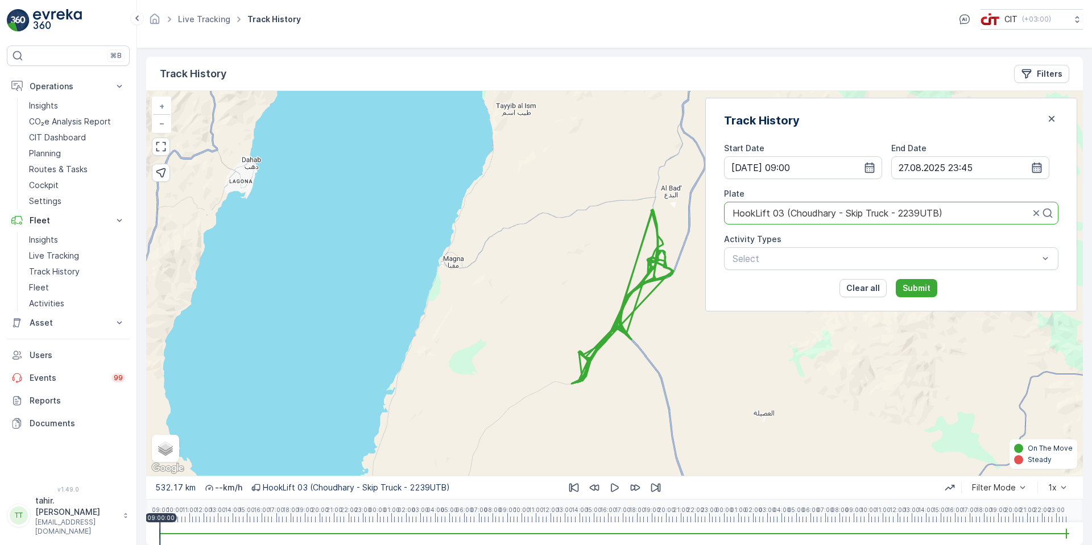
click at [1036, 166] on icon "button" at bounding box center [1036, 167] width 11 height 11
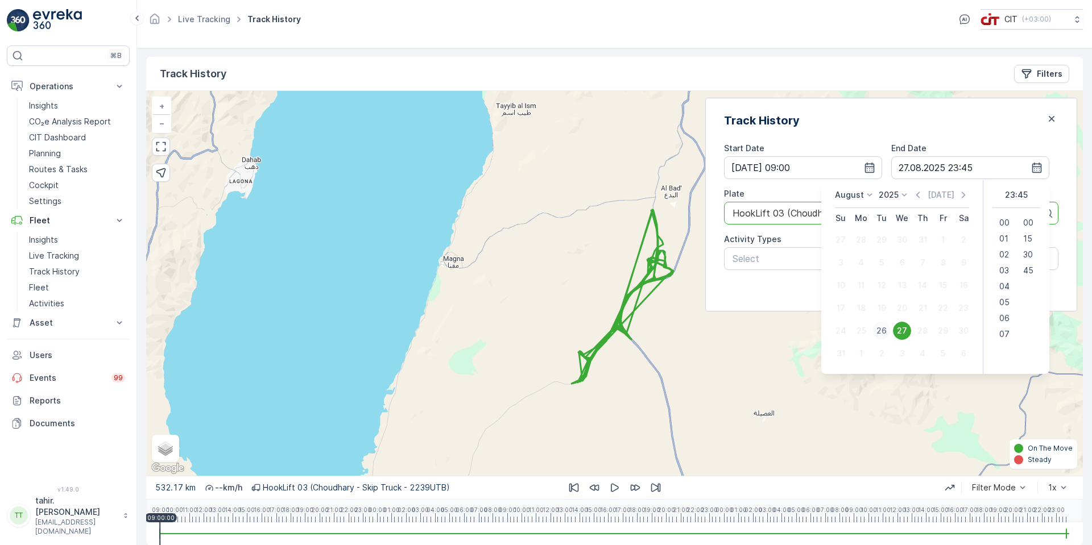
click at [876, 331] on div "26" at bounding box center [881, 331] width 18 height 18
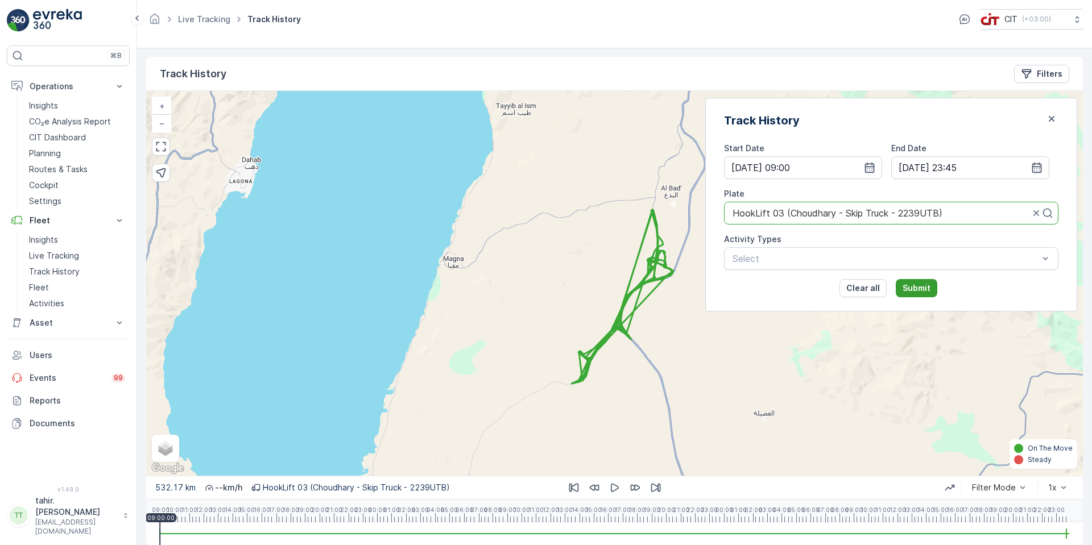
click at [930, 287] on p "Submit" at bounding box center [917, 288] width 28 height 11
click at [933, 286] on div "+ − Satellite Roadmap Terrain Hybrid Leaflet Keyboard shortcuts Map Data Map da…" at bounding box center [614, 283] width 937 height 385
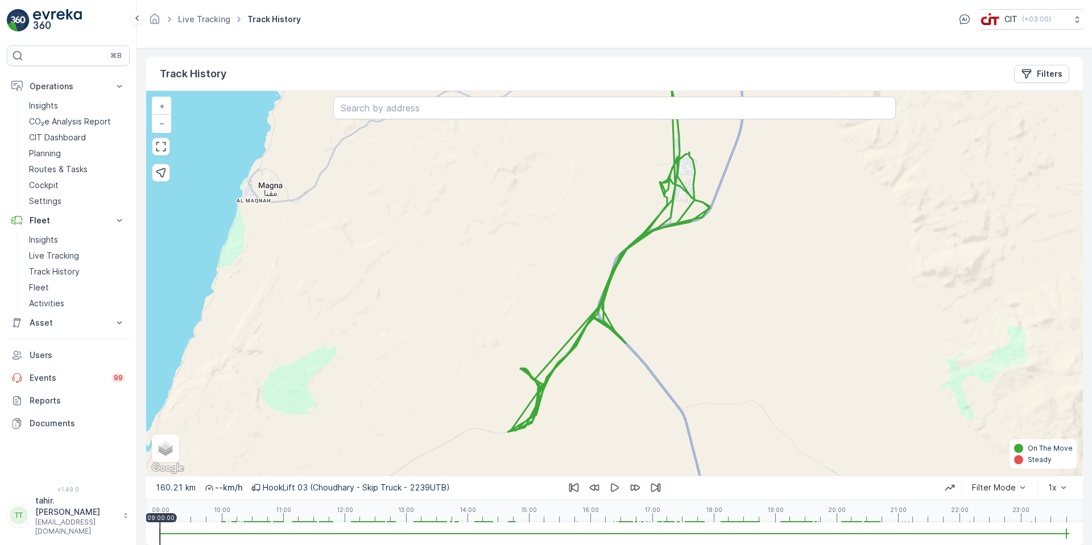
drag, startPoint x: 818, startPoint y: 312, endPoint x: 814, endPoint y: 275, distance: 37.2
click at [814, 275] on div "+ − Satellite Roadmap Terrain Hybrid Leaflet Keyboard shortcuts Map Data Map da…" at bounding box center [614, 283] width 937 height 385
click at [166, 126] on link "−" at bounding box center [161, 123] width 17 height 17
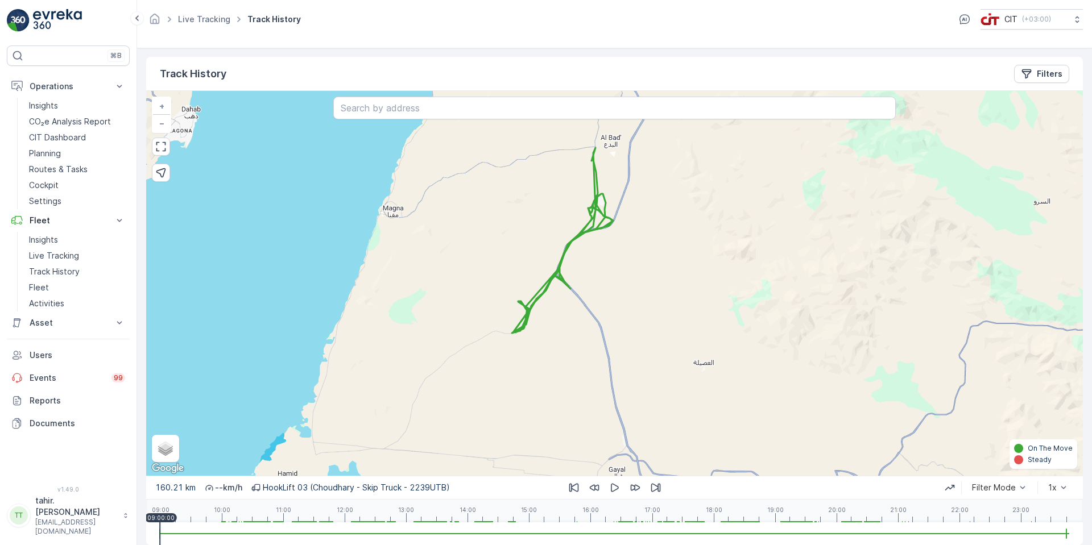
drag, startPoint x: 578, startPoint y: 317, endPoint x: 540, endPoint y: 299, distance: 43.0
click at [540, 299] on div "+ − Satellite Roadmap Terrain Hybrid Leaflet Keyboard shortcuts Map Data Map da…" at bounding box center [614, 283] width 937 height 385
click at [164, 454] on span "Hybrid" at bounding box center [175, 453] width 23 height 9
click at [164, 454] on input "Hybrid" at bounding box center [159, 452] width 7 height 7
radio input "true"
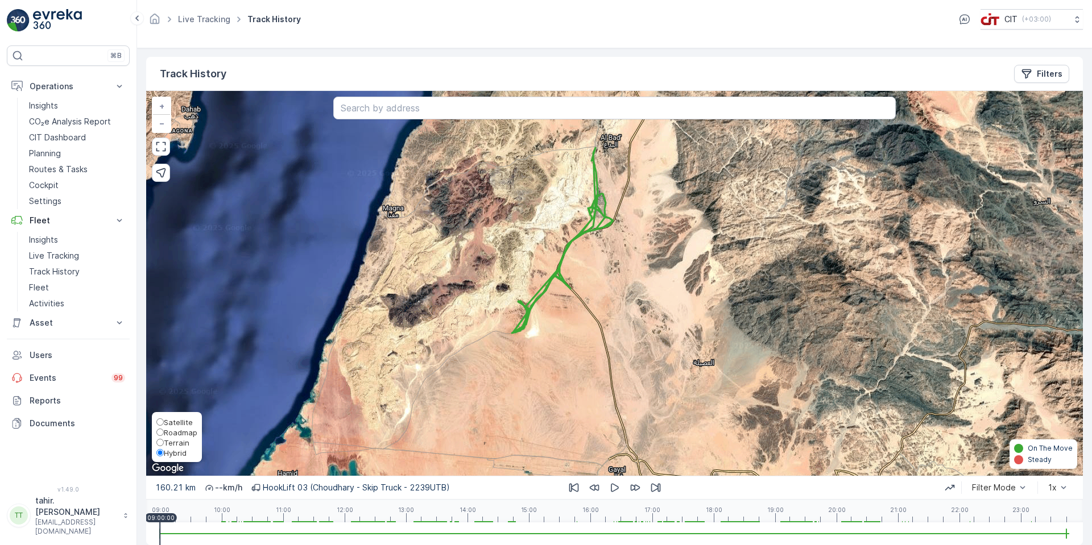
click at [171, 429] on span "Roadmap" at bounding box center [181, 432] width 34 height 9
click at [164, 429] on input "Roadmap" at bounding box center [159, 432] width 7 height 7
radio input "true"
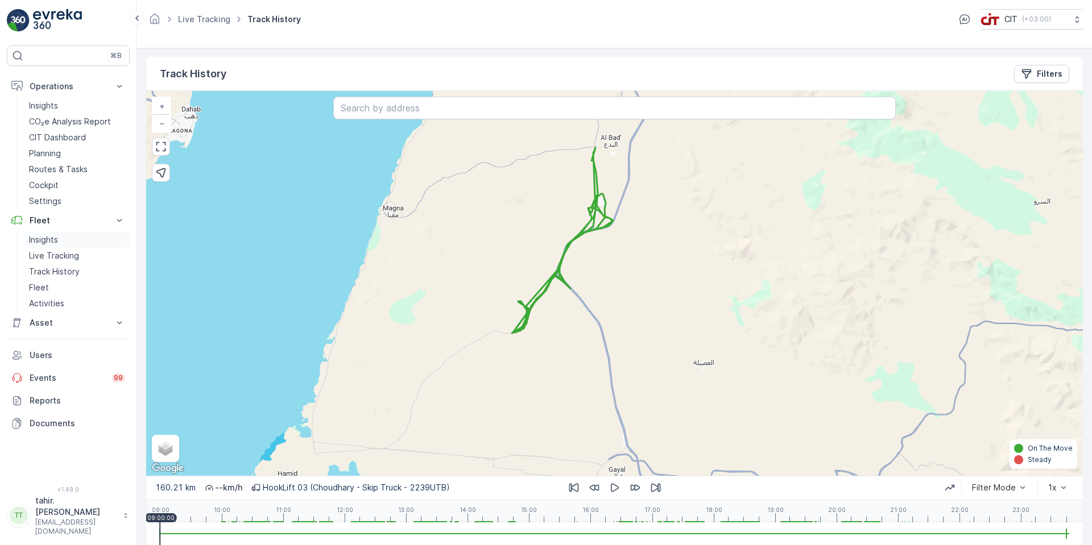
click at [48, 237] on p "Insights" at bounding box center [43, 239] width 29 height 11
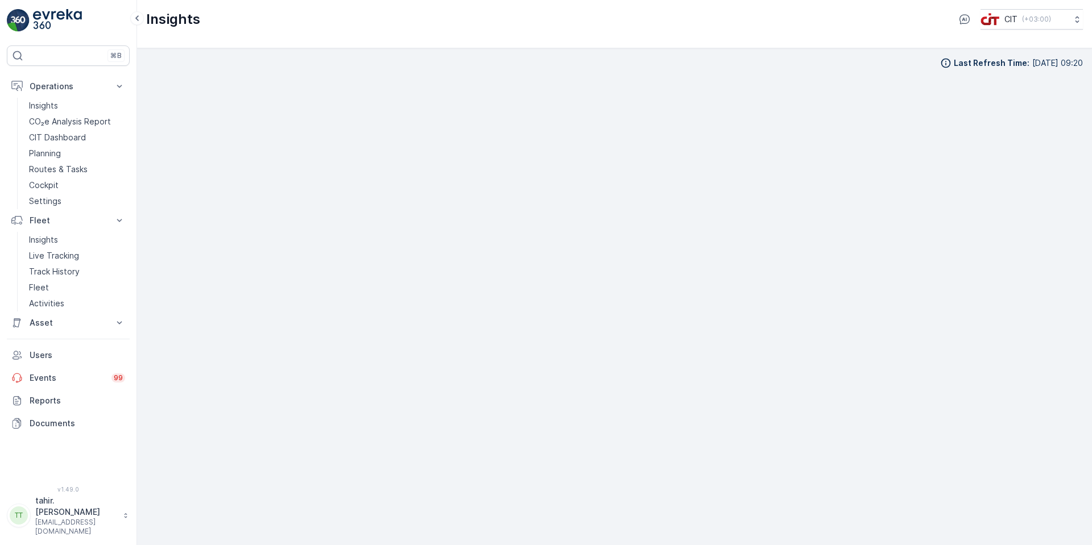
scroll to position [11, 0]
click at [65, 268] on p "Track History" at bounding box center [54, 271] width 51 height 11
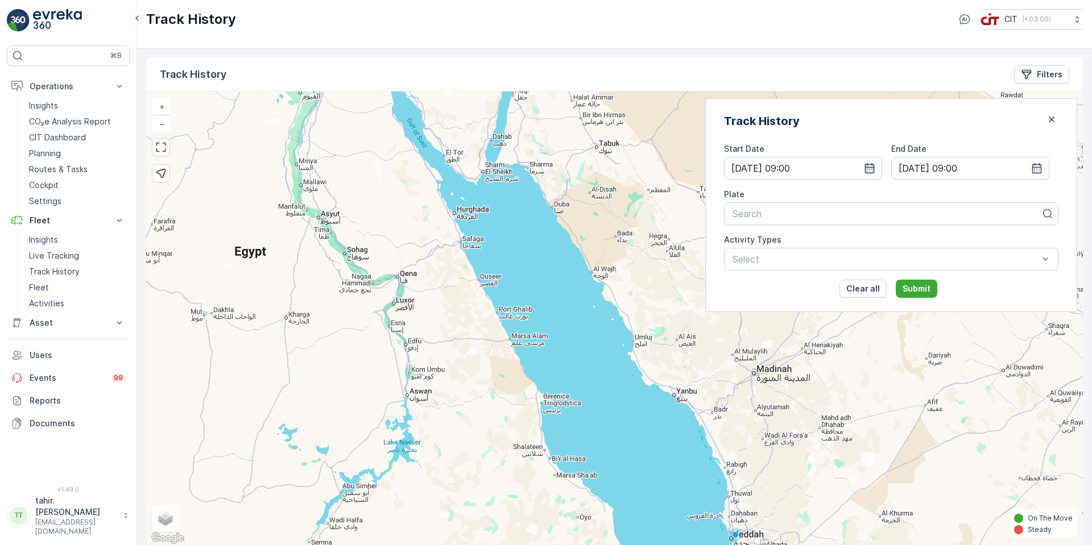
click at [875, 168] on icon "button" at bounding box center [869, 168] width 11 height 11
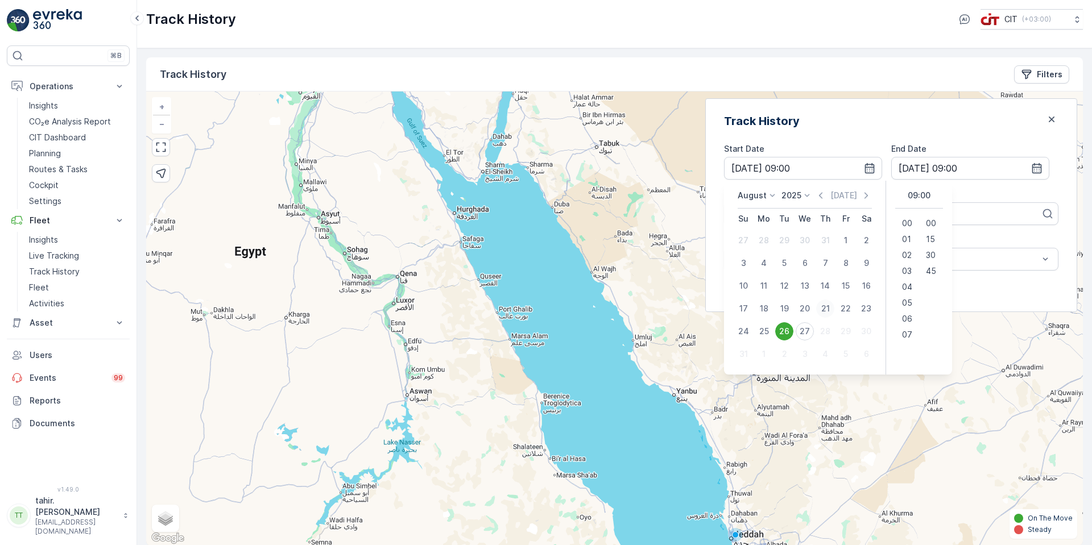
click at [834, 309] on div "21" at bounding box center [825, 309] width 18 height 18
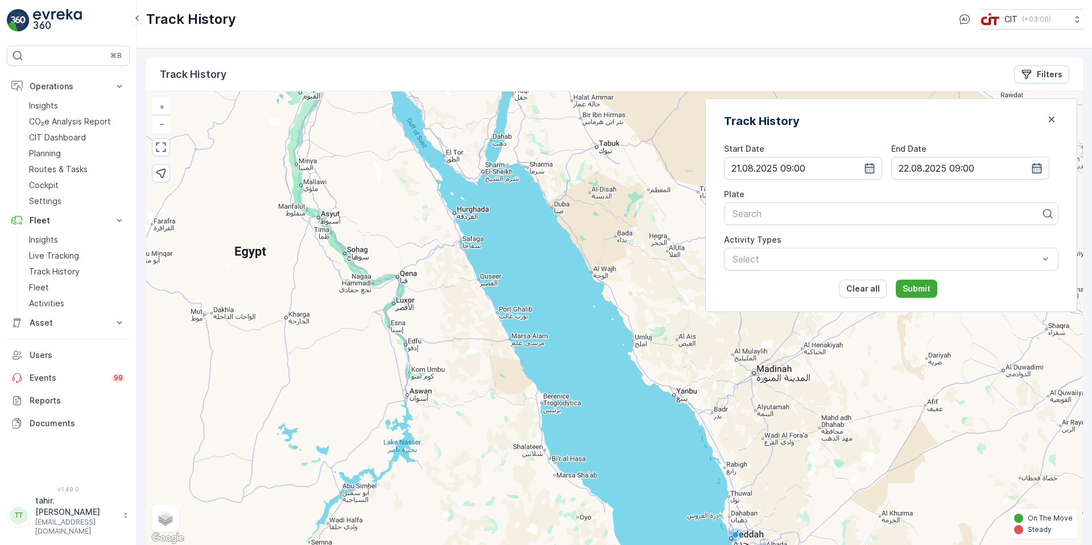
click at [1038, 170] on icon "button" at bounding box center [1037, 168] width 10 height 10
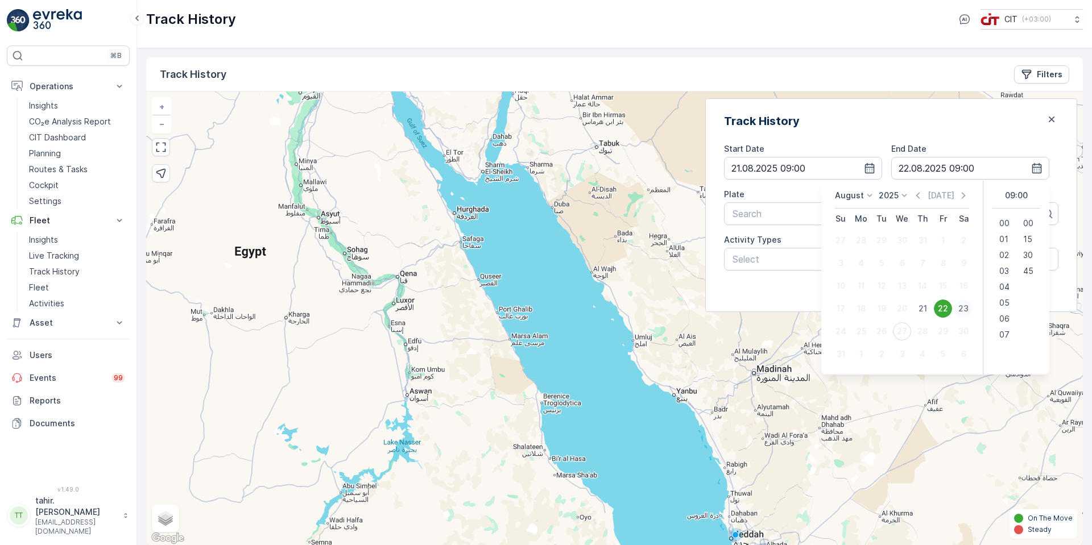
click at [961, 307] on div "23" at bounding box center [963, 309] width 18 height 18
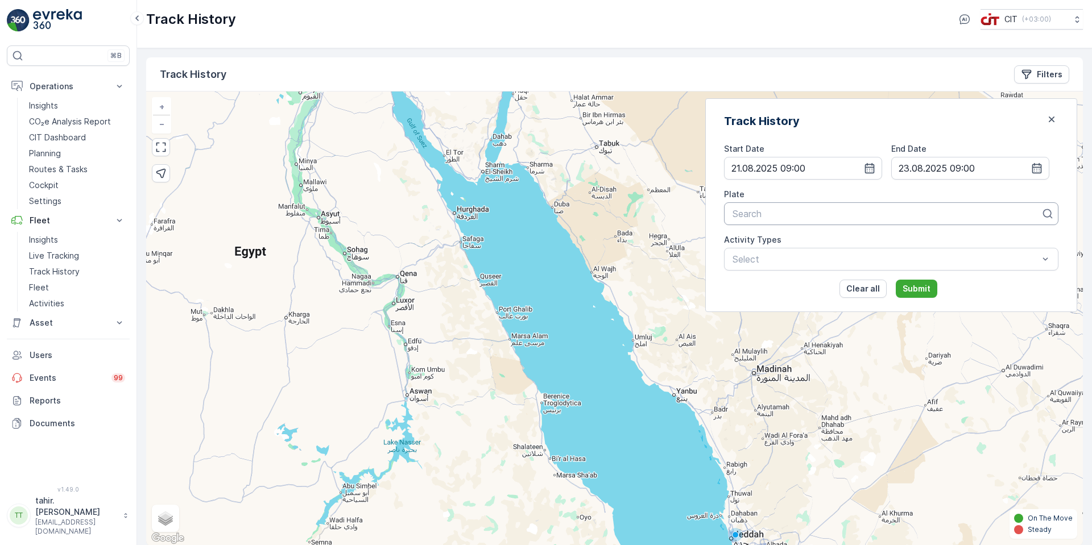
click at [797, 213] on div at bounding box center [886, 214] width 311 height 10
type input "2239"
click at [857, 239] on span "HookLift 03 (Choudhary - Skip Truck - 2239UTB)" at bounding box center [836, 242] width 210 height 10
click at [930, 288] on p "Submit" at bounding box center [917, 288] width 28 height 11
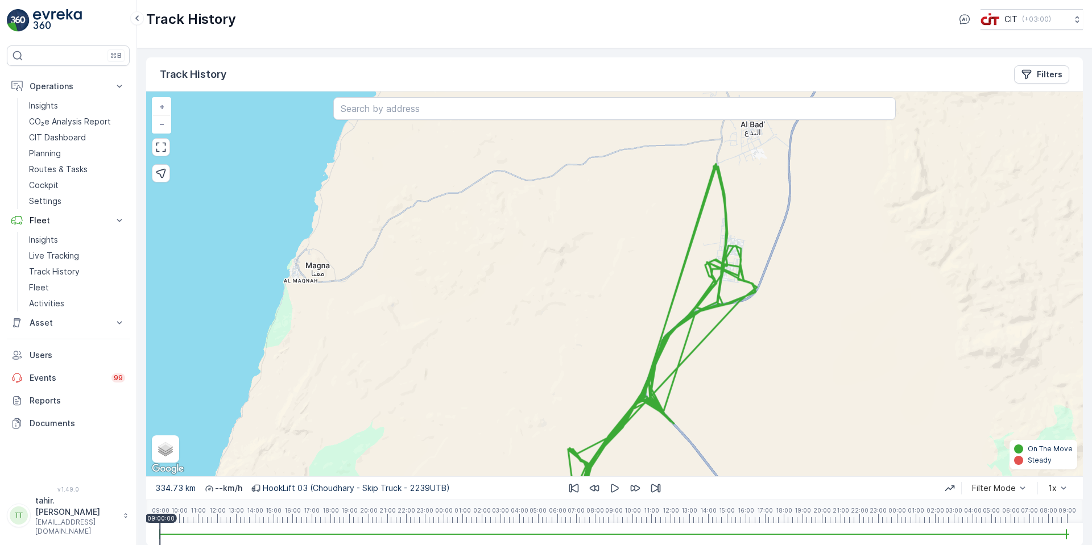
drag, startPoint x: 654, startPoint y: 329, endPoint x: 652, endPoint y: 317, distance: 12.2
click at [672, 325] on div "+ − Satellite Roadmap Terrain Hybrid Leaflet Keyboard shortcuts Map Data Map da…" at bounding box center [614, 284] width 937 height 385
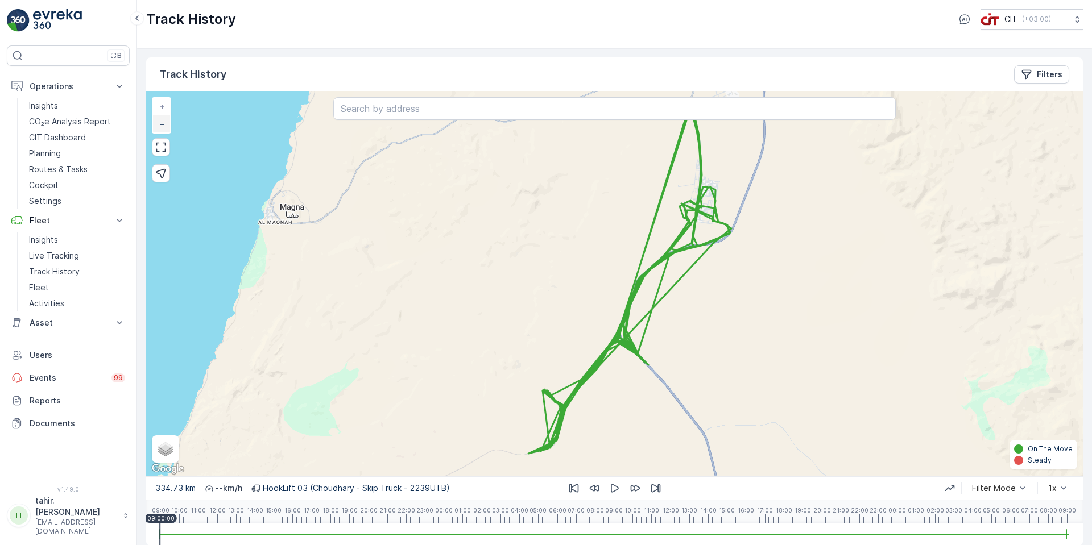
click at [163, 121] on span "−" at bounding box center [162, 124] width 6 height 10
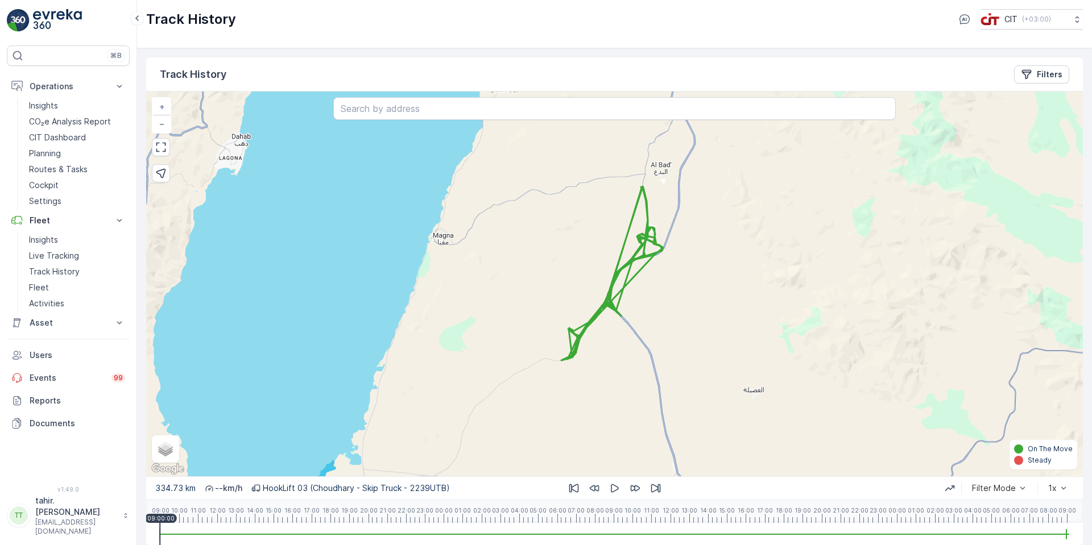
drag, startPoint x: 577, startPoint y: 328, endPoint x: 567, endPoint y: 319, distance: 13.7
click at [567, 319] on div "+ − Satellite Roadmap Terrain Hybrid Leaflet Keyboard shortcuts Map Data Map da…" at bounding box center [614, 284] width 937 height 385
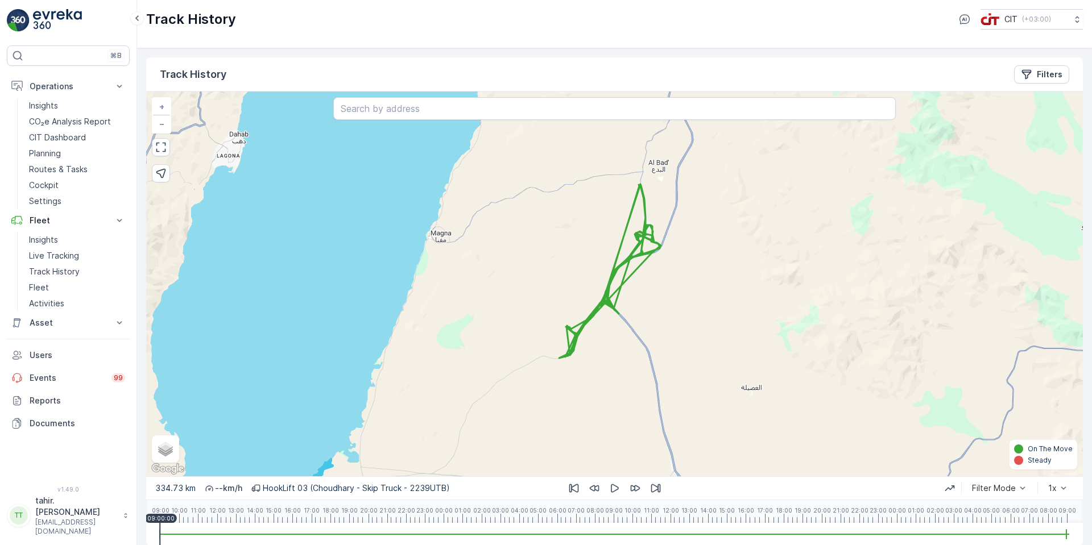
click at [587, 319] on icon at bounding box center [610, 271] width 102 height 174
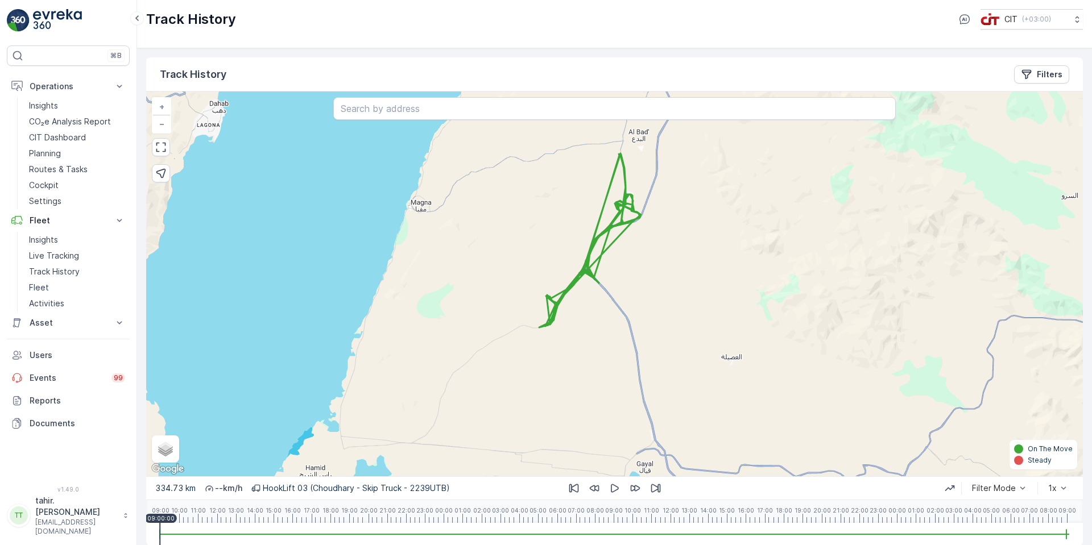
drag, startPoint x: 593, startPoint y: 273, endPoint x: 635, endPoint y: 262, distance: 42.9
click at [592, 269] on div "+ − Satellite Roadmap Terrain Hybrid Leaflet Keyboard shortcuts Map Data Map da…" at bounding box center [614, 284] width 937 height 385
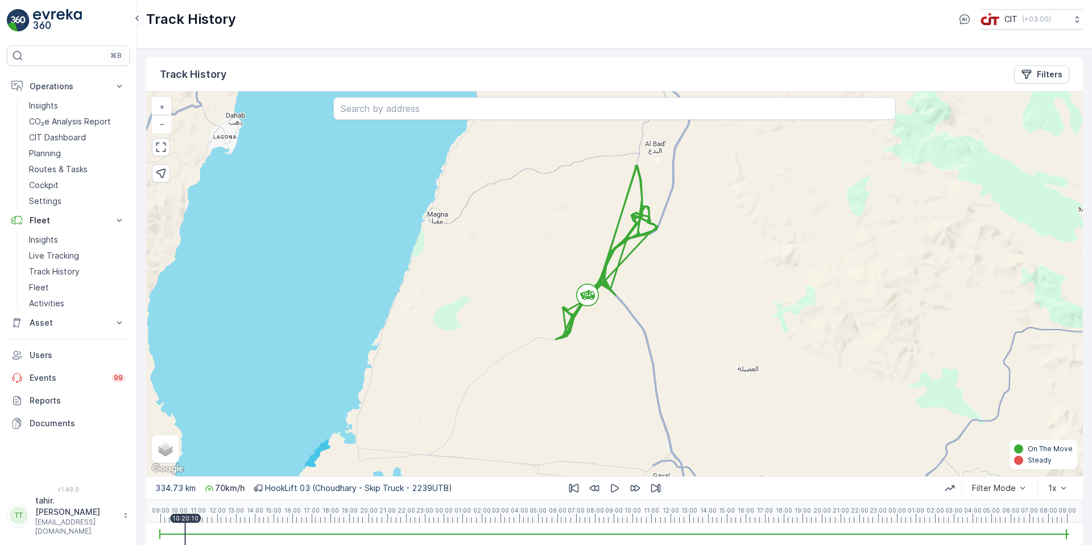
drag, startPoint x: 635, startPoint y: 262, endPoint x: 652, endPoint y: 278, distance: 23.8
click at [652, 278] on div "+ − Satellite Roadmap Terrain Hybrid Leaflet Keyboard shortcuts Map Data Map da…" at bounding box center [614, 284] width 937 height 385
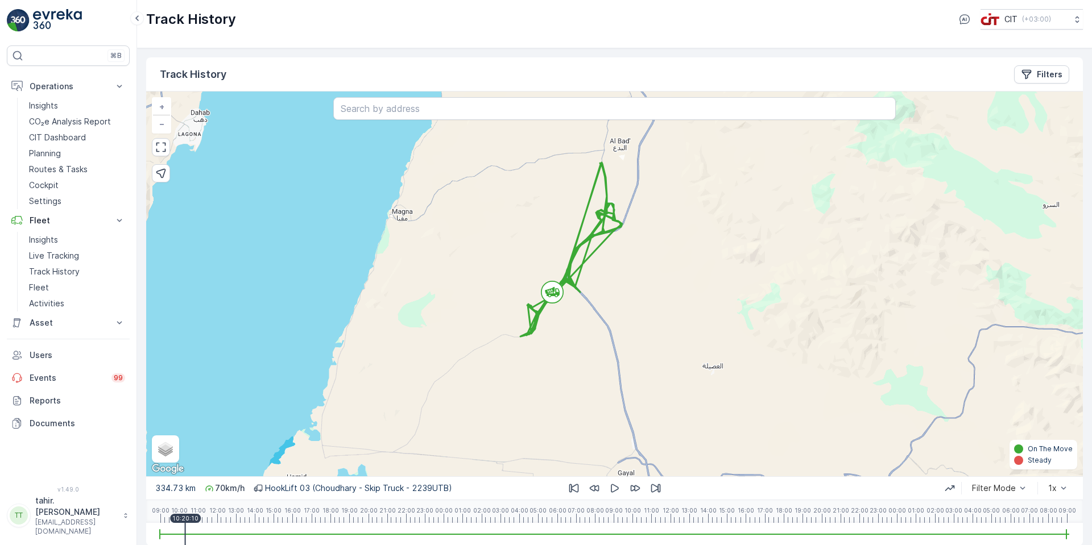
drag, startPoint x: 571, startPoint y: 267, endPoint x: 548, endPoint y: 266, distance: 22.8
click at [548, 266] on icon at bounding box center [571, 250] width 102 height 174
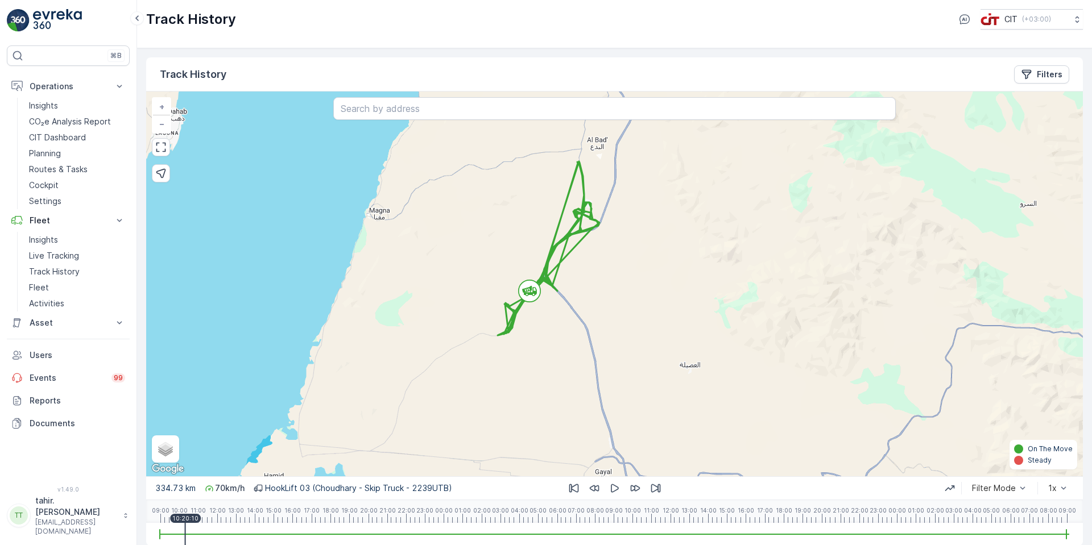
click at [640, 261] on div "+ − Satellite Roadmap Terrain Hybrid Leaflet Keyboard shortcuts Map Data Map da…" at bounding box center [614, 284] width 937 height 385
click at [613, 486] on icon "button" at bounding box center [615, 489] width 8 height 9
click at [214, 528] on div at bounding box center [614, 534] width 909 height 23
click at [257, 521] on div "09:00 10:00 11:00 12:00 13:00 14:00 15:00 16:00 17:00 18:00 19:00 20:00 21:00 2…" at bounding box center [614, 512] width 909 height 23
click at [279, 520] on div "09:00 10:00 11:00 12:00 13:00 14:00 15:00 16:00 17:00 18:00 19:00 20:00 21:00 2…" at bounding box center [614, 512] width 909 height 23
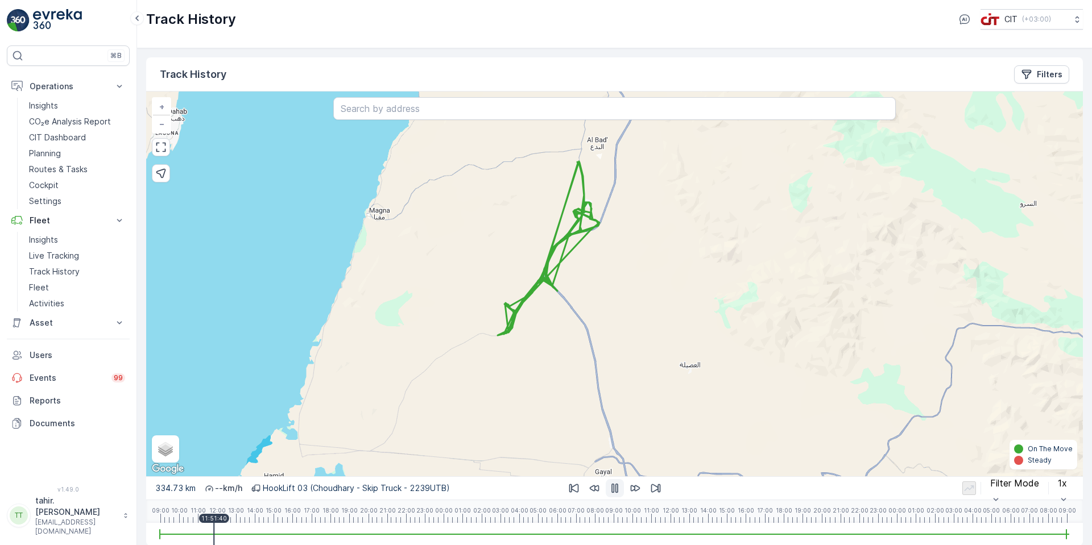
click at [338, 520] on div "09:00 10:00 11:00 12:00 13:00 14:00 15:00 16:00 17:00 18:00 19:00 20:00 21:00 2…" at bounding box center [614, 512] width 909 height 23
click at [374, 524] on div "334.73 km -- km/h HookLift 03 (Choudhary - Skip Truck - 2239UTB) Filter Mode 1x…" at bounding box center [614, 511] width 937 height 69
click at [1056, 489] on div "1x" at bounding box center [1063, 488] width 20 height 43
click at [1060, 487] on div "1x" at bounding box center [1063, 488] width 20 height 43
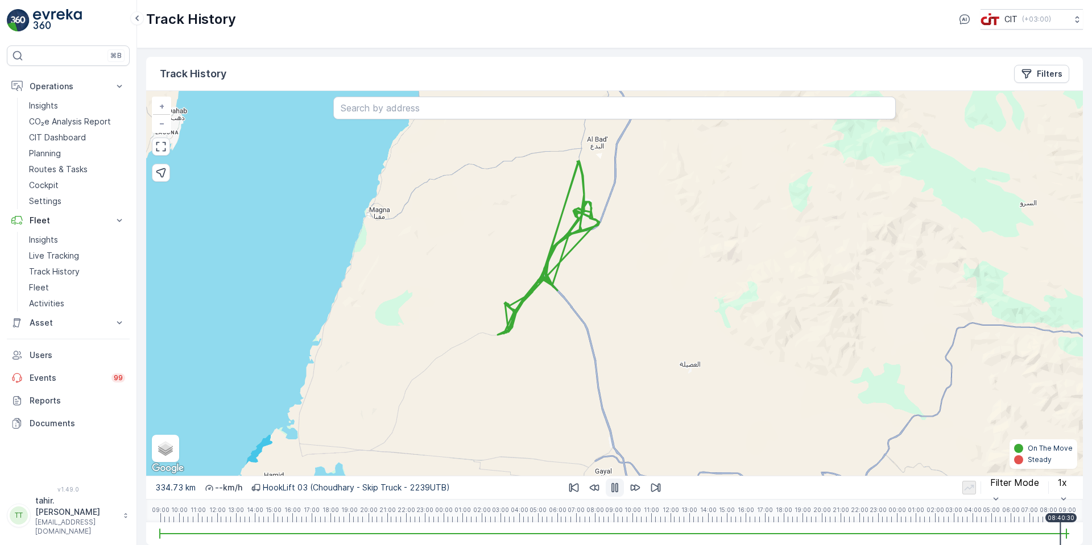
click at [1062, 487] on div "1x" at bounding box center [1063, 487] width 20 height 43
click at [1053, 487] on div "1x" at bounding box center [1063, 487] width 20 height 43
click at [1022, 485] on div "Filter Mode" at bounding box center [1015, 487] width 58 height 43
click at [1061, 487] on div "1x" at bounding box center [1063, 487] width 20 height 43
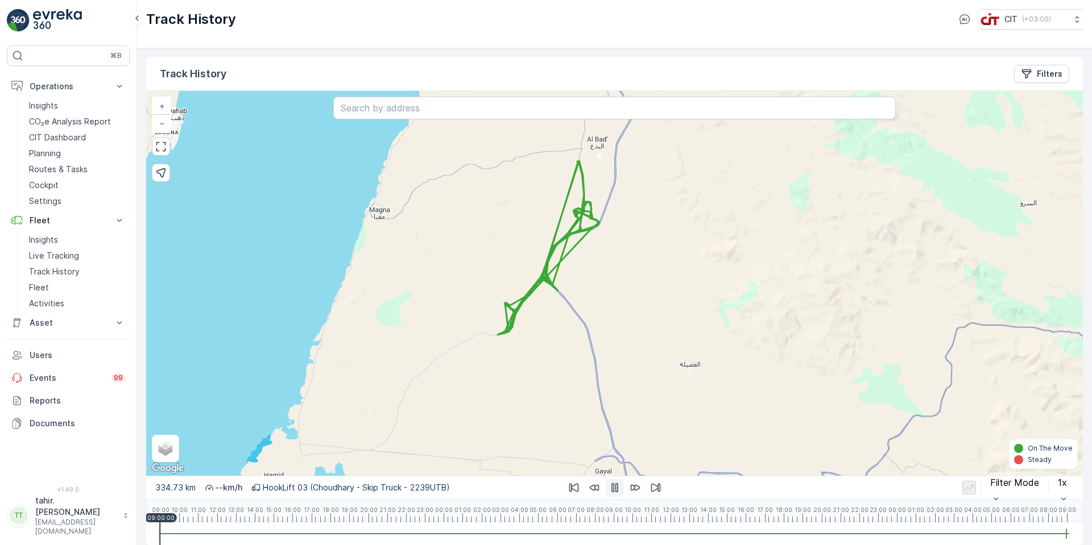
click at [233, 540] on div at bounding box center [614, 534] width 909 height 23
click at [300, 520] on div "09:00 10:00 11:00 12:00 13:00 14:00 15:00 16:00 17:00 18:00 19:00 20:00 21:00 2…" at bounding box center [614, 511] width 909 height 23
click at [1060, 485] on div "1x" at bounding box center [1063, 487] width 20 height 43
click at [1061, 487] on div "1x" at bounding box center [1063, 487] width 20 height 43
click at [47, 238] on p "Insights" at bounding box center [43, 239] width 29 height 11
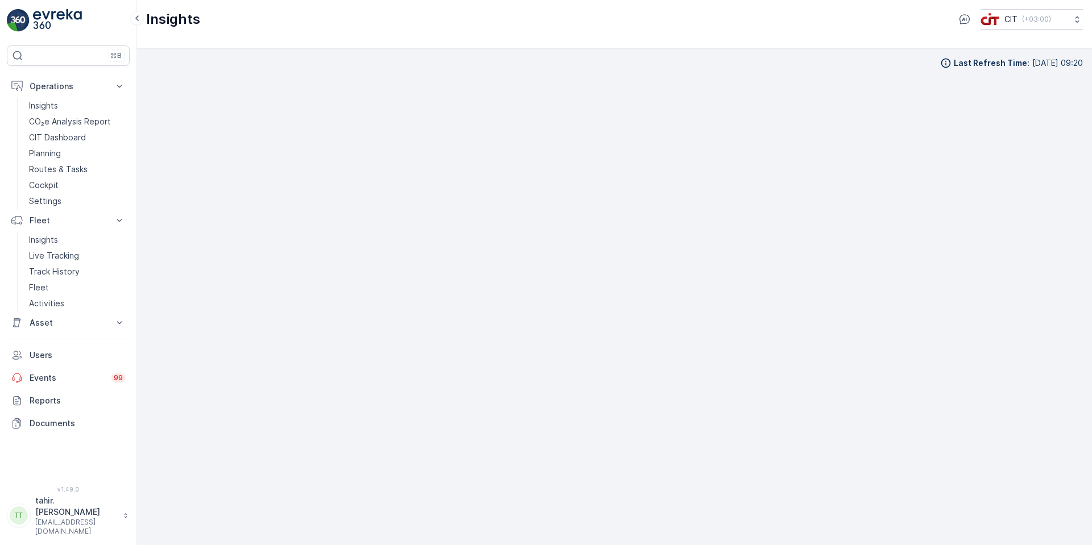
scroll to position [11, 0]
click at [57, 87] on p "Operations" at bounding box center [68, 86] width 77 height 11
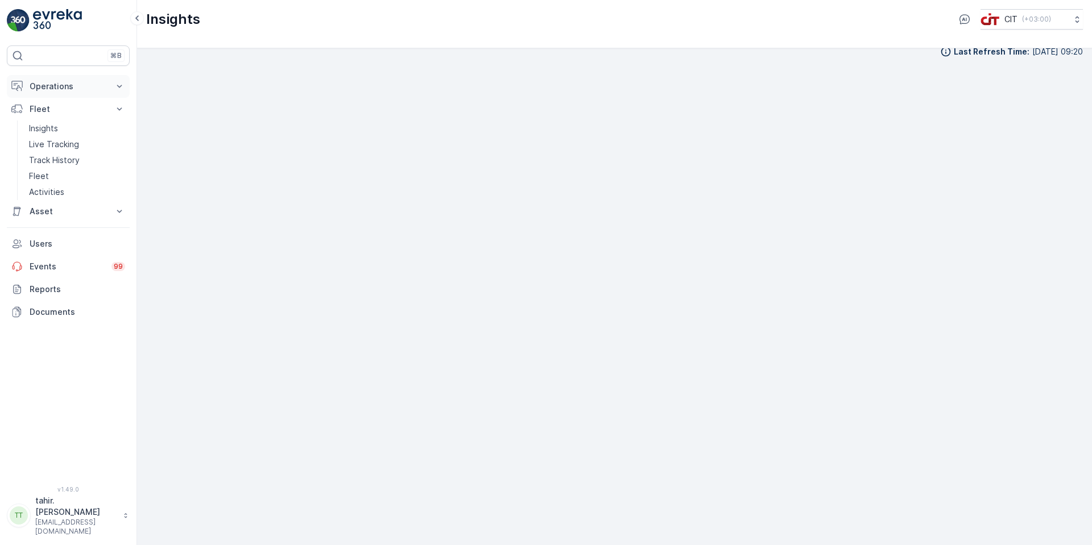
click at [57, 88] on p "Operations" at bounding box center [68, 86] width 77 height 11
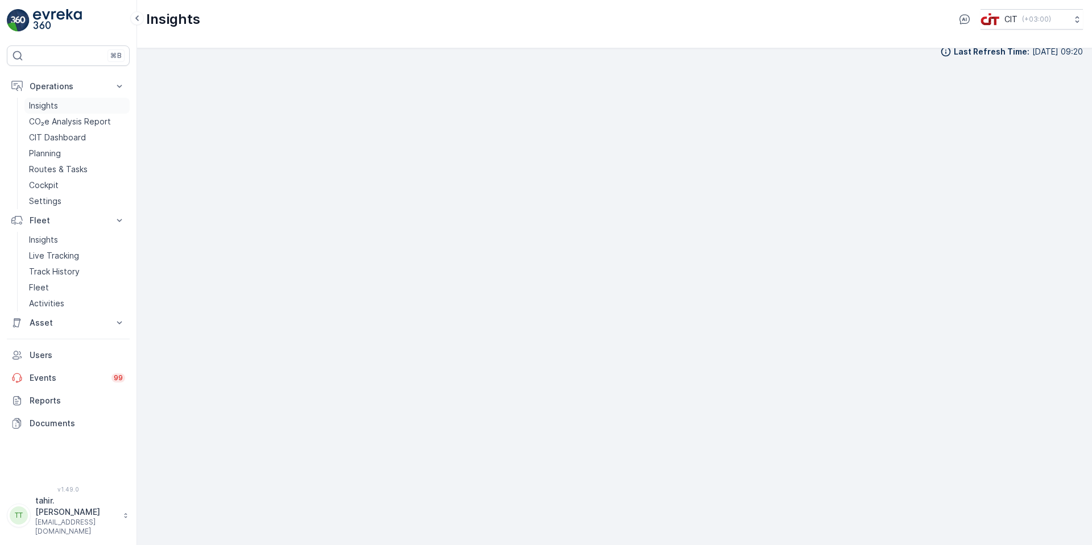
click at [43, 107] on p "Insights" at bounding box center [43, 105] width 29 height 11
click at [68, 272] on p "Track History" at bounding box center [54, 271] width 51 height 11
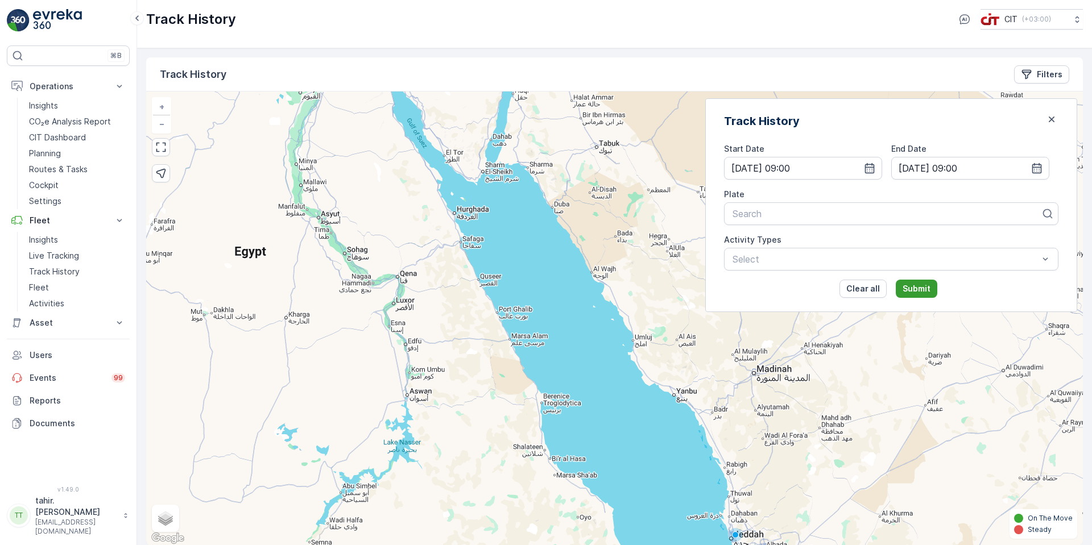
click at [930, 284] on p "Submit" at bounding box center [917, 288] width 28 height 11
click at [904, 215] on div at bounding box center [886, 214] width 311 height 10
type input "3325"
click at [833, 220] on div "Search 3325" at bounding box center [891, 213] width 334 height 23
click at [768, 210] on div "3325" at bounding box center [886, 214] width 311 height 10
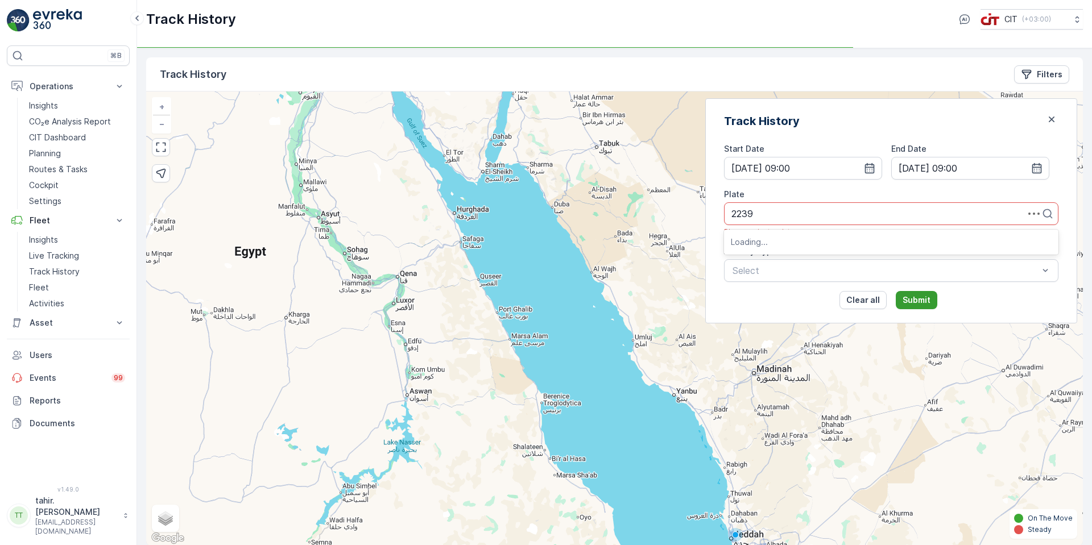
type input "2239"
click at [929, 296] on p "Submit" at bounding box center [917, 300] width 28 height 11
click at [843, 214] on div "2239" at bounding box center [886, 214] width 311 height 10
type input "2239"
click at [831, 247] on span "HookLift 03 (Choudhary - Skip Truck - 2239UTB)" at bounding box center [836, 242] width 210 height 10
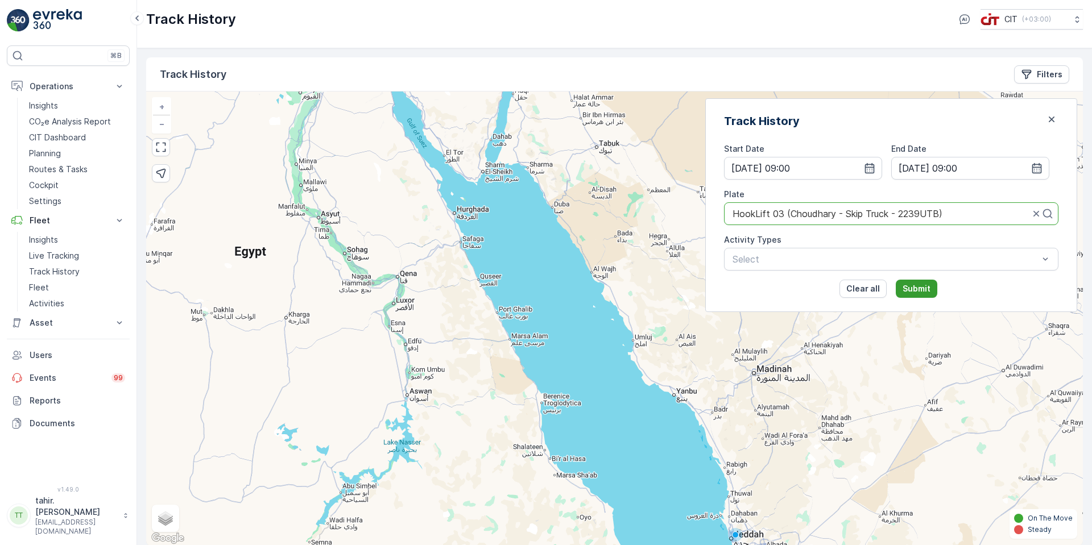
click at [930, 289] on p "Submit" at bounding box center [917, 288] width 28 height 11
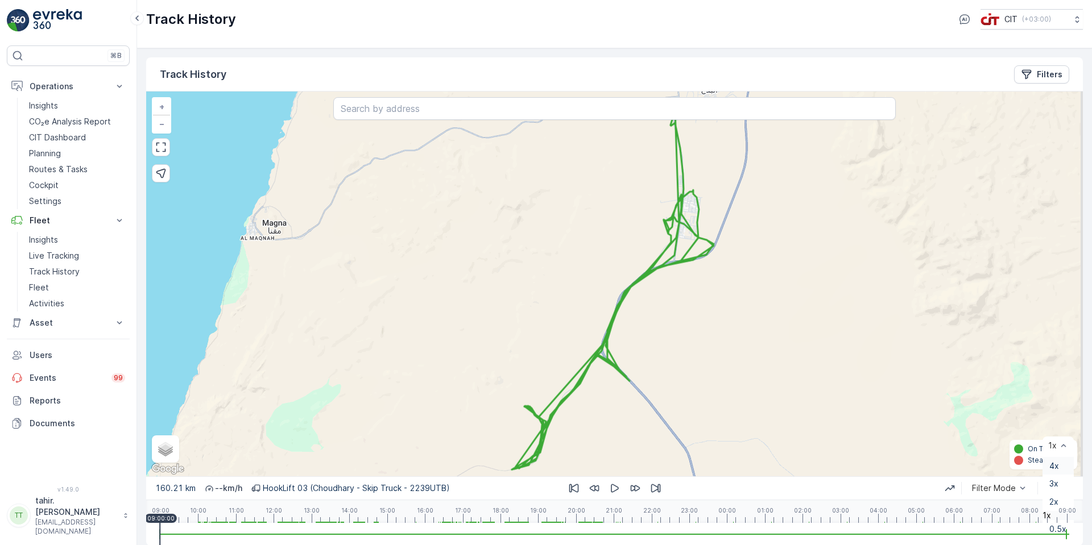
click at [1054, 462] on span "4x" at bounding box center [1054, 466] width 10 height 9
click at [613, 486] on icon "button" at bounding box center [615, 489] width 8 height 9
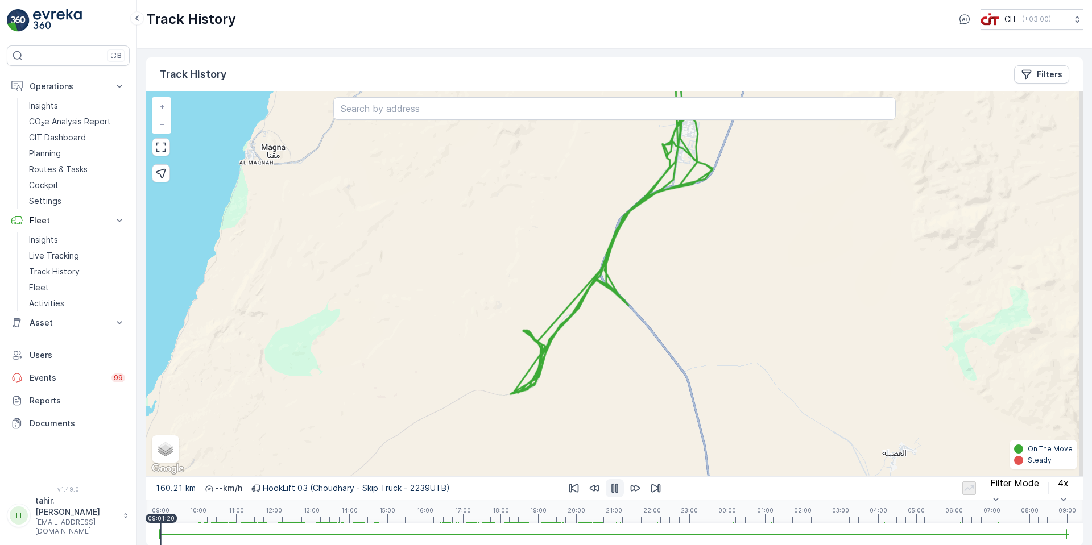
drag, startPoint x: 628, startPoint y: 390, endPoint x: 627, endPoint y: 314, distance: 75.7
click at [627, 314] on div "+ − Satellite Roadmap Terrain Hybrid Leaflet Keyboard shortcuts Map Data Map da…" at bounding box center [614, 284] width 937 height 385
click at [163, 126] on link "−" at bounding box center [161, 123] width 17 height 17
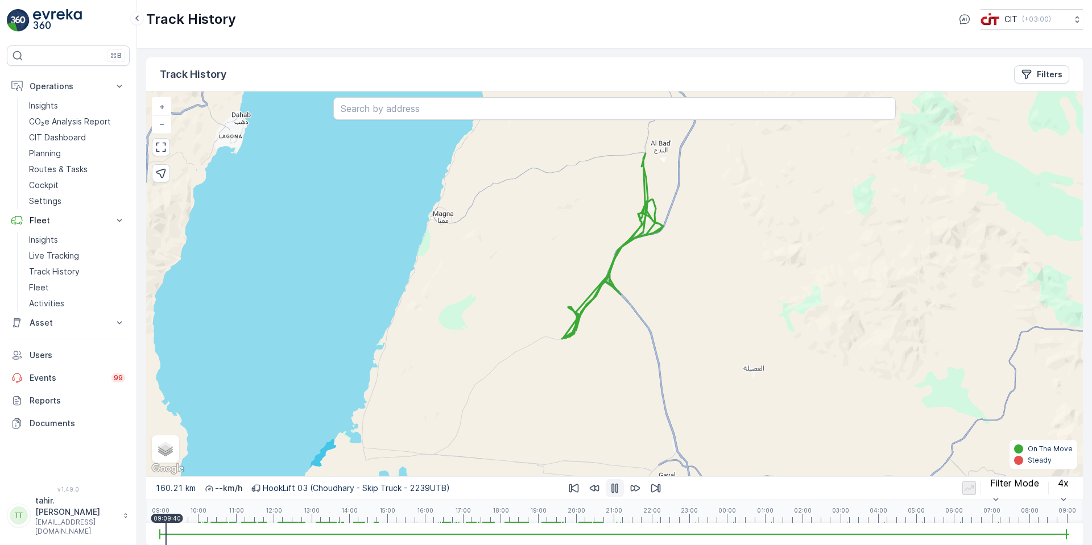
click at [1061, 487] on div "4x" at bounding box center [1063, 488] width 20 height 43
drag, startPoint x: 222, startPoint y: 515, endPoint x: 436, endPoint y: 526, distance: 214.1
click at [436, 526] on div "160.21 km -- km/h HookLift 03 (Choudhary - Skip Truck - 2239UTB) Filter Mode 4x…" at bounding box center [614, 511] width 937 height 69
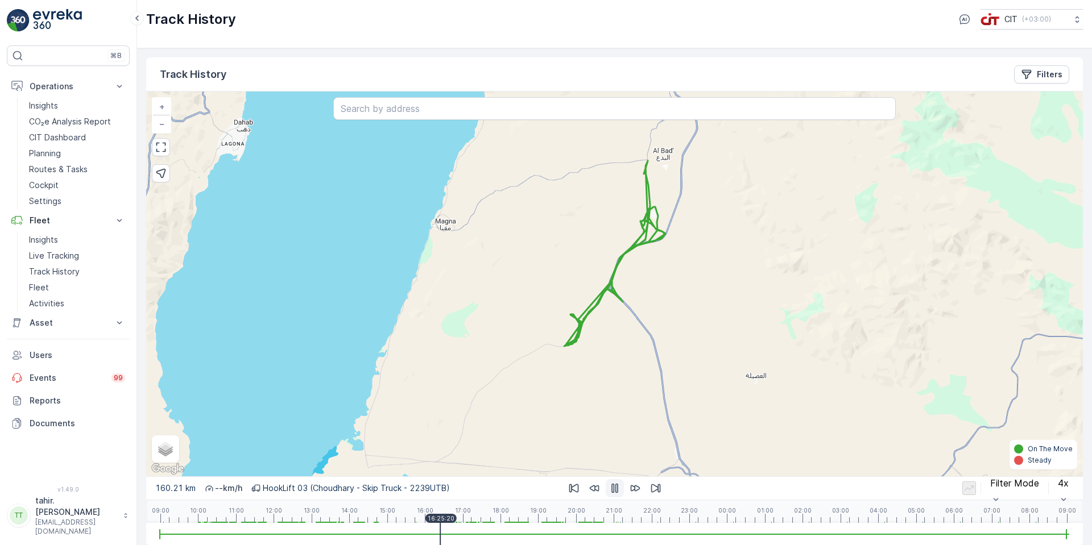
drag, startPoint x: 651, startPoint y: 216, endPoint x: 653, endPoint y: 224, distance: 8.3
click at [653, 224] on icon at bounding box center [614, 253] width 101 height 185
click at [1029, 73] on icon "Filters" at bounding box center [1026, 74] width 11 height 11
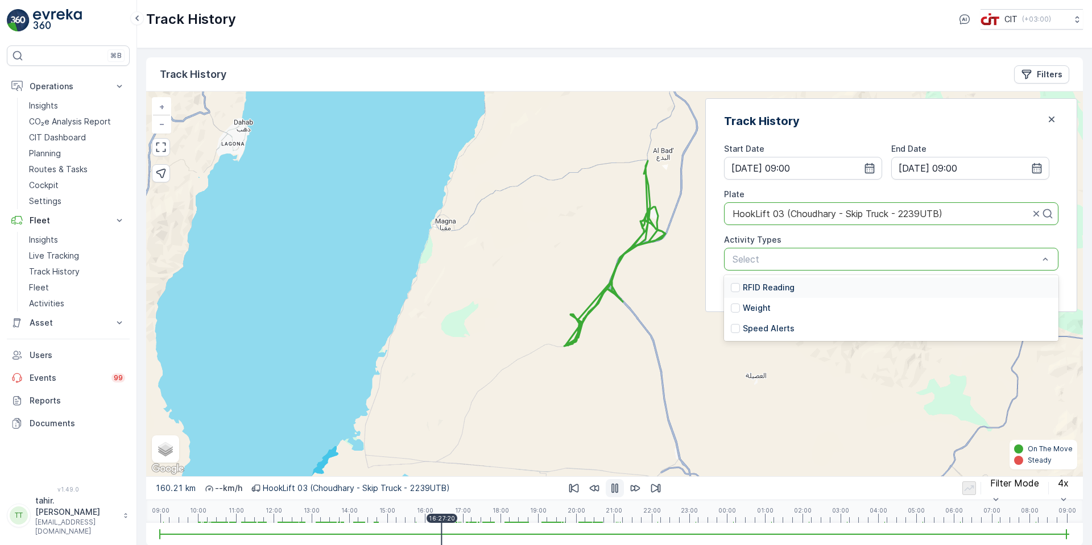
click at [810, 260] on div at bounding box center [885, 259] width 308 height 10
click at [759, 286] on div "RFID Reading" at bounding box center [891, 288] width 334 height 20
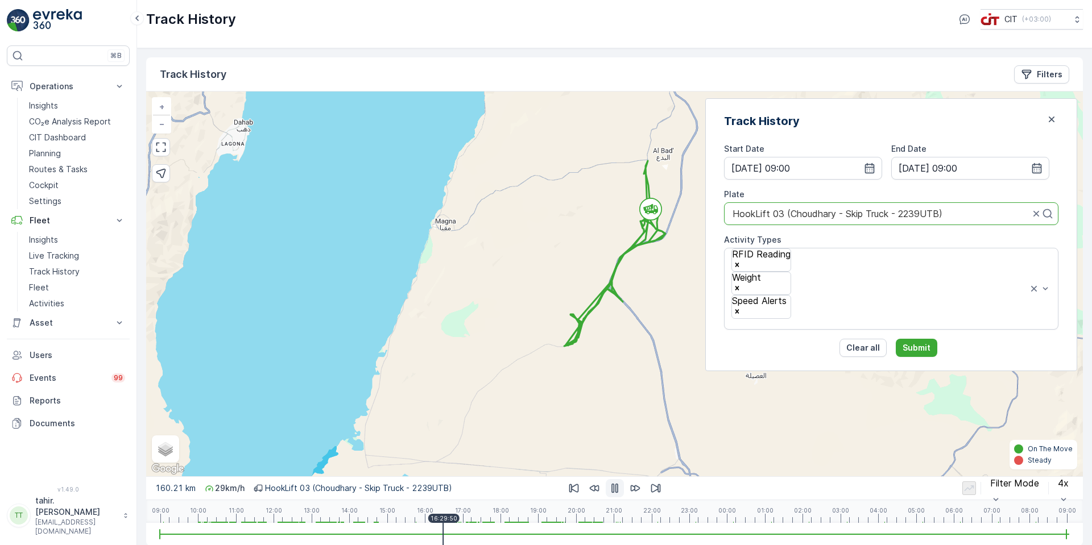
click at [820, 367] on div "+ − Satellite Roadmap Terrain Hybrid Leaflet Keyboard shortcuts Map Data Map da…" at bounding box center [614, 284] width 937 height 385
click at [922, 298] on div "Track History Start Date [DATE] 09:00 End Date [DATE] 09:00 Plate HookLift 03 (…" at bounding box center [891, 234] width 372 height 273
click at [923, 342] on p "Submit" at bounding box center [917, 347] width 28 height 11
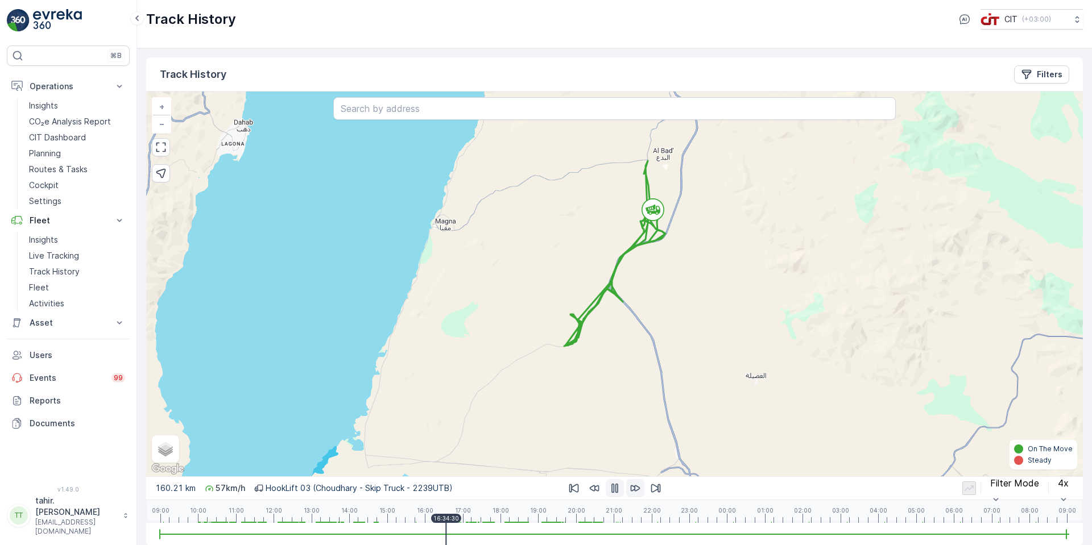
click at [630, 486] on icon "button" at bounding box center [635, 488] width 11 height 11
click at [634, 487] on icon "button" at bounding box center [635, 488] width 11 height 11
click at [627, 486] on button "button" at bounding box center [635, 488] width 18 height 18
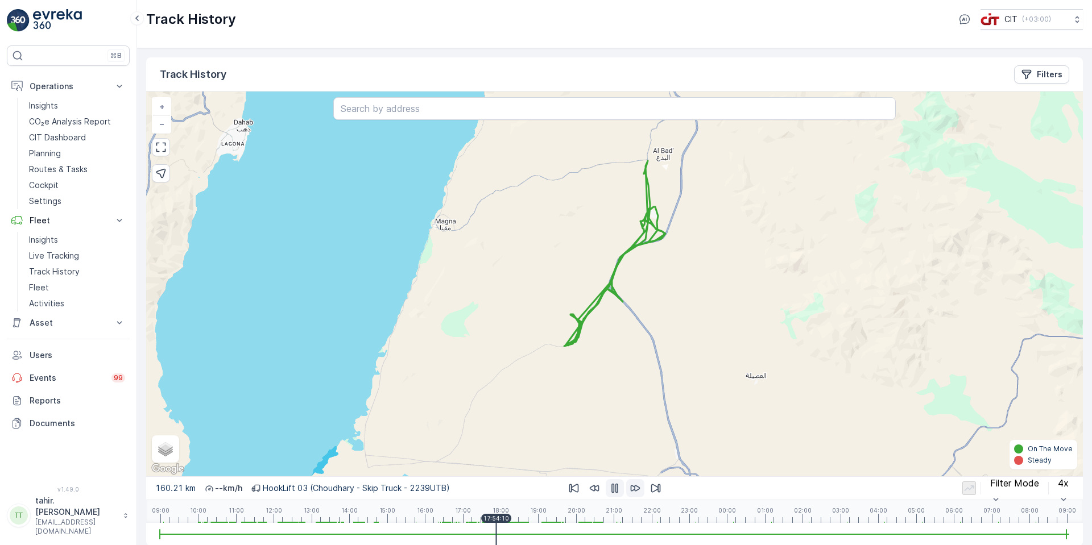
click at [631, 486] on icon "button" at bounding box center [635, 489] width 10 height 6
click at [631, 487] on icon "button" at bounding box center [635, 489] width 10 height 6
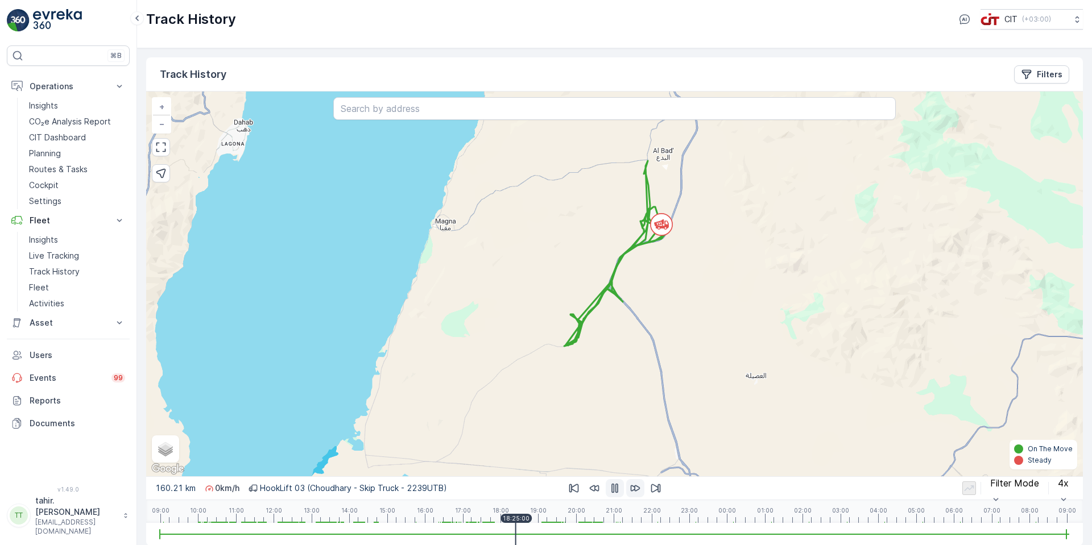
click at [631, 487] on icon "button" at bounding box center [635, 489] width 10 height 6
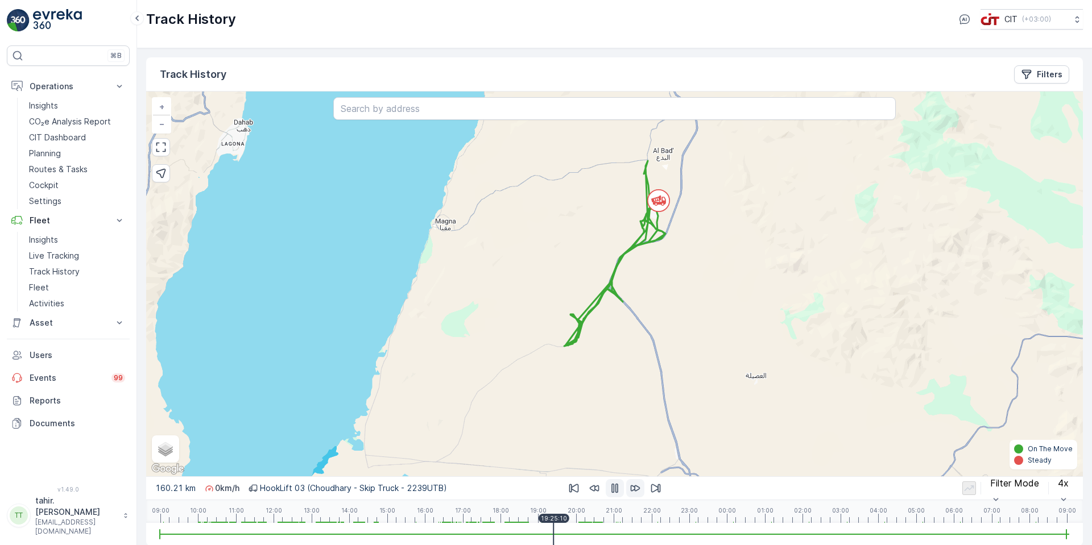
click at [631, 487] on icon "button" at bounding box center [635, 489] width 10 height 6
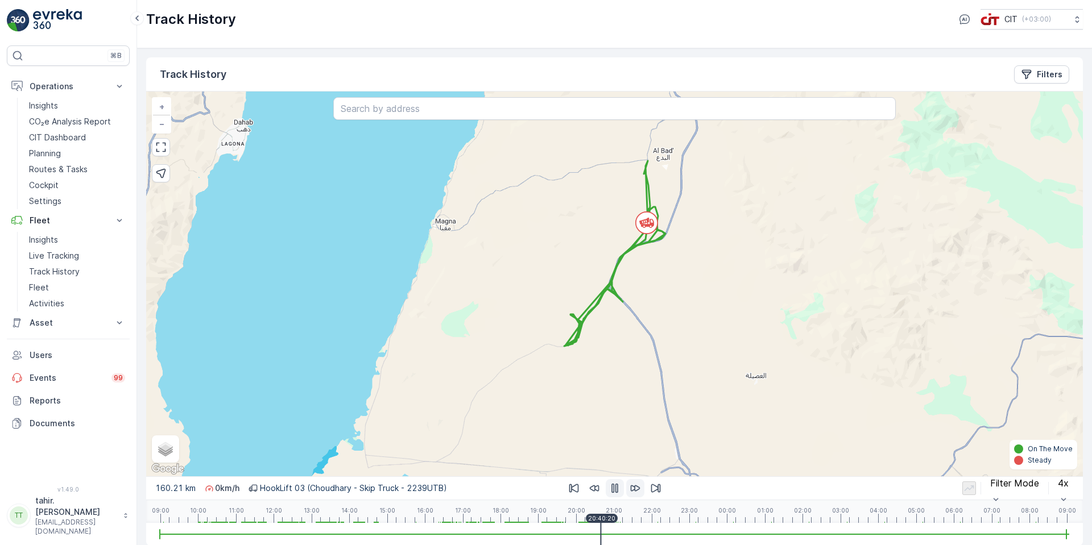
click at [631, 487] on icon "button" at bounding box center [635, 489] width 10 height 6
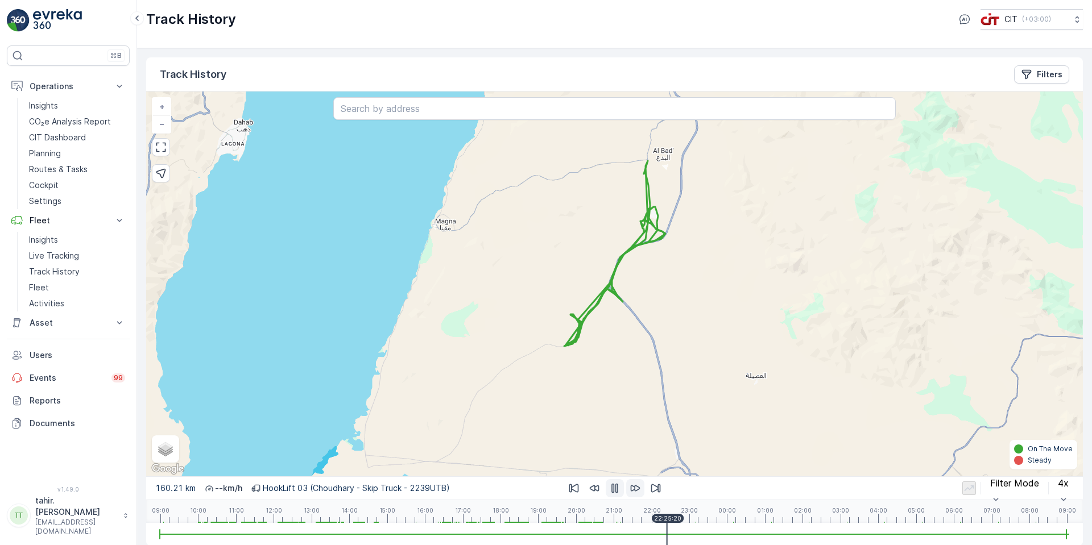
click at [631, 487] on icon "button" at bounding box center [635, 489] width 10 height 6
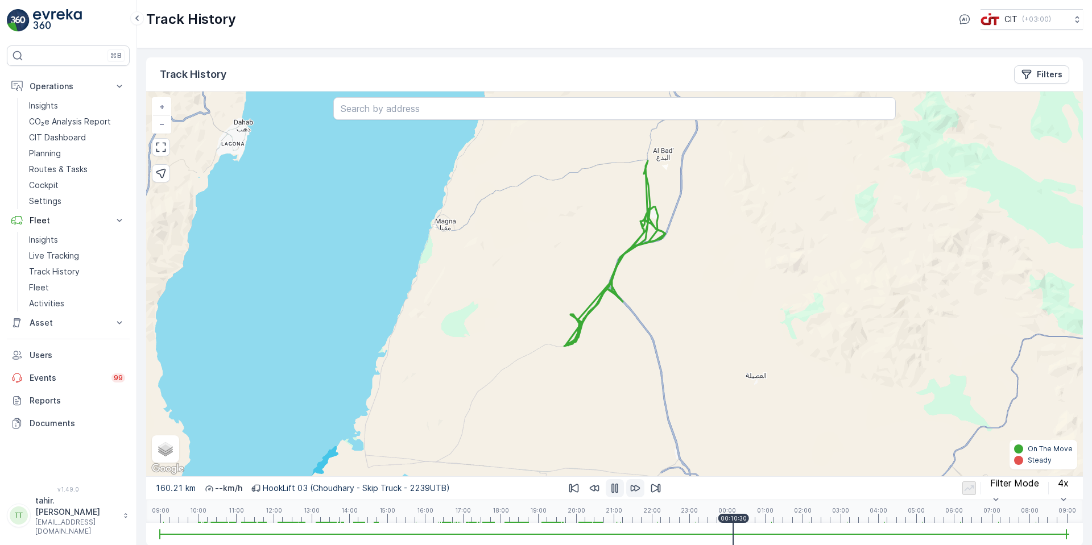
click at [631, 485] on icon "button" at bounding box center [635, 488] width 11 height 11
click at [630, 480] on button "button" at bounding box center [635, 488] width 18 height 18
click at [630, 479] on div "160.21 km -- km/h HookLift 03 (Choudhary - Skip Truck - 2239UTB) Filter Mode 4x" at bounding box center [614, 488] width 937 height 23
click at [47, 287] on p "Fleet" at bounding box center [39, 287] width 20 height 11
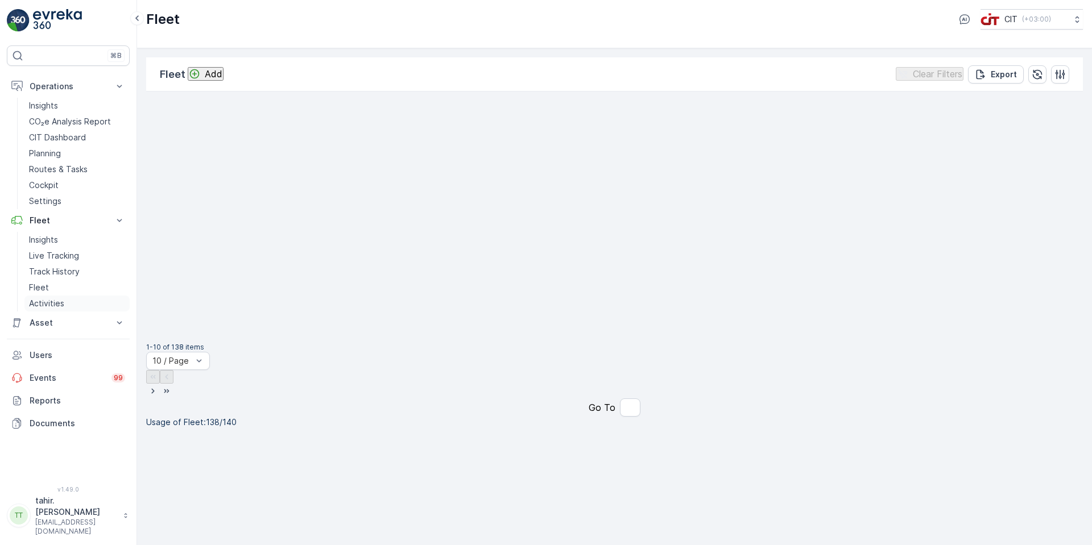
click at [49, 302] on p "Activities" at bounding box center [46, 303] width 35 height 11
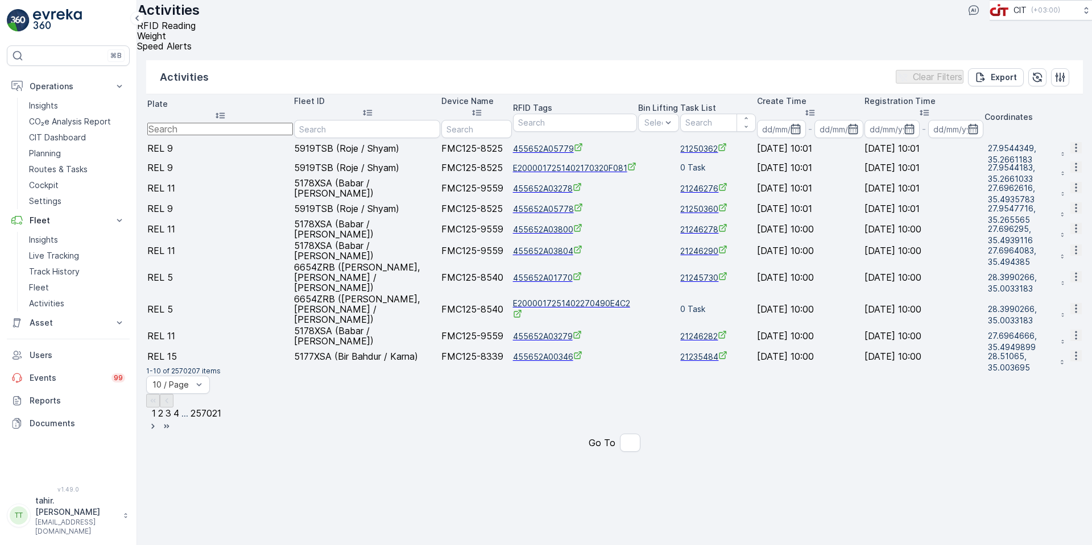
click at [213, 123] on input "text" at bounding box center [220, 129] width 146 height 13
type input "2239"
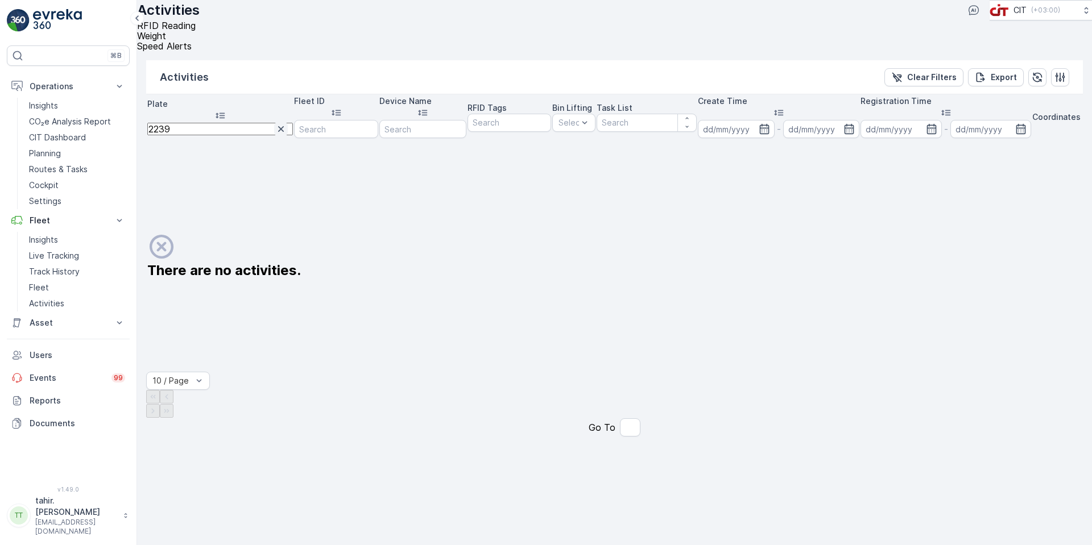
click at [278, 126] on icon "button" at bounding box center [281, 129] width 6 height 6
click at [217, 123] on input "2239" at bounding box center [220, 129] width 146 height 13
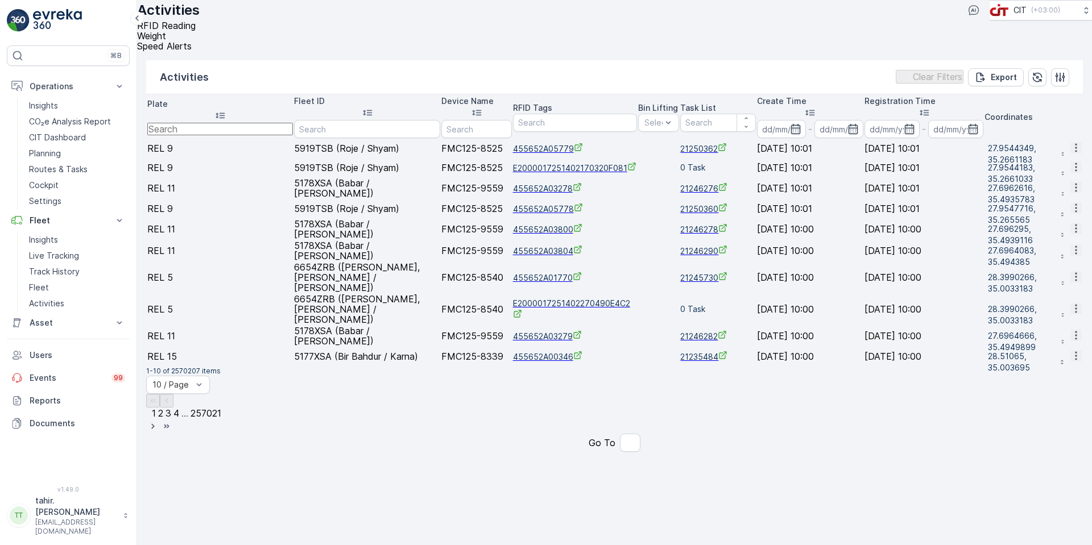
click at [191, 123] on input "text" at bounding box center [220, 129] width 146 height 13
type input "H"
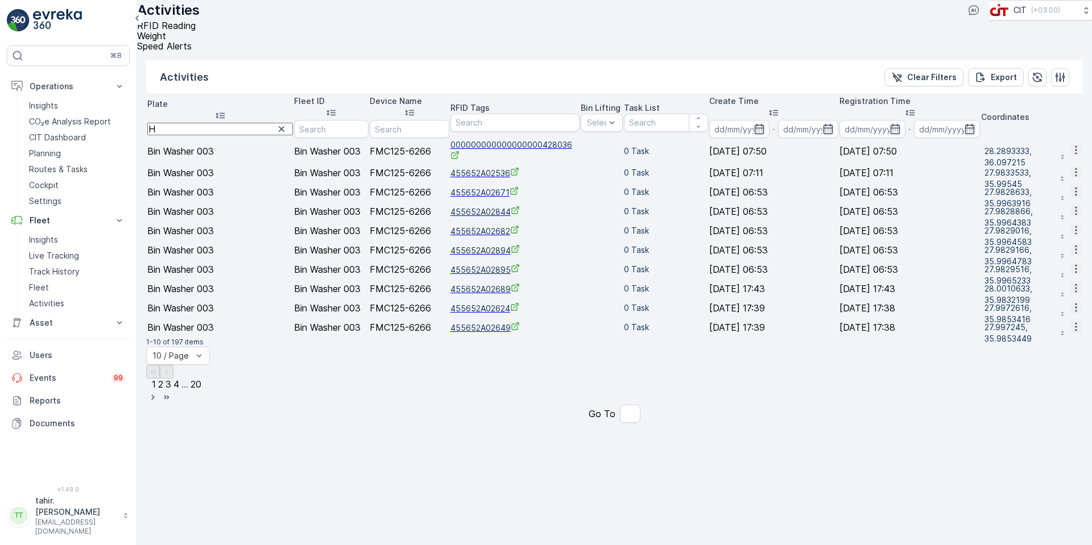
click at [222, 123] on input "H" at bounding box center [220, 129] width 146 height 13
type input "Hl"
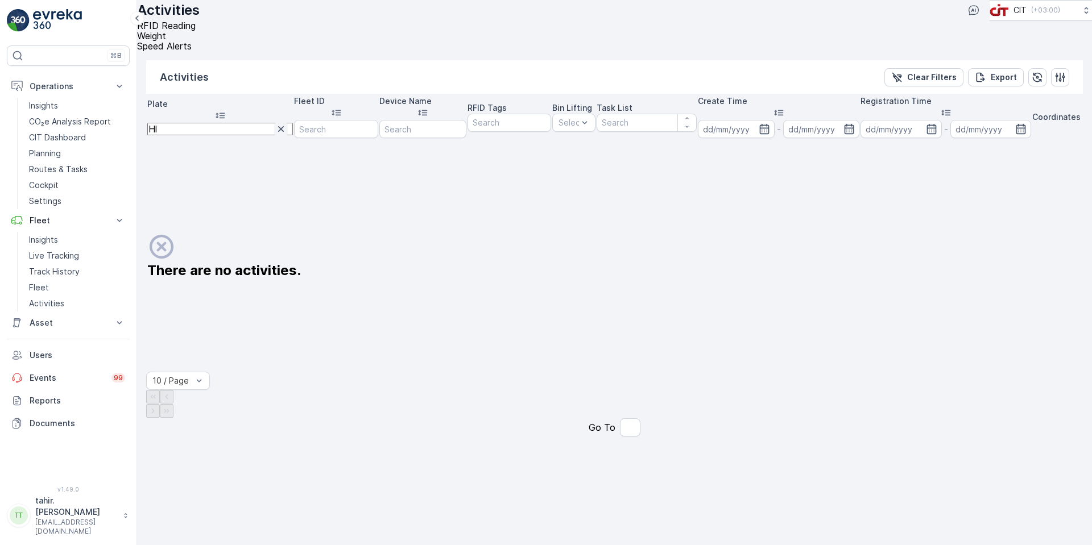
click at [275, 123] on icon "button" at bounding box center [280, 128] width 11 height 11
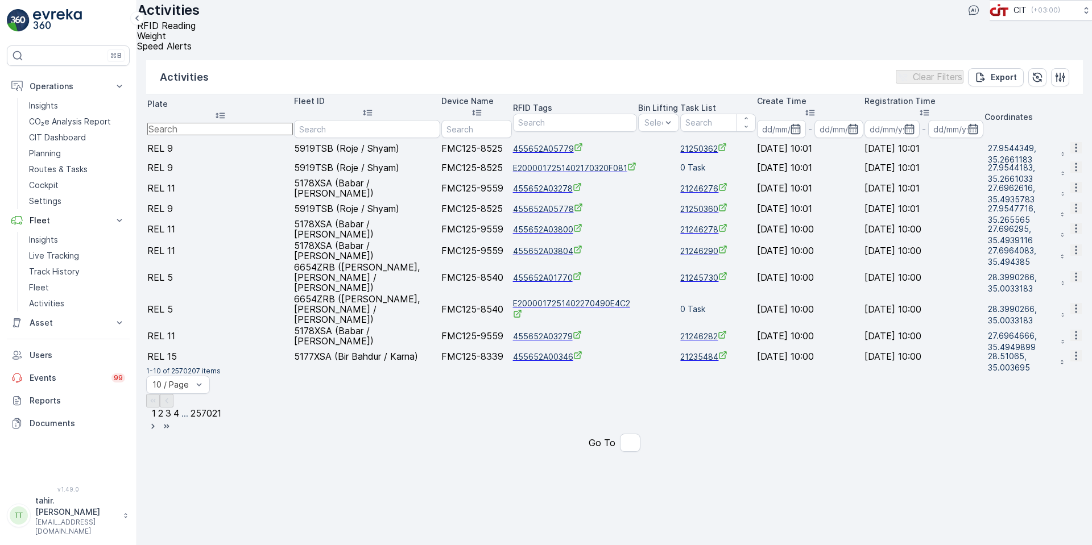
click at [228, 123] on input "text" at bounding box center [220, 129] width 146 height 13
type input "Hook"
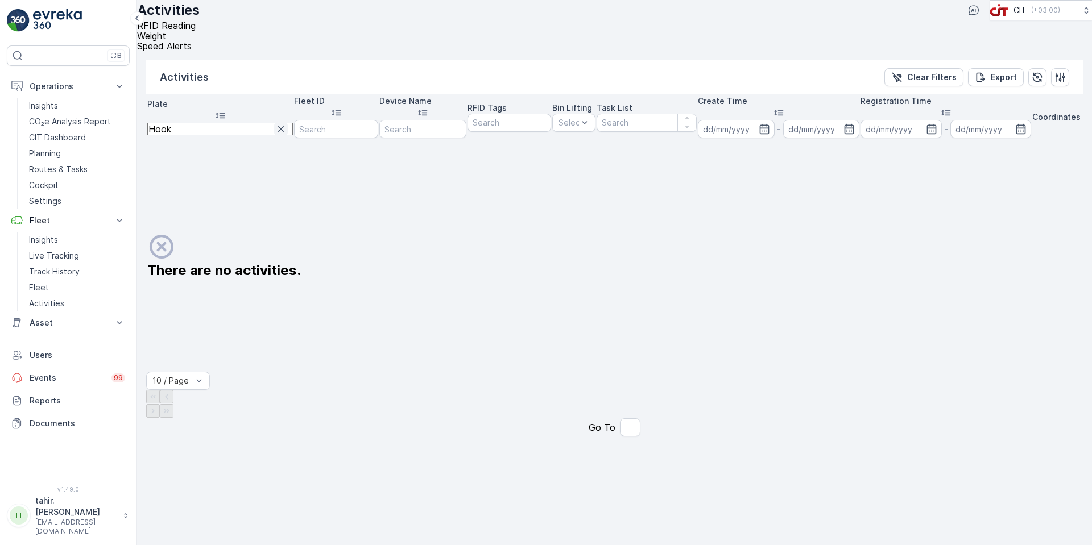
click at [275, 123] on icon "button" at bounding box center [280, 128] width 11 height 11
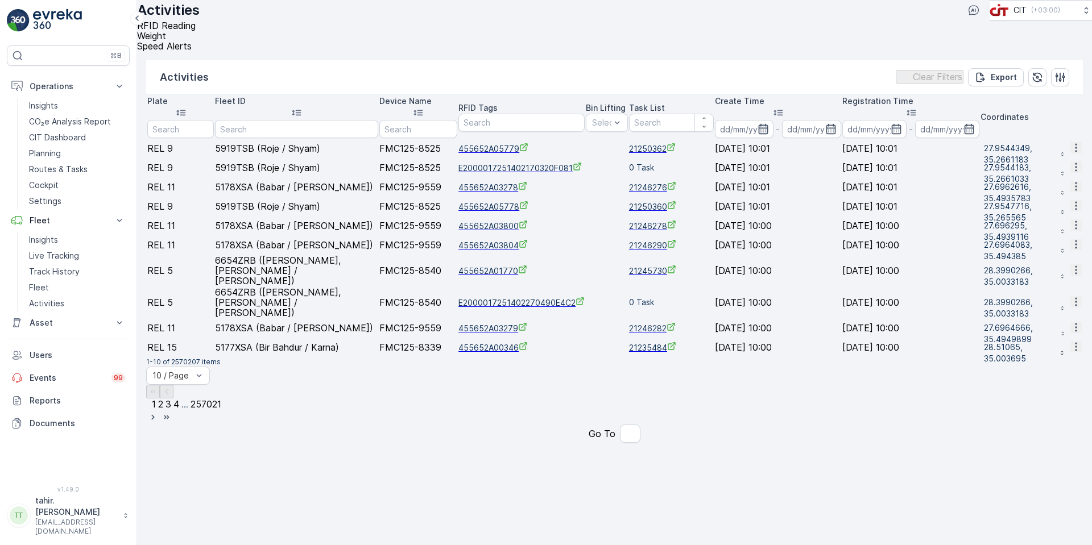
click at [769, 123] on icon "button" at bounding box center [763, 128] width 11 height 11
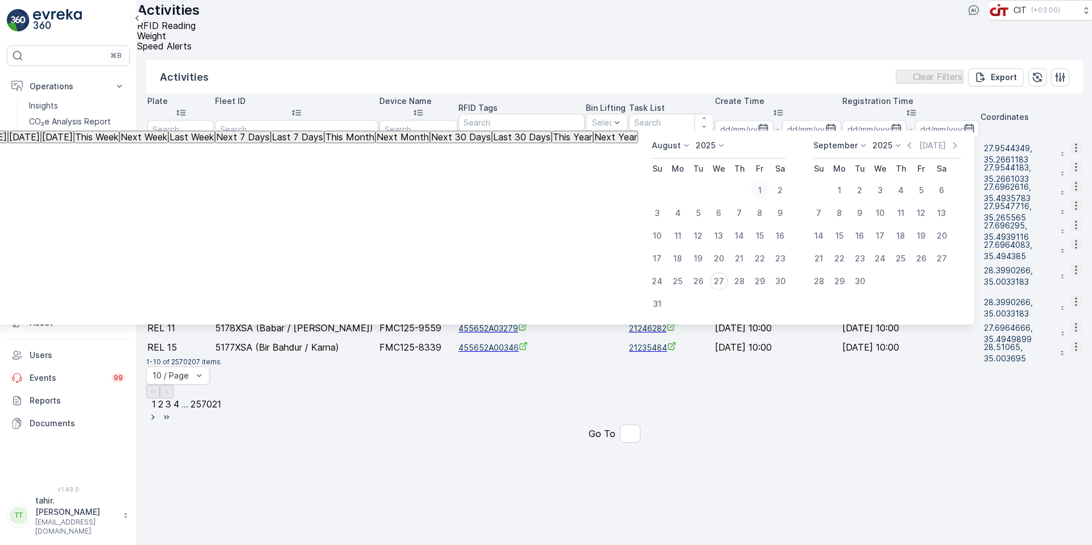
click at [764, 186] on div "1" at bounding box center [760, 190] width 18 height 18
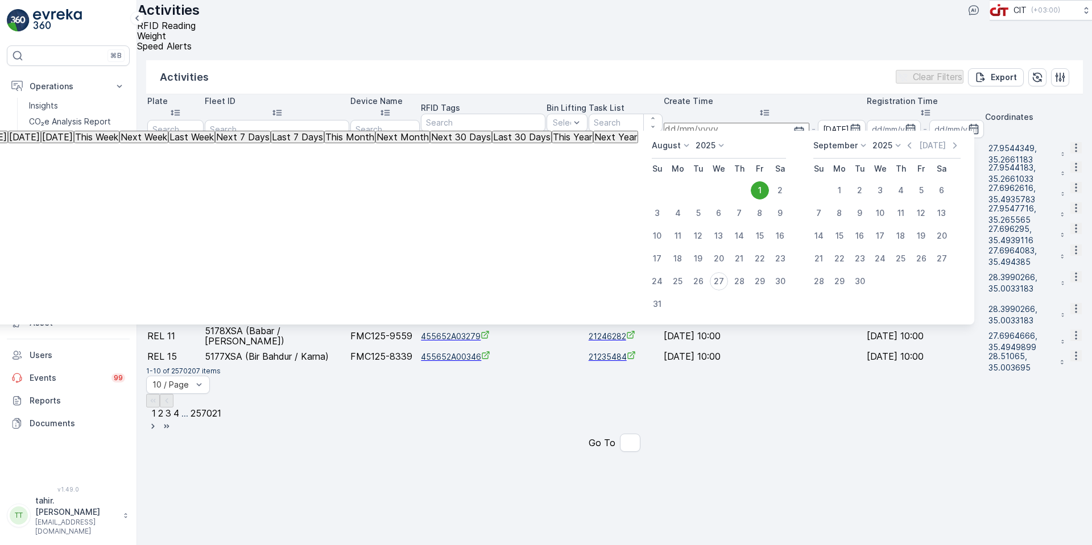
click at [805, 126] on icon "button" at bounding box center [798, 131] width 11 height 11
